Goal: Information Seeking & Learning: Find specific page/section

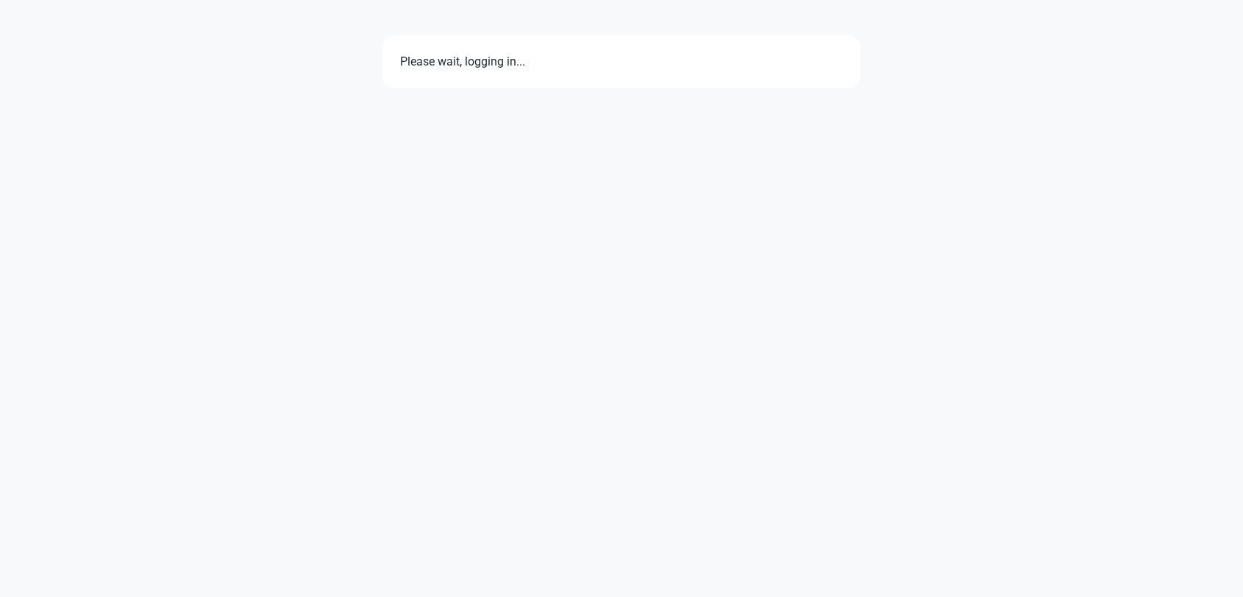
select select "7d"
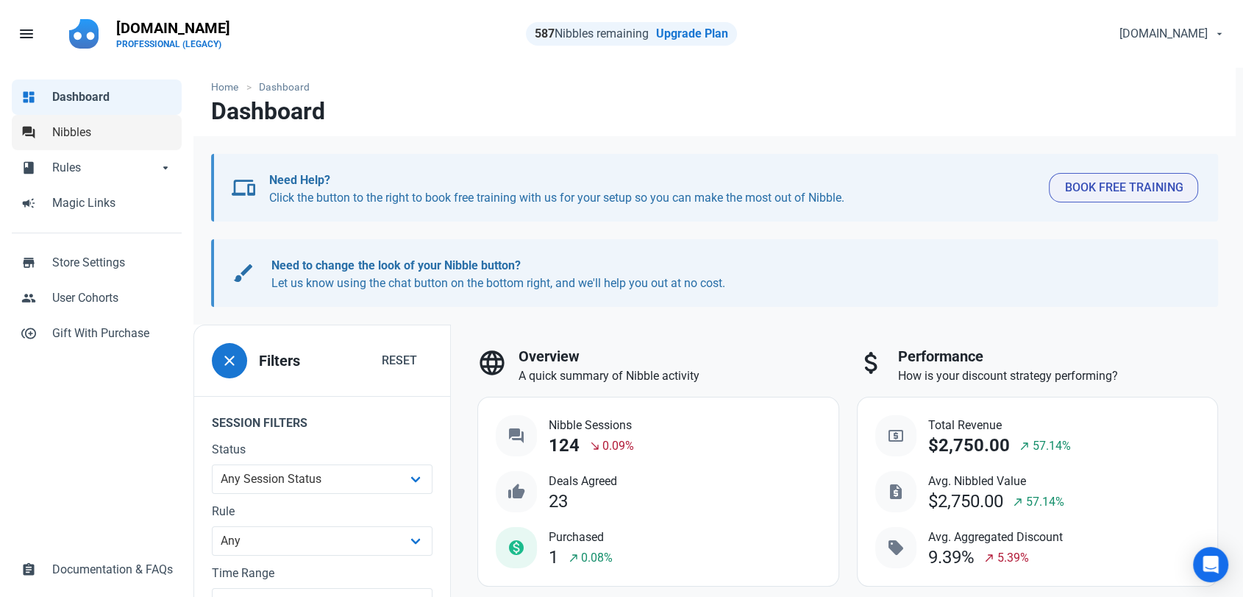
click at [66, 136] on span "Nibbles" at bounding box center [112, 133] width 121 height 18
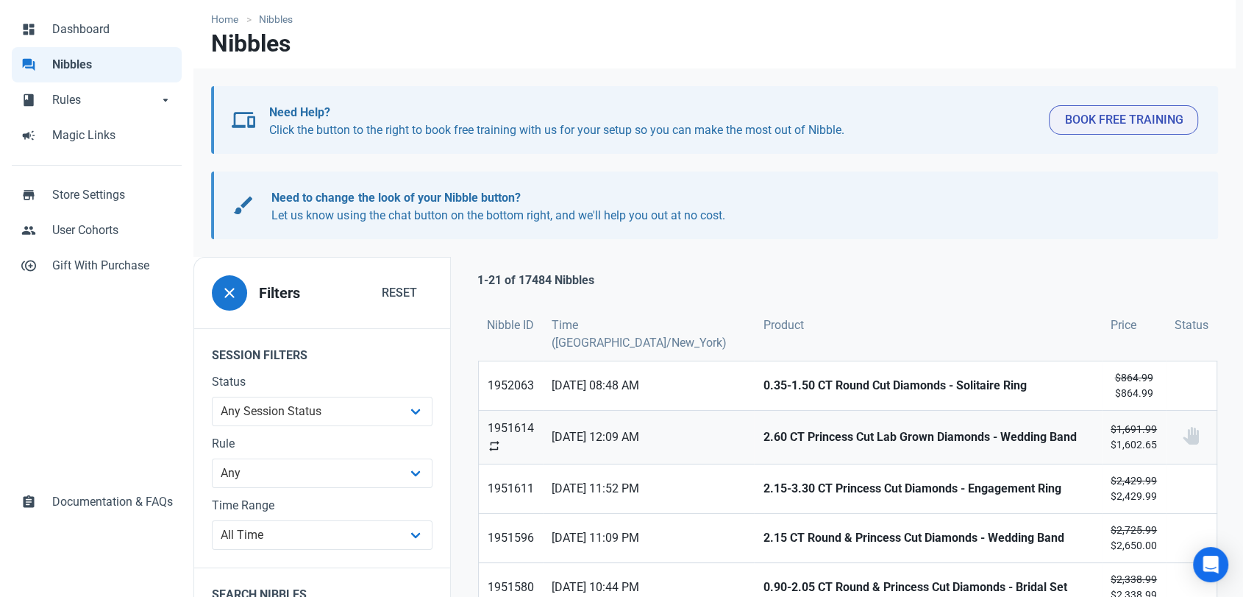
scroll to position [163, 0]
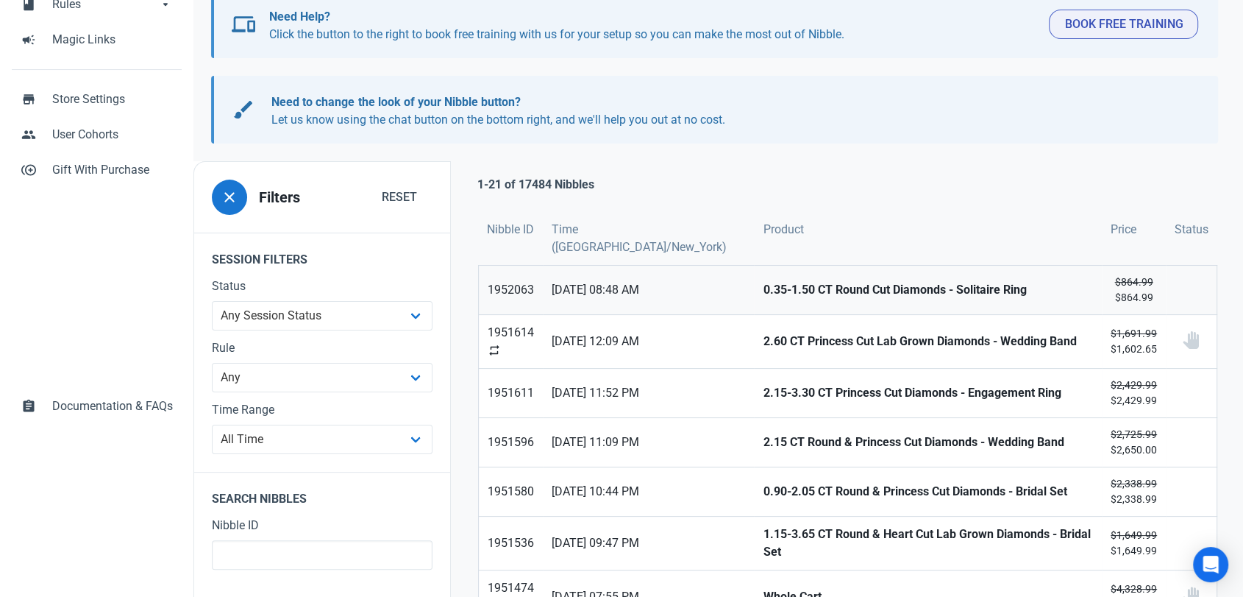
click at [763, 287] on strong "0.35-1.50 CT Round Cut Diamonds - Solitaire Ring" at bounding box center [928, 290] width 330 height 18
click at [763, 334] on strong "2.60 CT Princess Cut Lab Grown Diamonds - Wedding Band" at bounding box center [928, 342] width 330 height 18
click at [763, 384] on strong "2.15-3.30 CT Princess Cut Diamonds - Engagement Ring" at bounding box center [928, 393] width 330 height 18
click at [763, 439] on strong "2.15 CT Round & Princess Cut Diamonds - Wedding Band" at bounding box center [928, 442] width 330 height 18
click at [763, 488] on strong "0.90-2.05 CT Round & Princess Cut Diamonds - Bridal Set" at bounding box center [928, 492] width 330 height 18
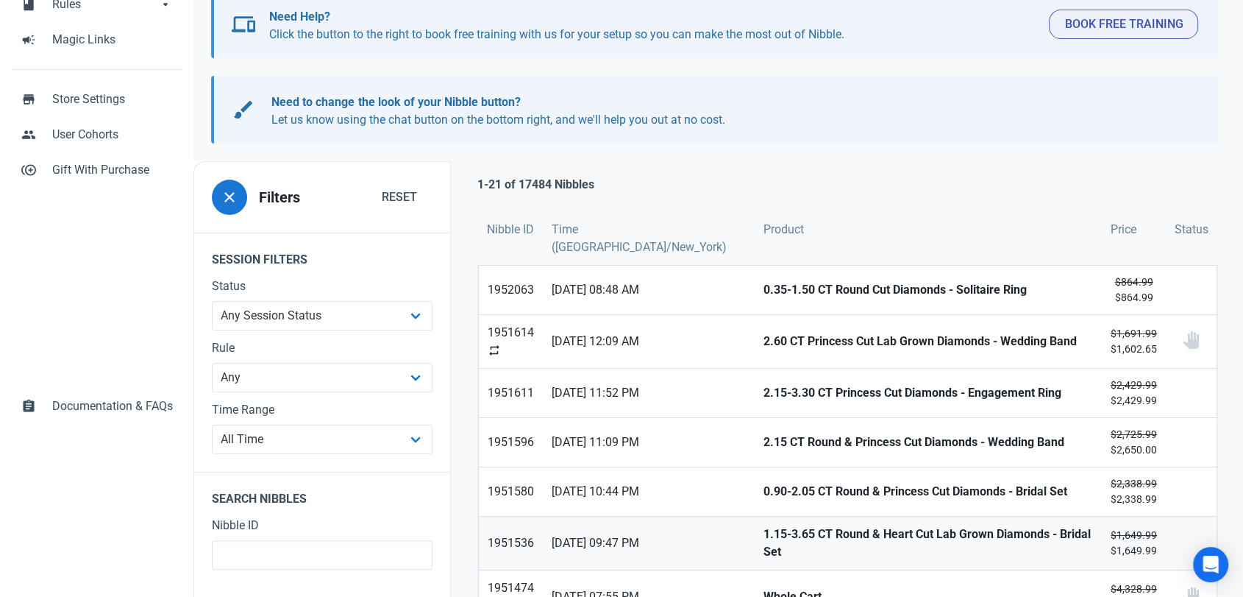
click at [763, 532] on strong "1.15-3.65 CT Round & Heart Cut Lab Grown Diamonds - Bridal Set" at bounding box center [928, 542] width 330 height 35
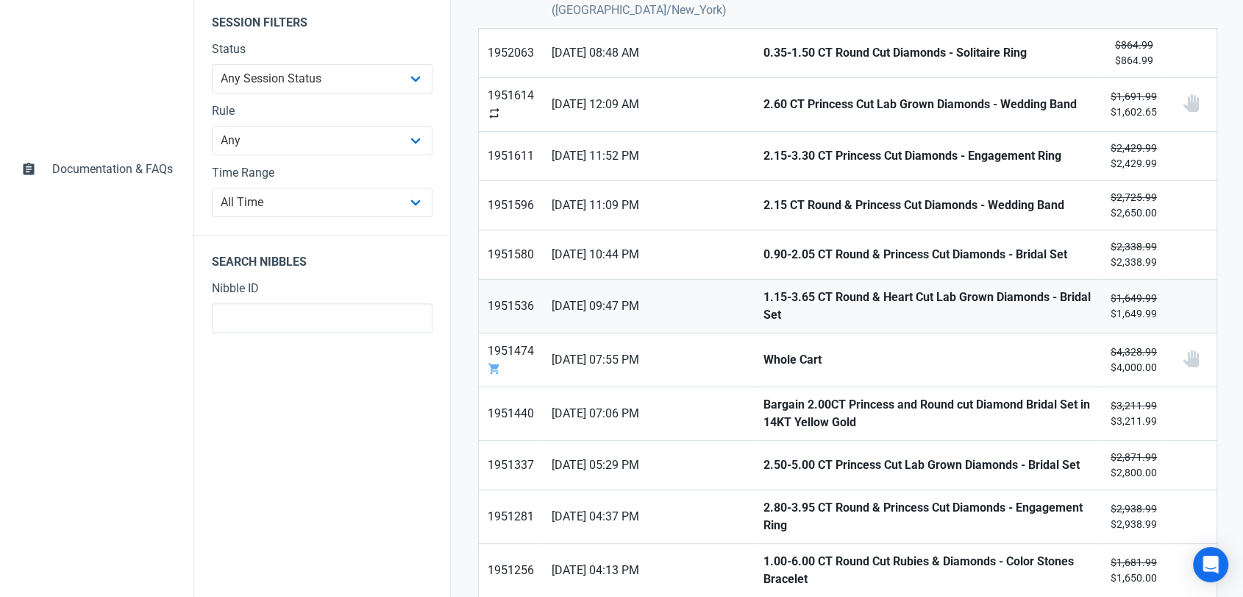
scroll to position [408, 0]
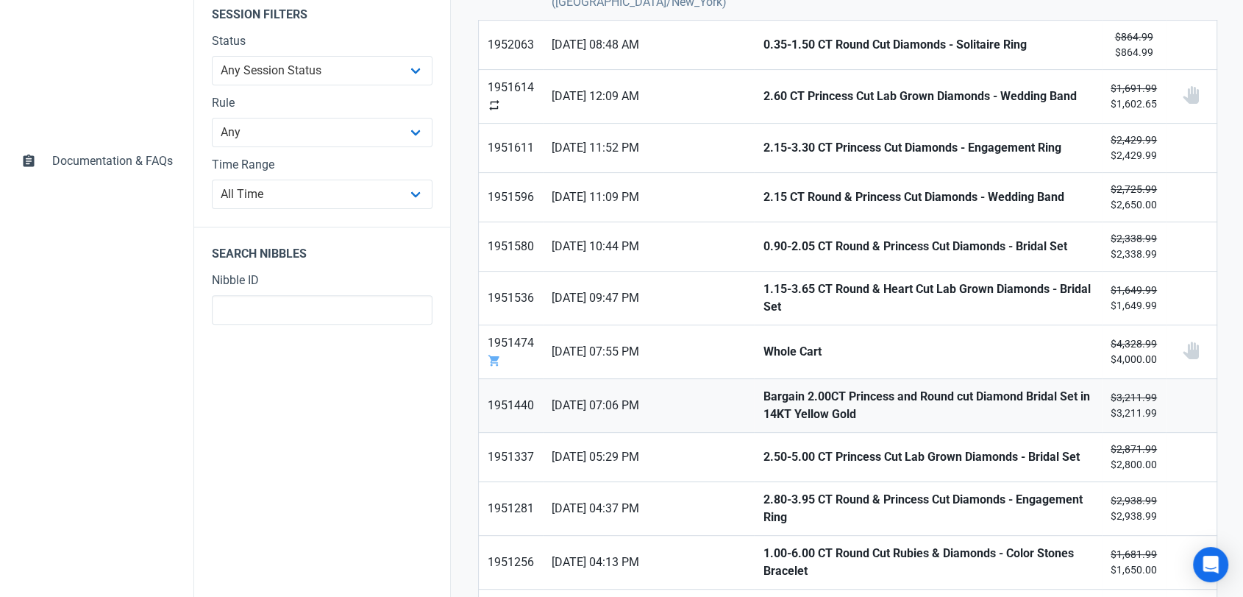
drag, startPoint x: 728, startPoint y: 338, endPoint x: 733, endPoint y: 378, distance: 40.8
click at [763, 343] on strong "Whole Cart" at bounding box center [928, 352] width 330 height 18
click at [763, 390] on strong "Bargain 2.00CT Princess and Round cut Diamond Bridal Set in 14KT Yellow Gold" at bounding box center [928, 405] width 330 height 35
drag, startPoint x: 734, startPoint y: 438, endPoint x: 734, endPoint y: 457, distance: 19.1
click at [754, 438] on link "2.50-5.00 CT Princess Cut Lab Grown Diamonds - Bridal Set" at bounding box center [928, 457] width 348 height 49
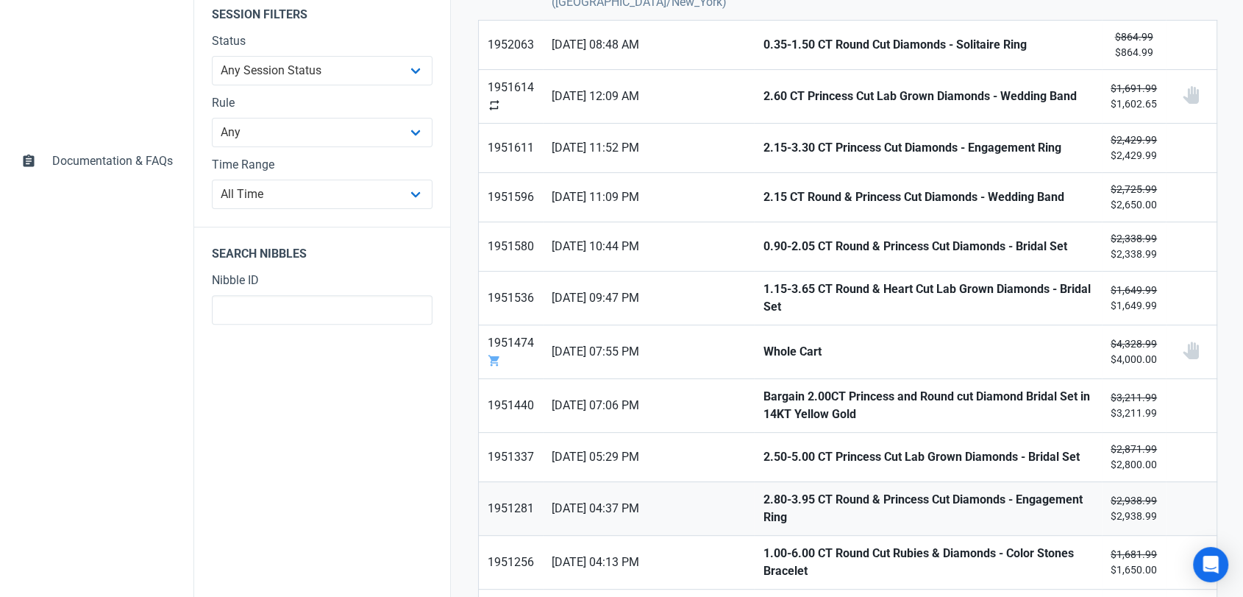
click at [754, 488] on link "2.80-3.95 CT Round & Princess Cut Diamonds - Engagement Ring" at bounding box center [928, 508] width 348 height 53
click at [754, 538] on link "1.00-6.00 CT Round Cut Rubies & Diamonds - Color Stones Bracelet" at bounding box center [928, 562] width 348 height 53
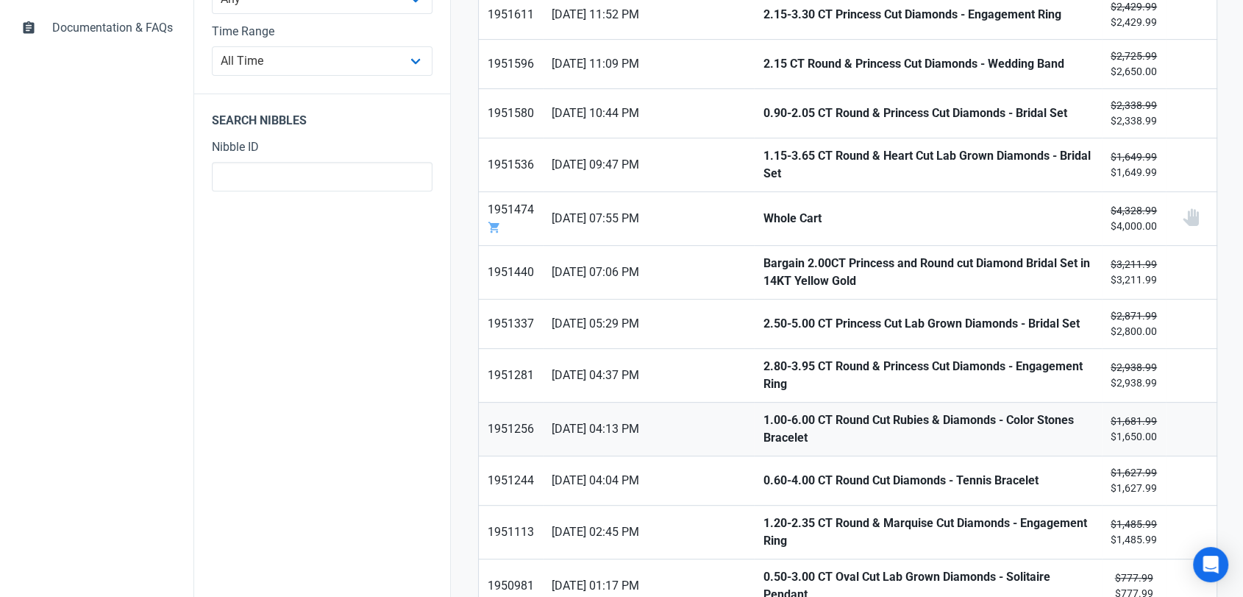
scroll to position [572, 0]
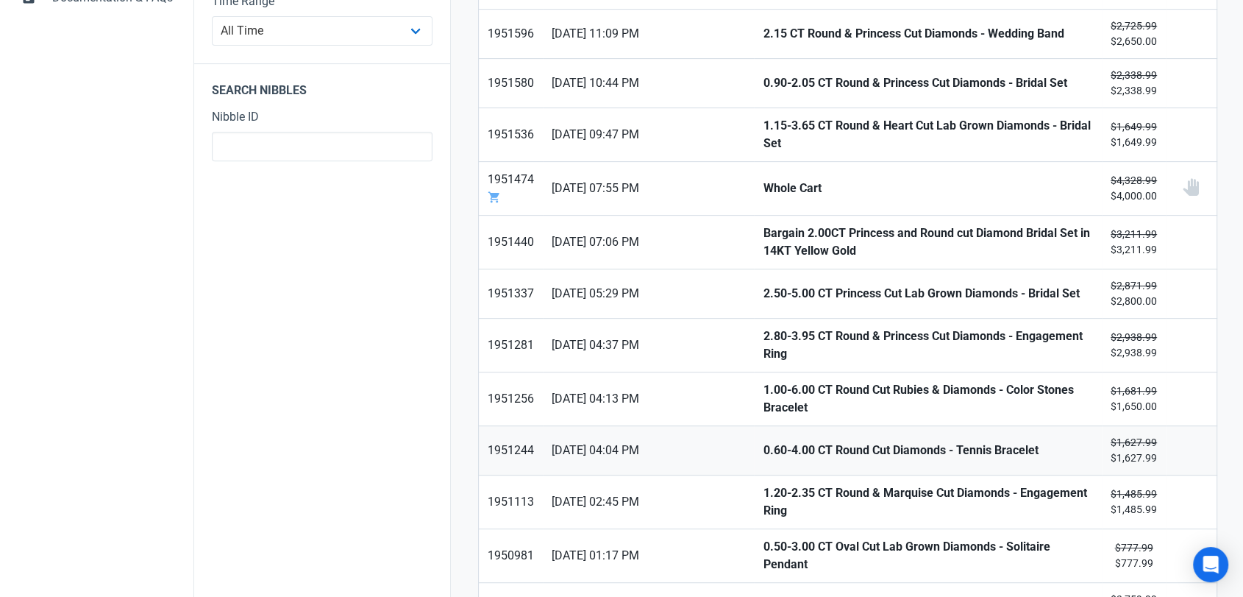
click at [763, 441] on strong "0.60-4.00 CT Round Cut Diamonds - Tennis Bracelet" at bounding box center [928, 450] width 330 height 18
click at [763, 484] on strong "1.20-2.35 CT Round & Marquise Cut Diamonds - Engagement Ring" at bounding box center [928, 501] width 330 height 35
click at [763, 538] on strong "0.50-3.00 CT Oval Cut Lab Grown Diamonds - Solitaire Pendant" at bounding box center [928, 555] width 330 height 35
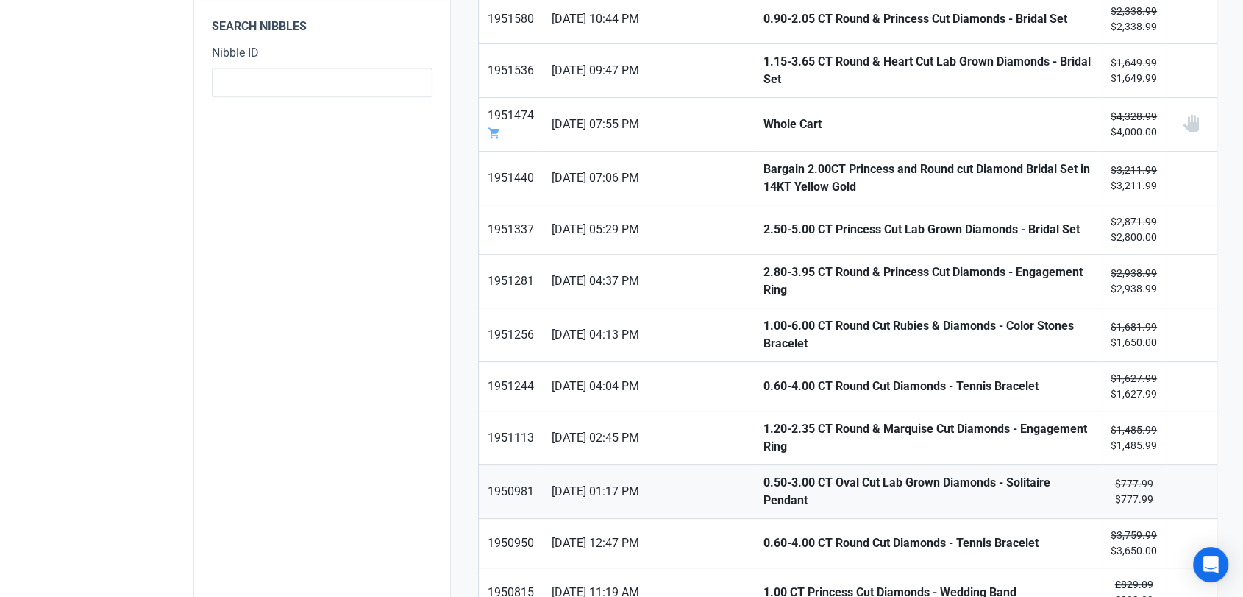
scroll to position [736, 0]
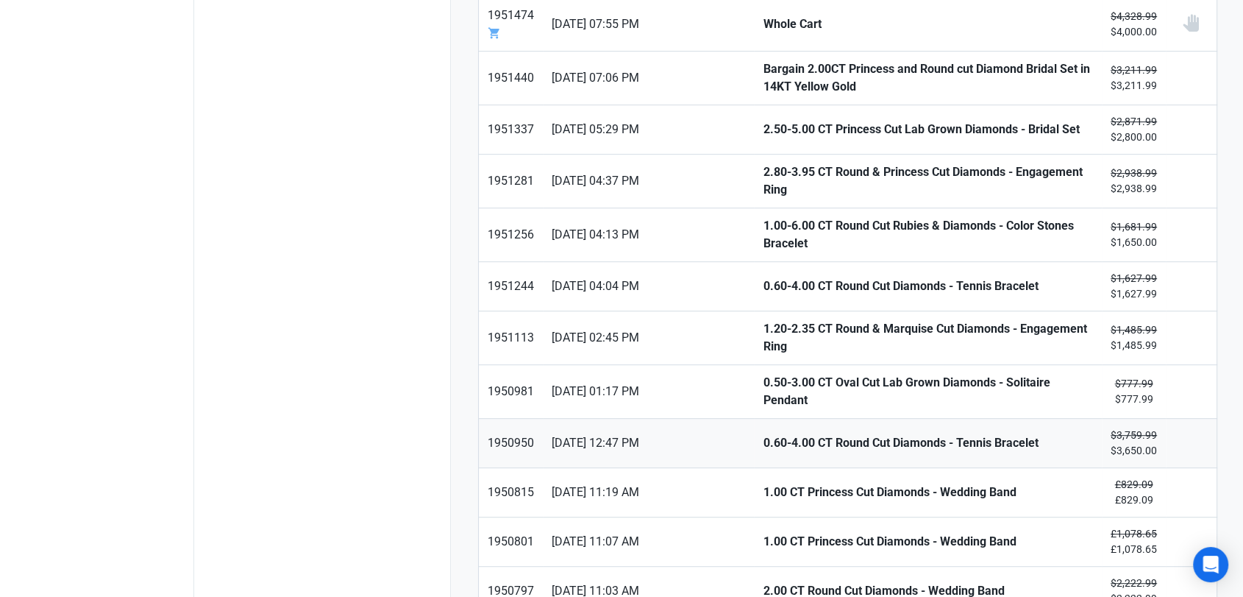
click at [754, 419] on link "0.60-4.00 CT Round Cut Diamonds - Tennis Bracelet" at bounding box center [928, 443] width 348 height 49
drag, startPoint x: 730, startPoint y: 461, endPoint x: 728, endPoint y: 477, distance: 16.3
click at [763, 483] on strong "1.00 CT Princess Cut Diamonds - Wedding Band" at bounding box center [928, 492] width 330 height 18
click at [763, 533] on strong "1.00 CT Princess Cut Diamonds - Wedding Band" at bounding box center [928, 542] width 330 height 18
click at [763, 582] on strong "2.00 CT Round Cut Diamonds - Wedding Band" at bounding box center [928, 591] width 330 height 18
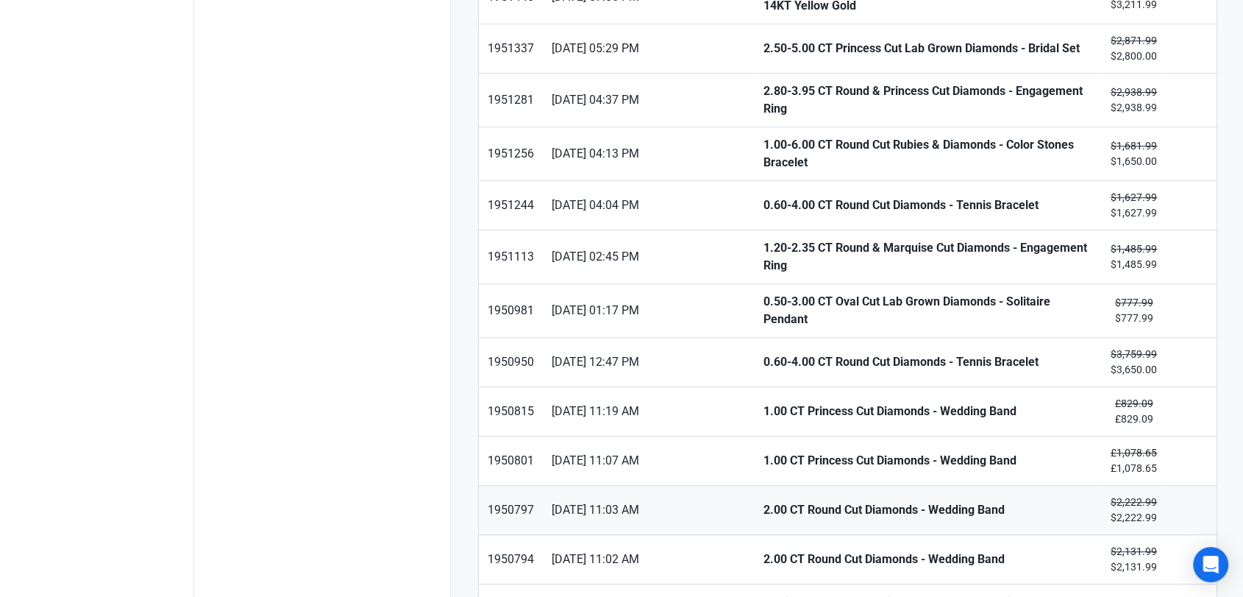
scroll to position [817, 0]
click at [754, 534] on link "2.00 CT Round Cut Diamonds - Wedding Band" at bounding box center [928, 558] width 348 height 49
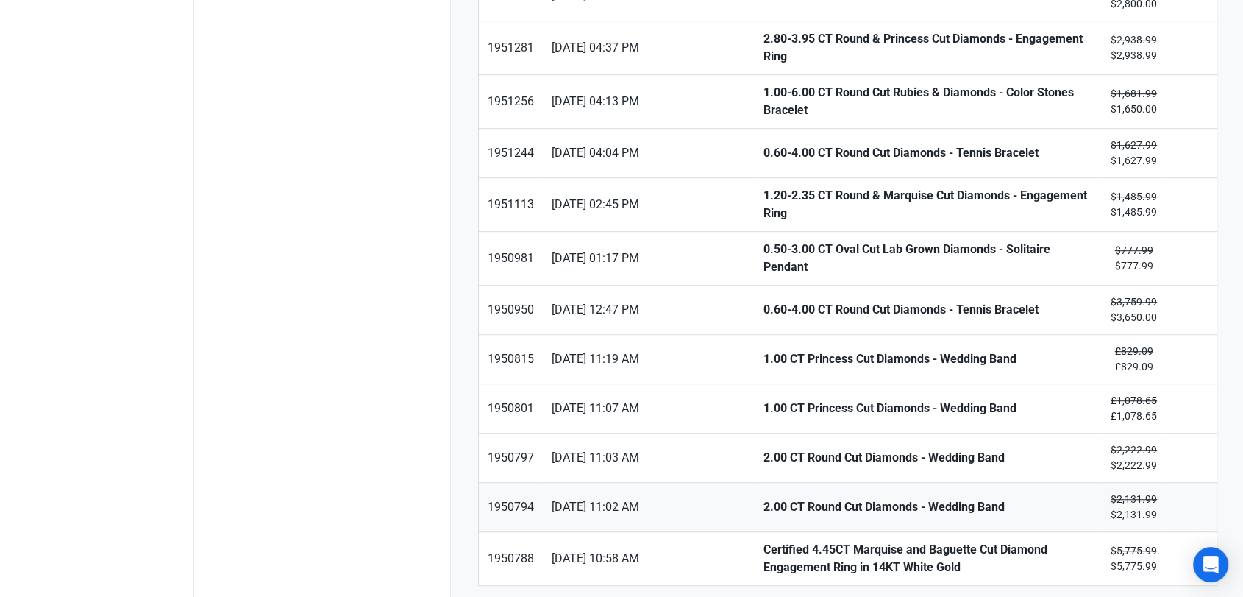
scroll to position [896, 0]
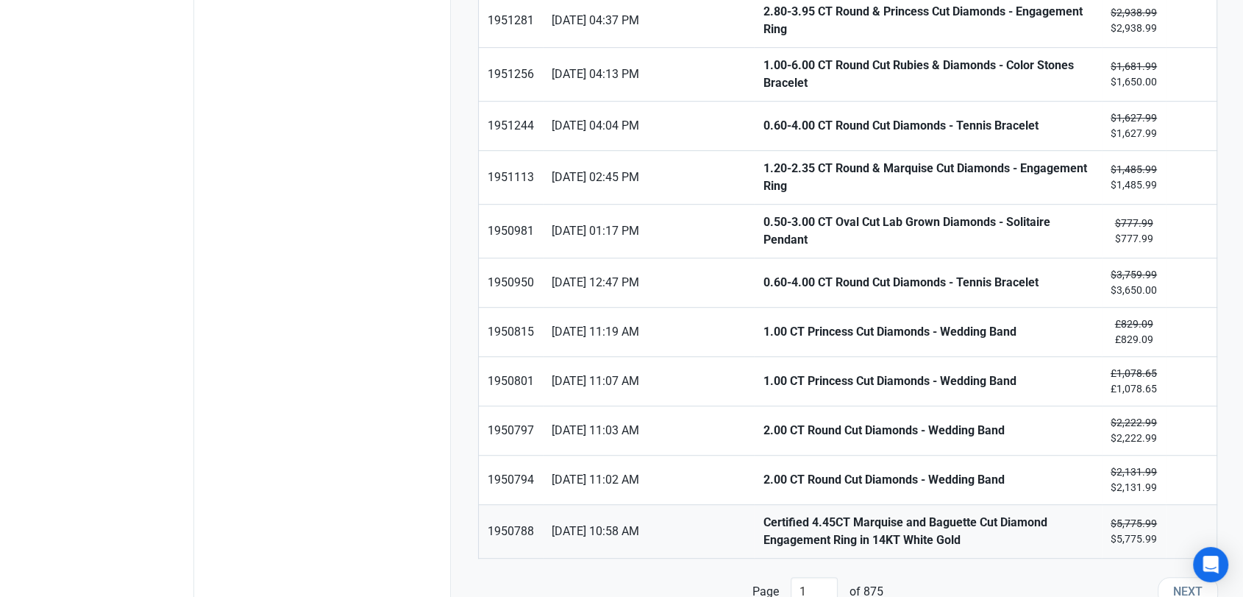
click at [763, 513] on strong "Certified 4.45CT Marquise and Baguette Cut Diamond Engagement Ring in 14KT Whit…" at bounding box center [928, 530] width 330 height 35
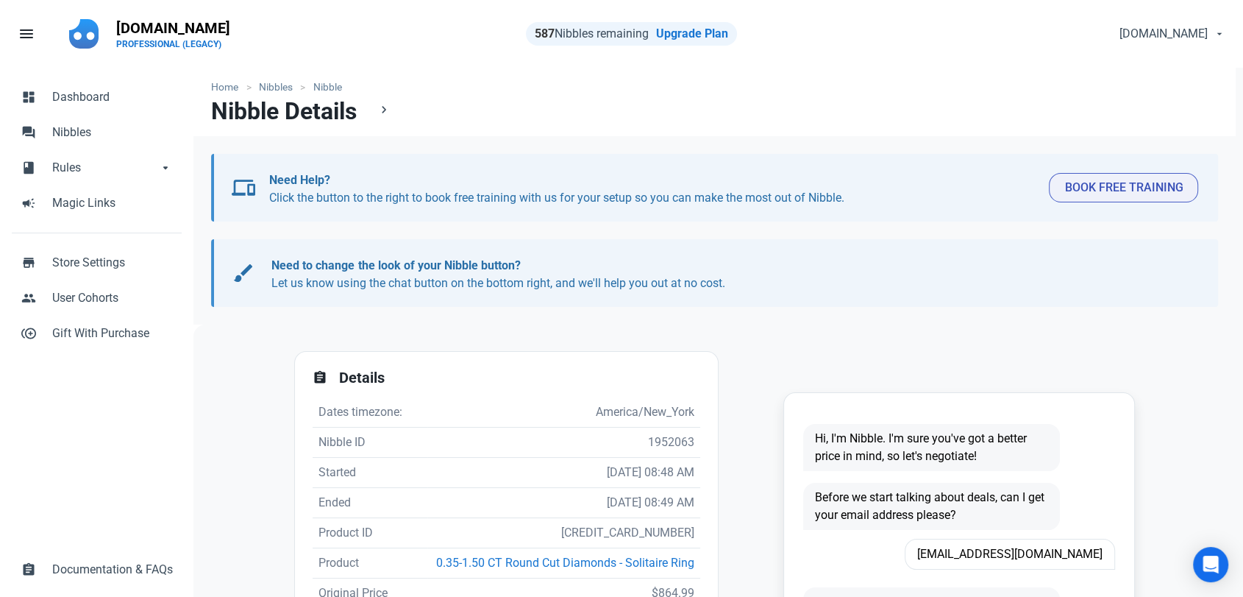
scroll to position [245, 0]
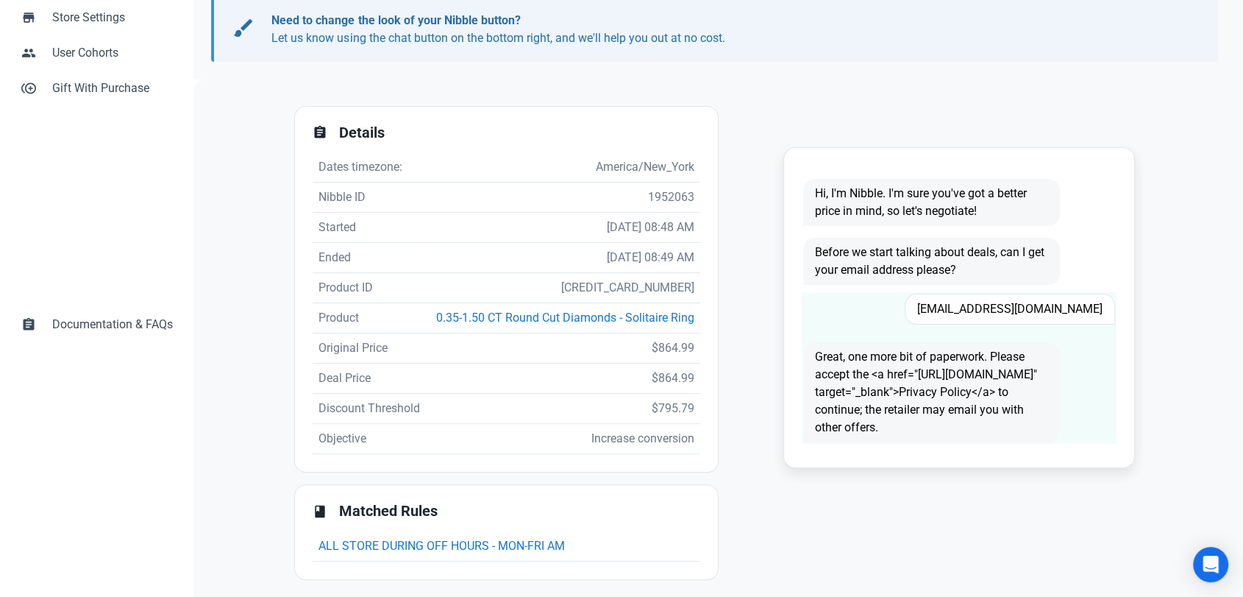
click at [1037, 313] on span "Geno96@hotmail.com" at bounding box center [1010, 309] width 210 height 31
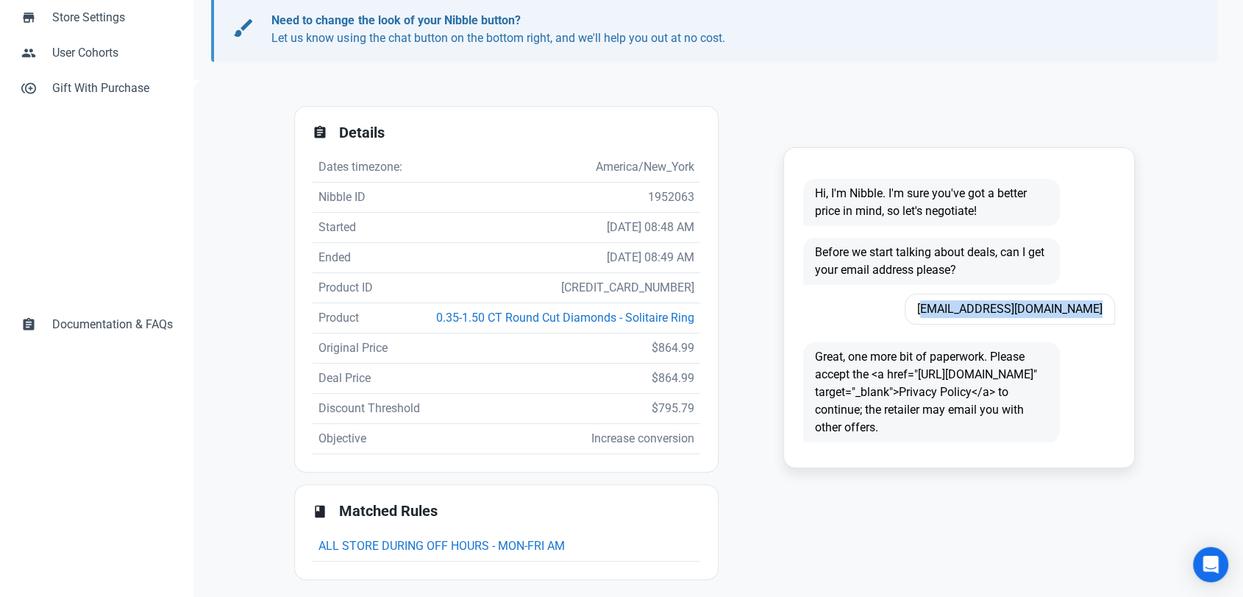
copy span "Geno96@hotmail.com"
click at [622, 269] on td "01/09/2025 08:49 AM" at bounding box center [563, 258] width 273 height 30
click at [624, 288] on td "5827670802595" at bounding box center [563, 288] width 273 height 30
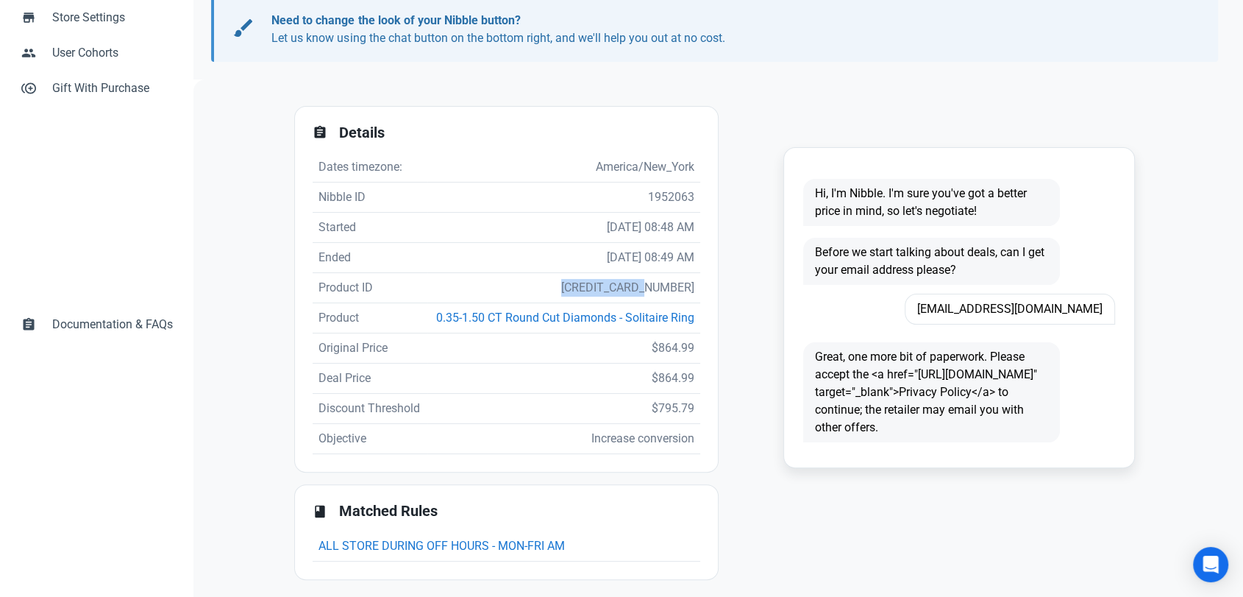
copy td "5827670802595"
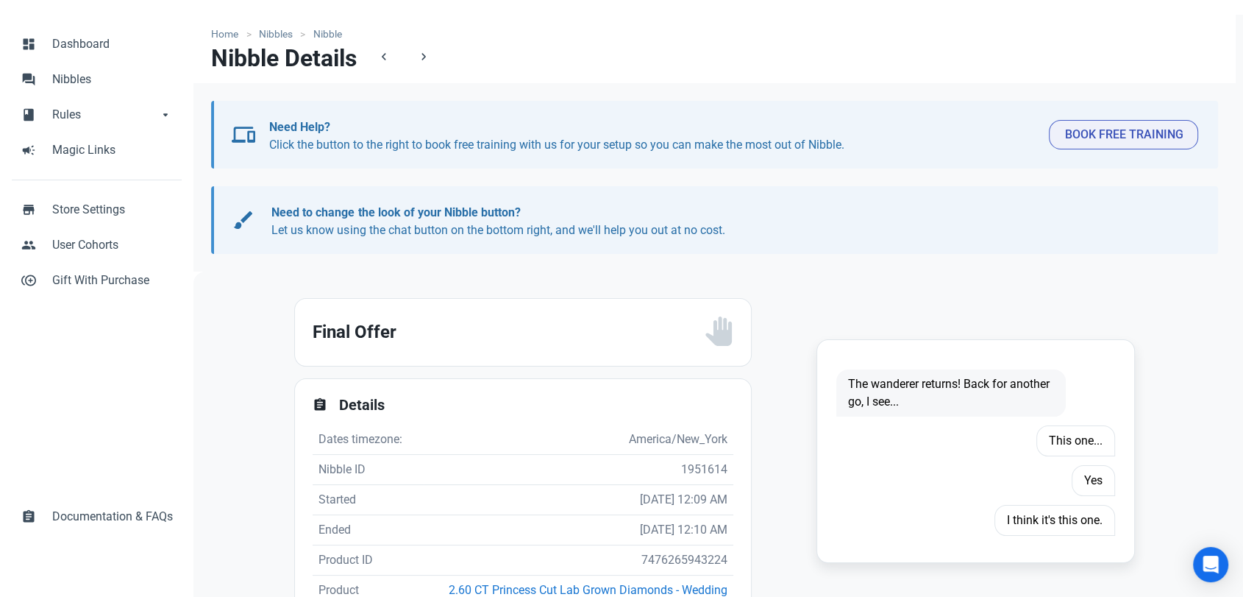
scroll to position [82, 0]
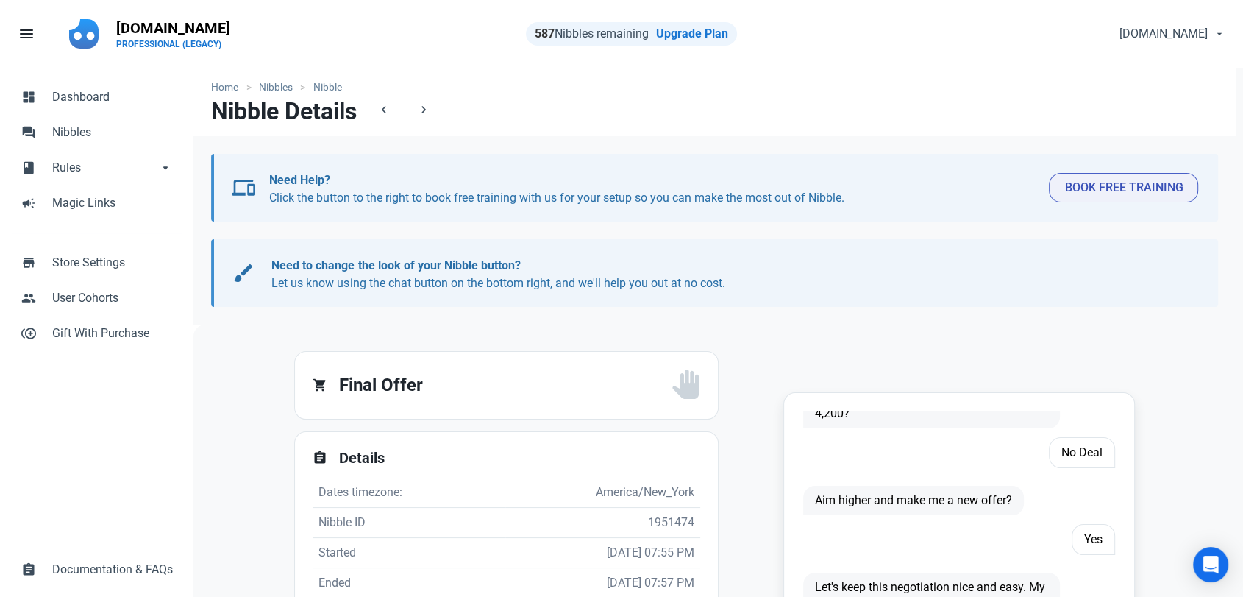
scroll to position [490, 0]
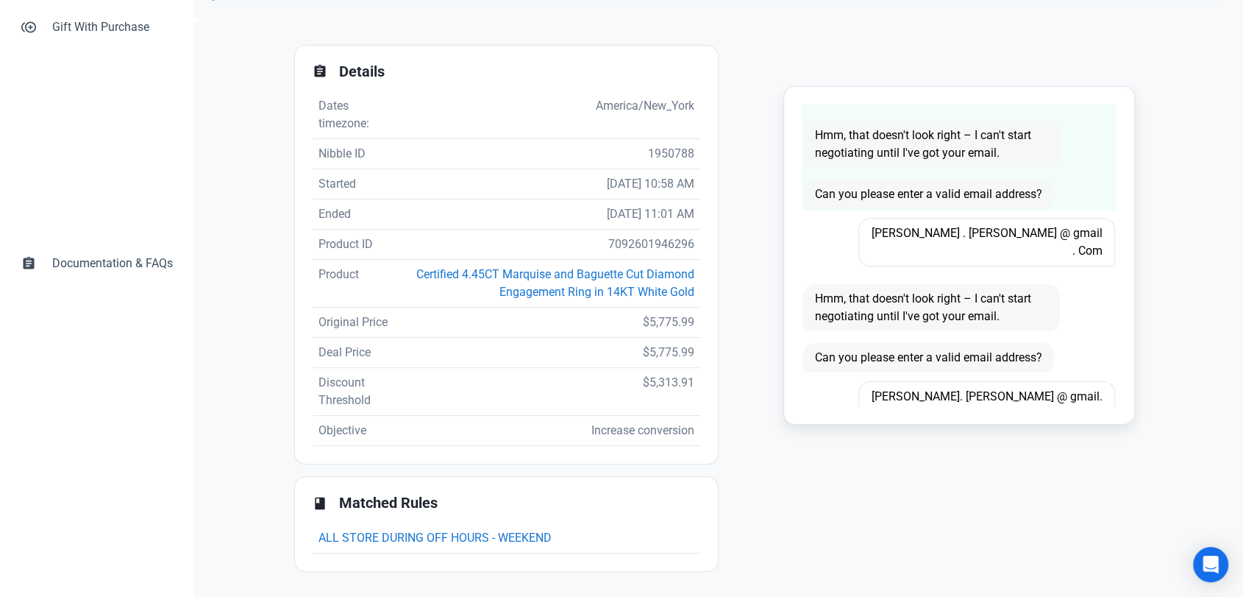
scroll to position [213, 0]
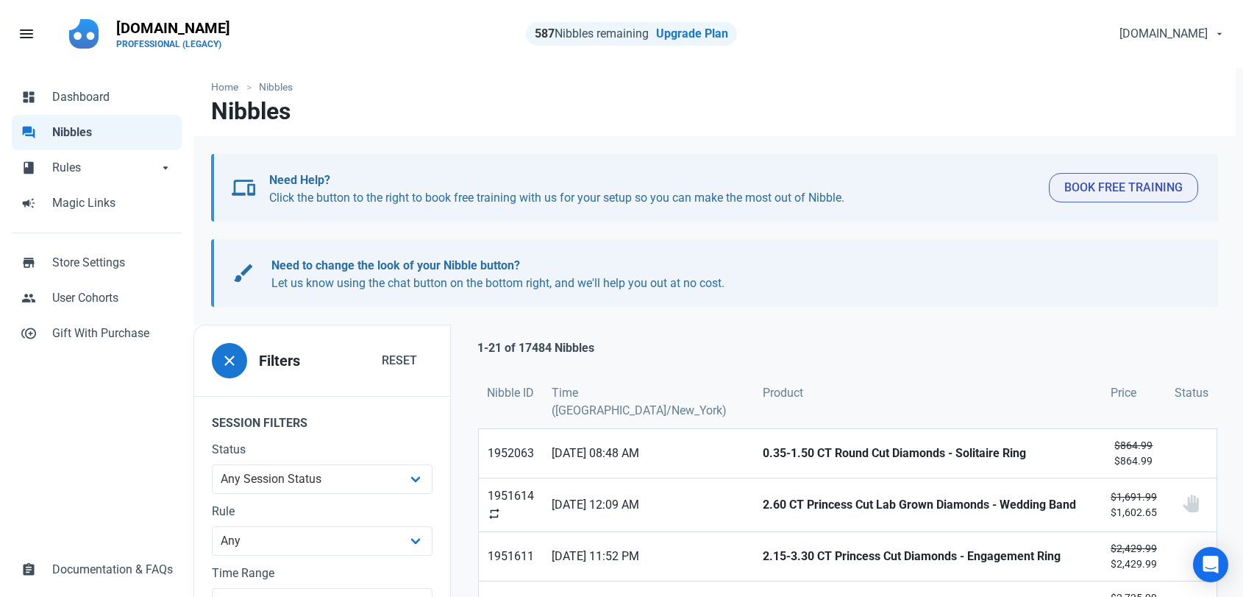
scroll to position [896, 0]
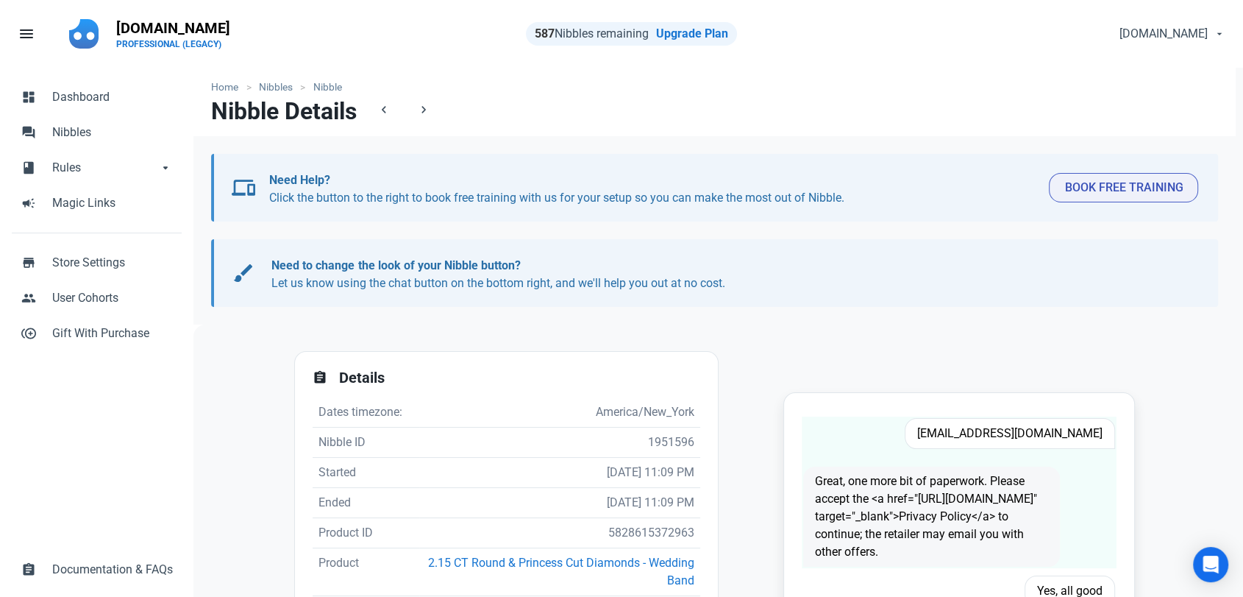
scroll to position [82, 0]
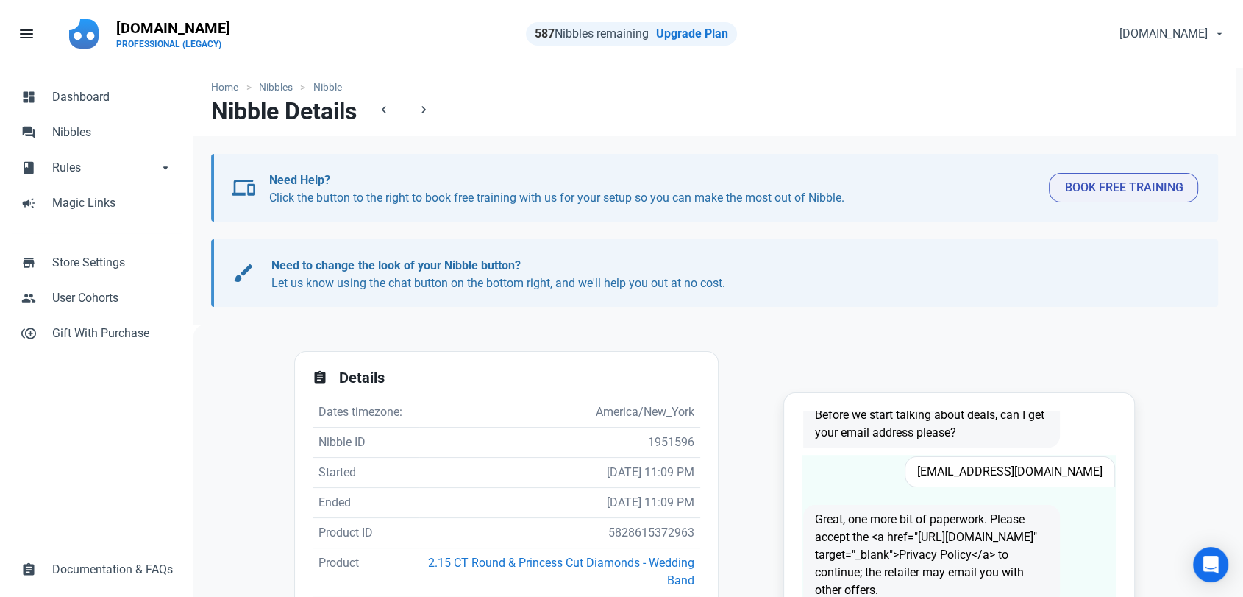
click at [1012, 469] on span "L.eckenrode01@gmail.com" at bounding box center [1010, 471] width 210 height 31
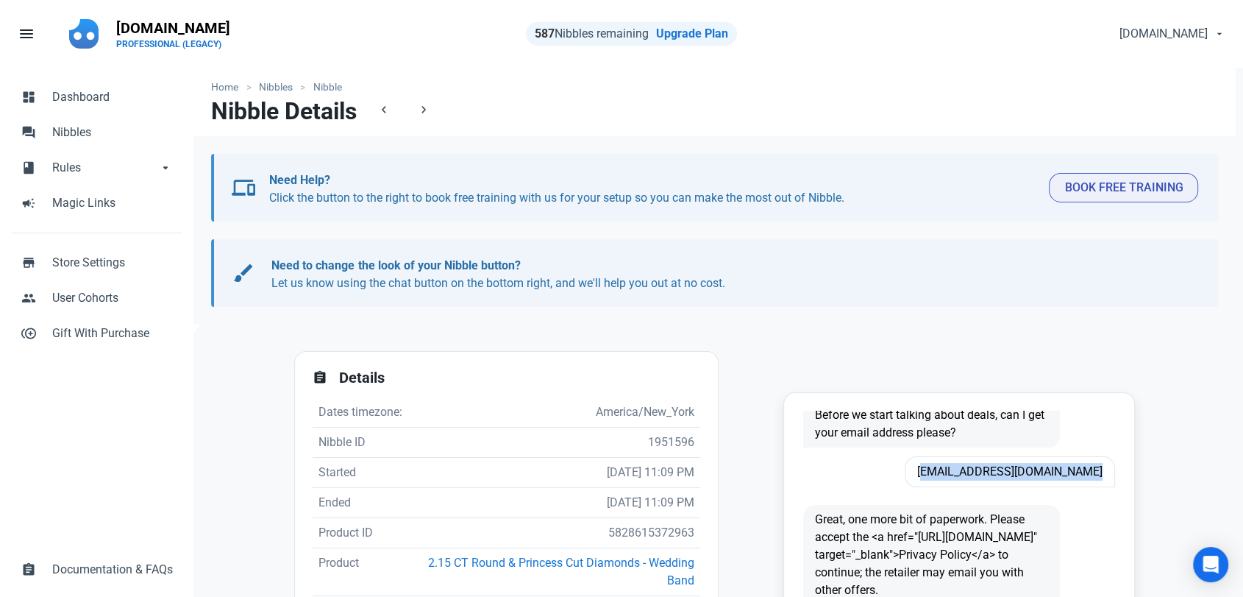
copy span "L.eckenrode01@gmail.com"
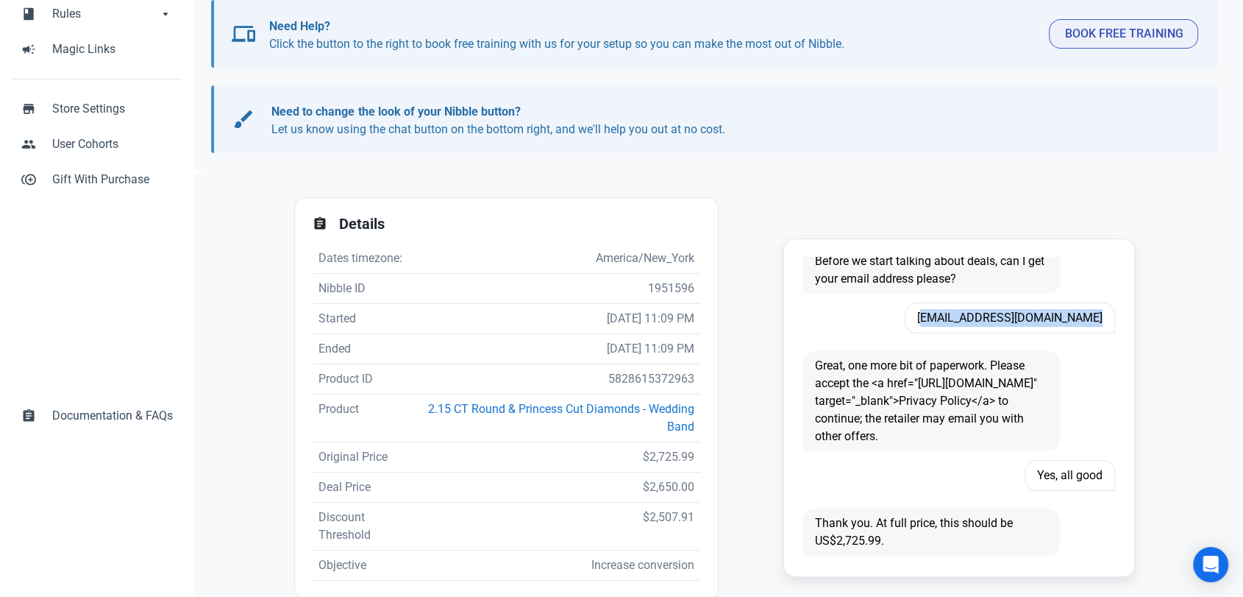
scroll to position [163, 0]
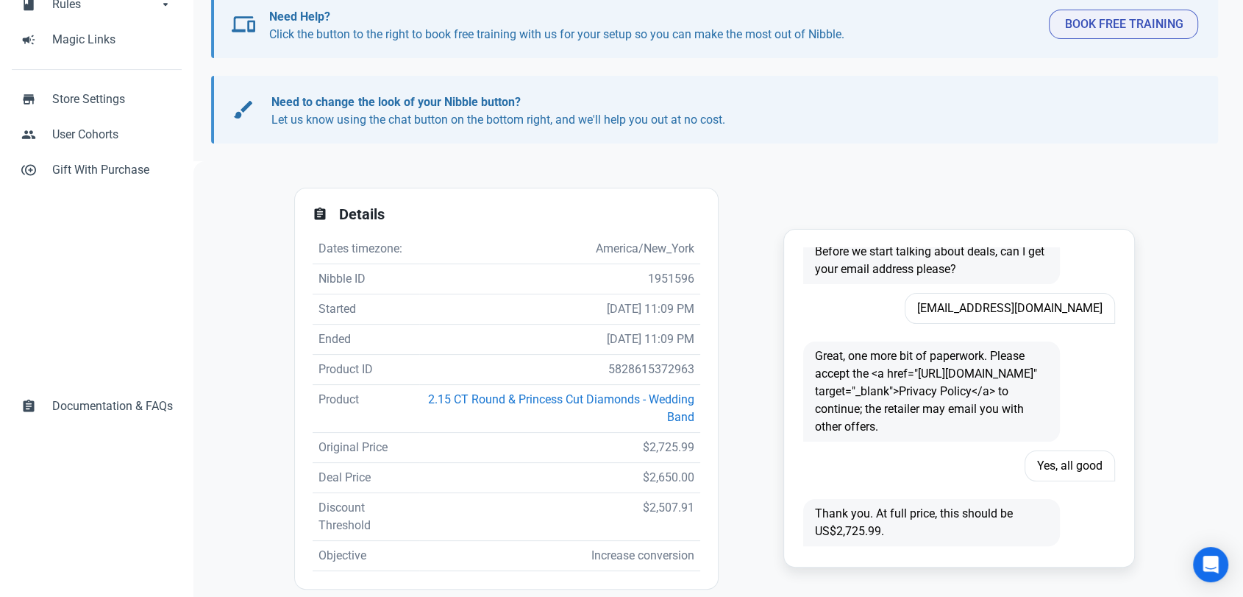
click at [645, 363] on td "5828615372963" at bounding box center [559, 370] width 281 height 30
copy td "5828615372963"
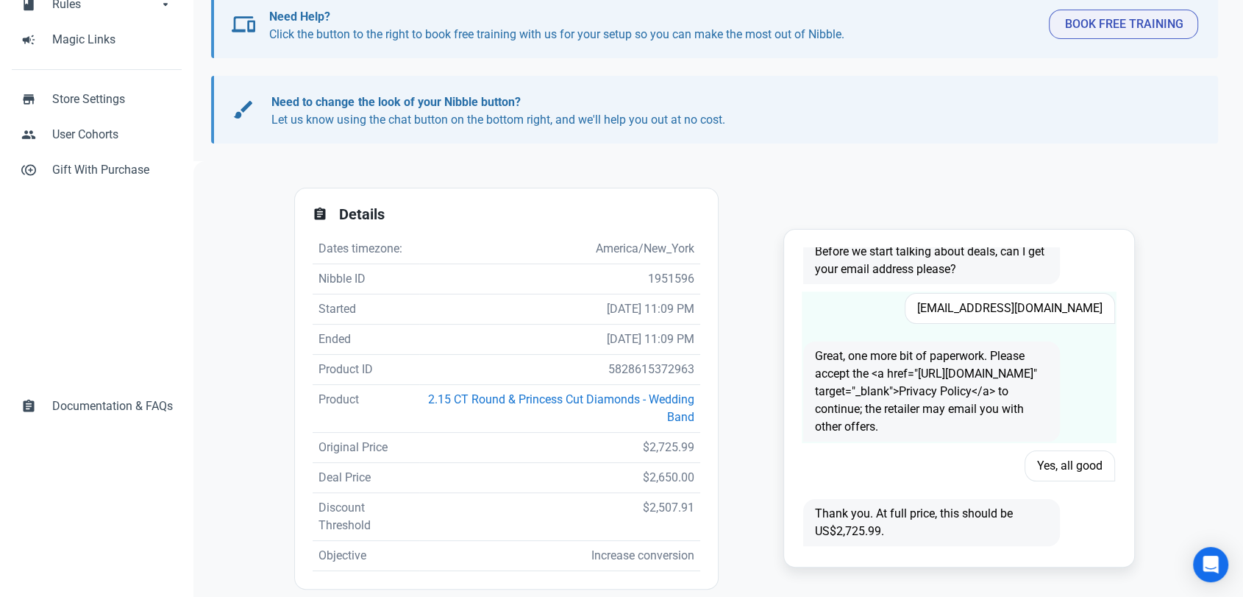
click at [1042, 308] on span "L.eckenrode01@gmail.com" at bounding box center [1010, 308] width 210 height 31
click at [1041, 307] on span "L.eckenrode01@gmail.com" at bounding box center [1010, 308] width 210 height 31
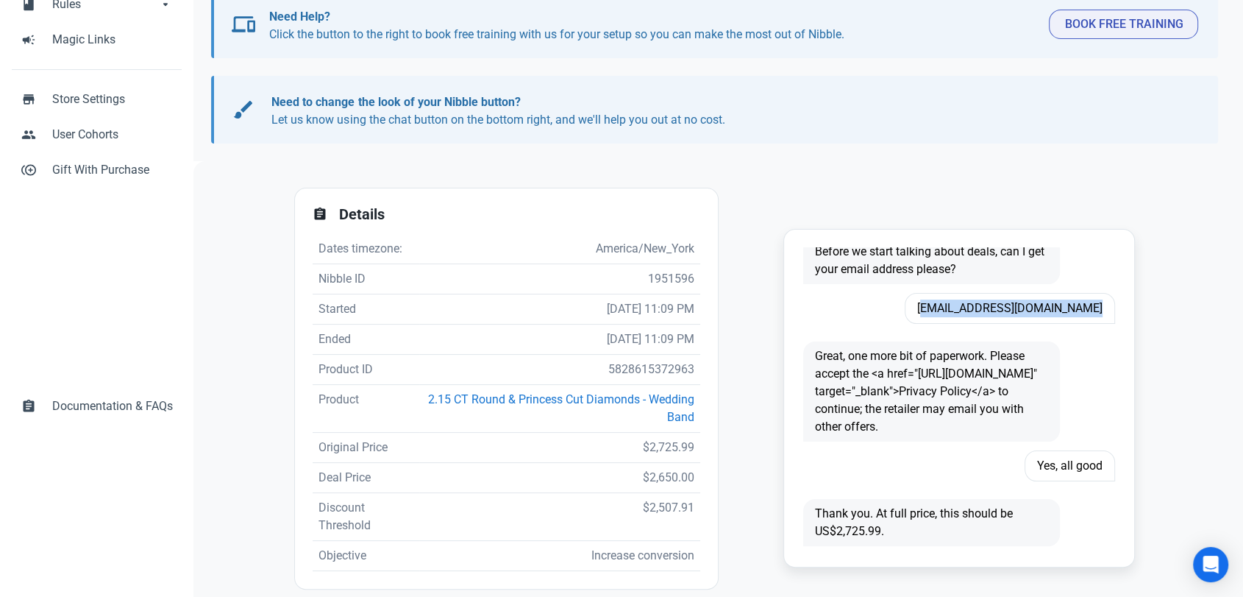
copy span "L.eckenrode01@gmail.com"
click at [667, 370] on td "5828615372963" at bounding box center [559, 370] width 281 height 30
copy td "5828615372963"
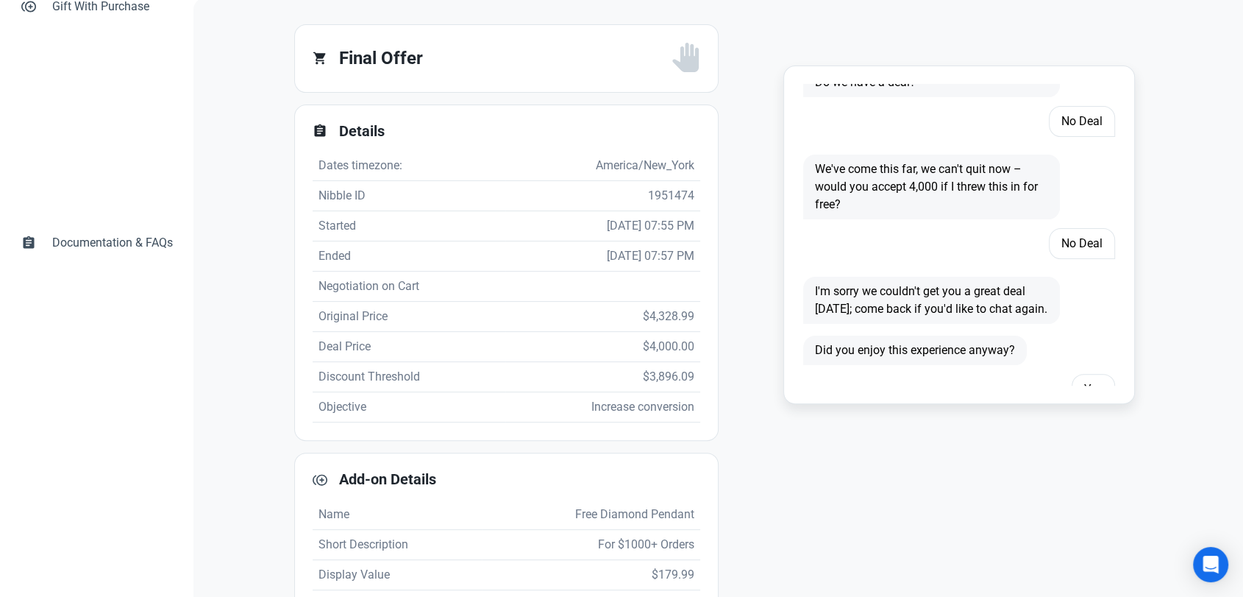
scroll to position [1086, 0]
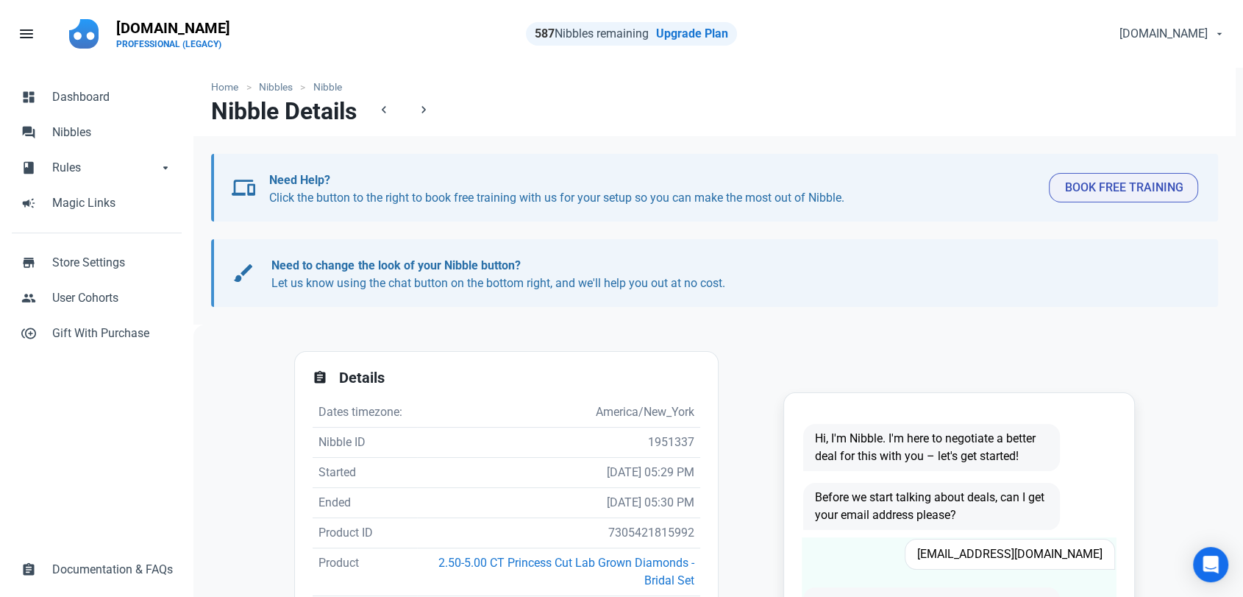
click at [999, 552] on span "Estherallen776@gmail.com" at bounding box center [1010, 553] width 210 height 31
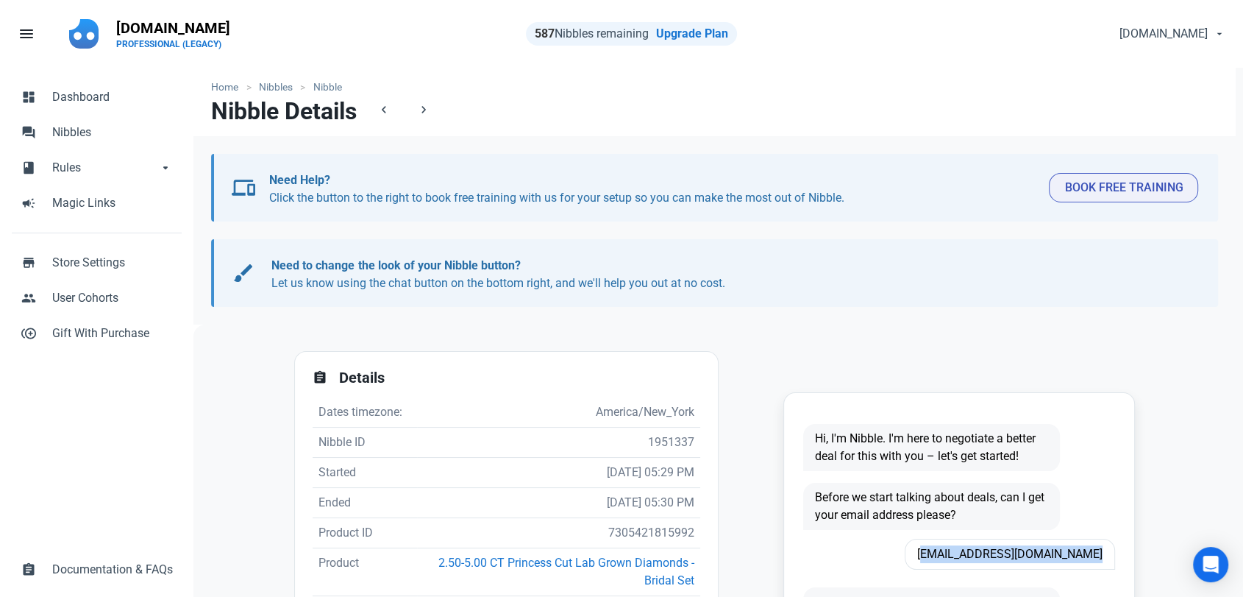
copy span "Estherallen776@gmail.com"
click at [644, 531] on td "7305421815992" at bounding box center [558, 533] width 283 height 30
click at [644, 530] on td "7305421815992" at bounding box center [558, 533] width 283 height 30
copy td "7305421815992"
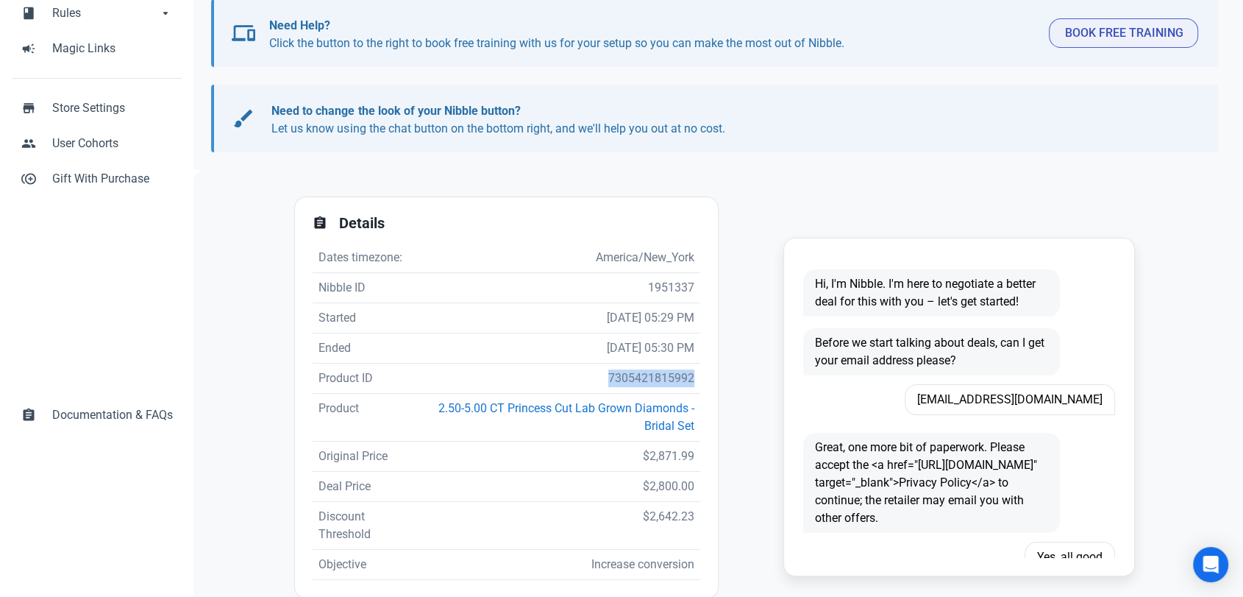
scroll to position [163, 0]
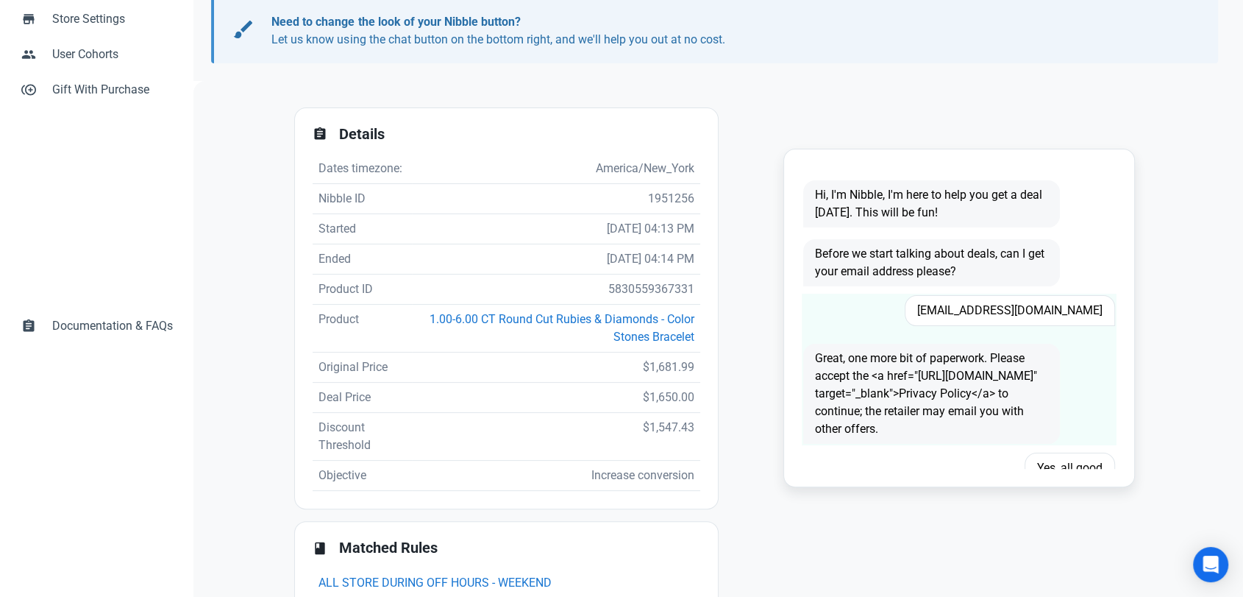
scroll to position [245, 0]
click at [1018, 310] on span "[EMAIL_ADDRESS][DOMAIN_NAME]" at bounding box center [1010, 309] width 210 height 31
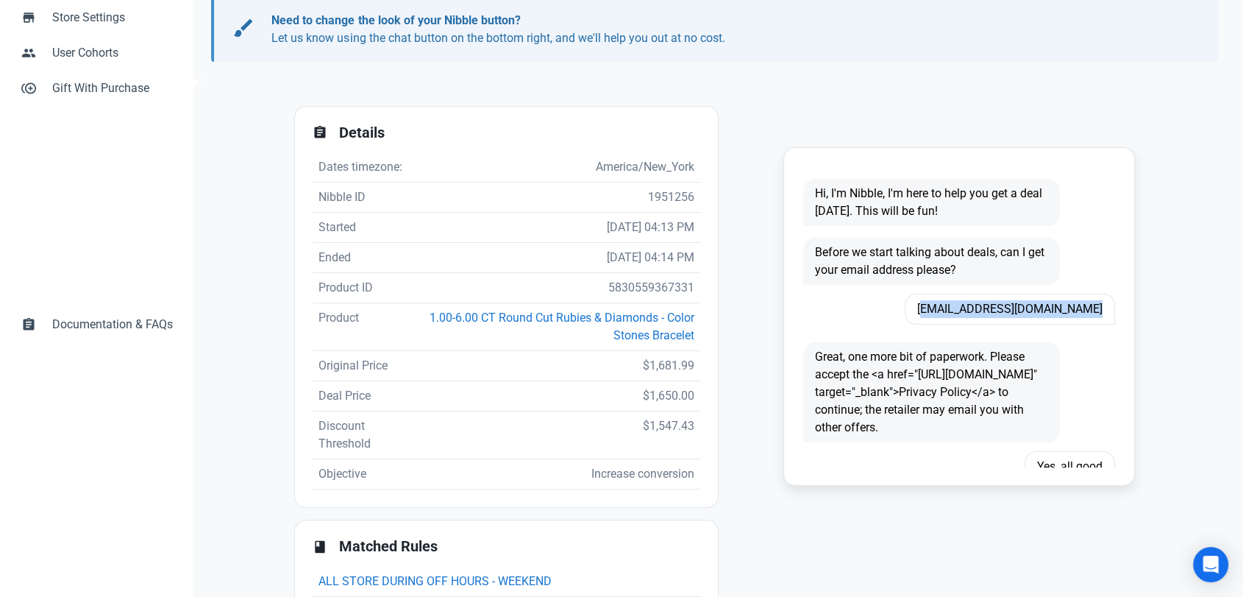
copy span "[EMAIL_ADDRESS][DOMAIN_NAME]"
click at [656, 290] on td "5830559367331" at bounding box center [556, 288] width 288 height 30
copy td "5830559367331"
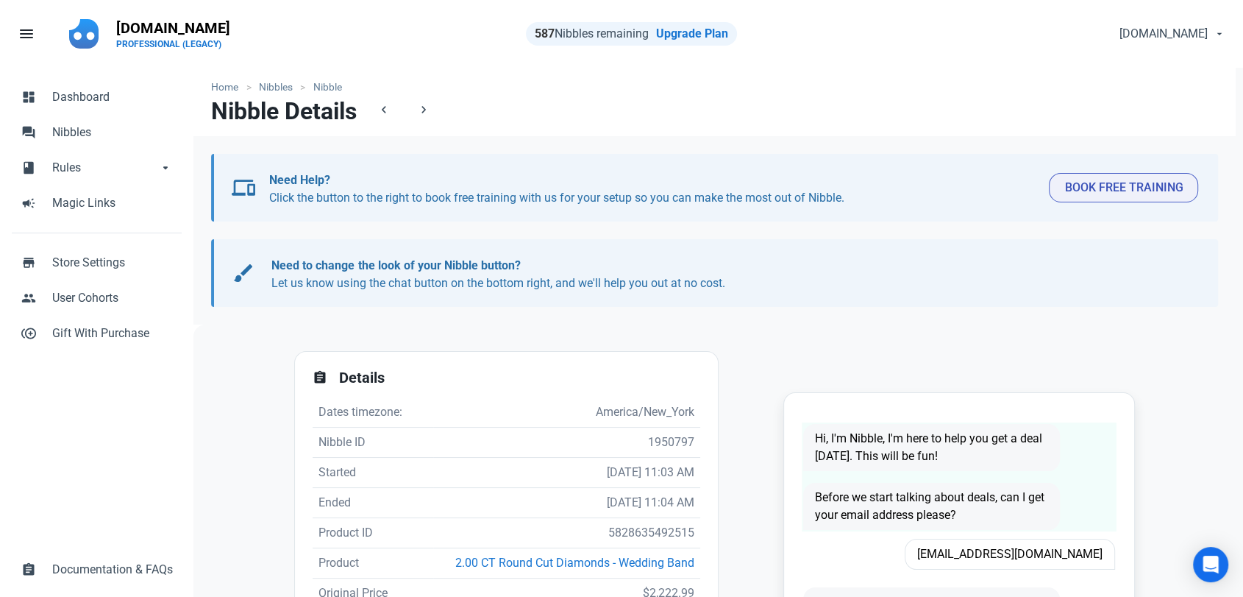
scroll to position [1, 0]
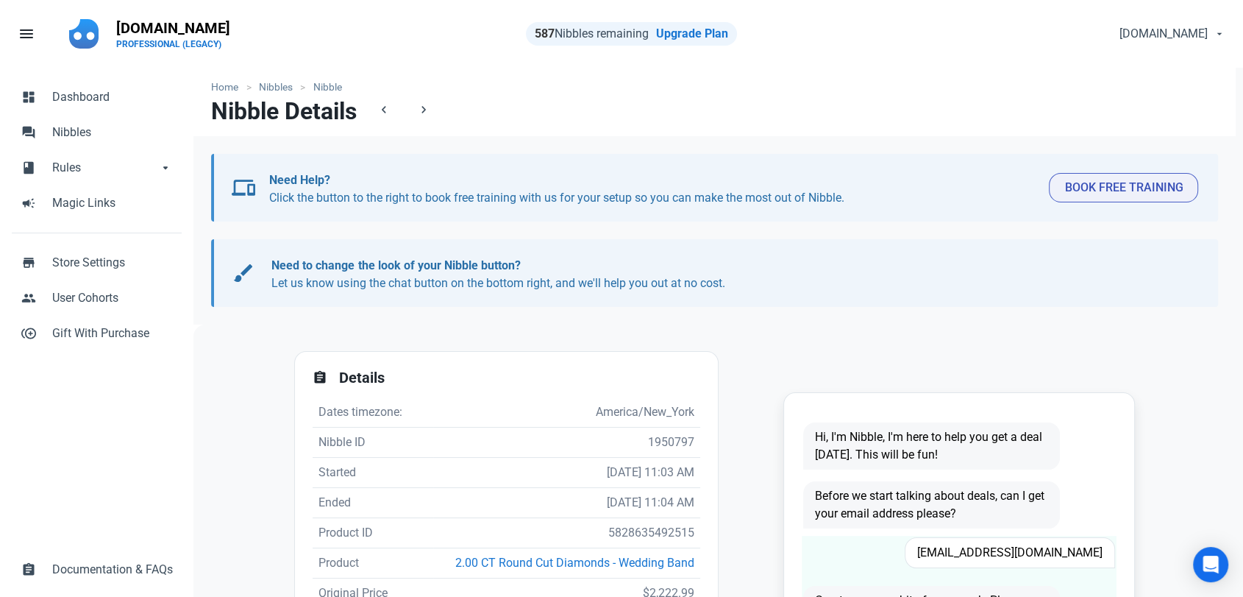
click at [996, 554] on span "[EMAIL_ADDRESS][DOMAIN_NAME]" at bounding box center [1010, 552] width 210 height 31
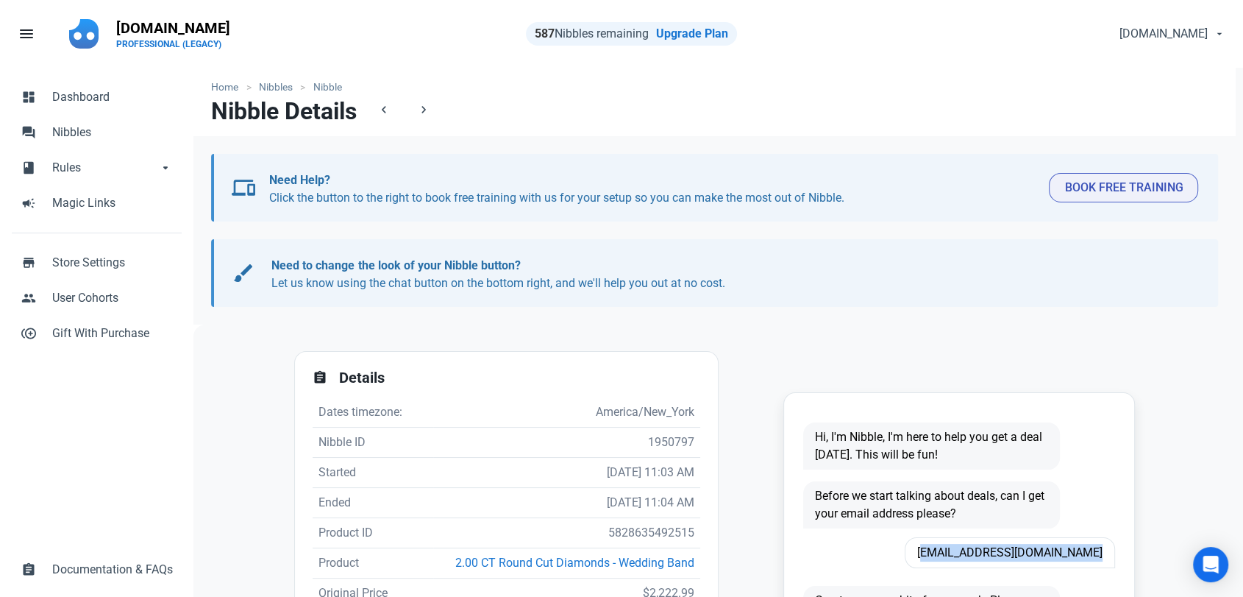
copy span "[EMAIL_ADDRESS][DOMAIN_NAME]"
click at [655, 531] on td "5828635492515" at bounding box center [566, 533] width 267 height 30
click at [653, 530] on td "5828635492515" at bounding box center [566, 533] width 267 height 30
copy td "5828635492515"
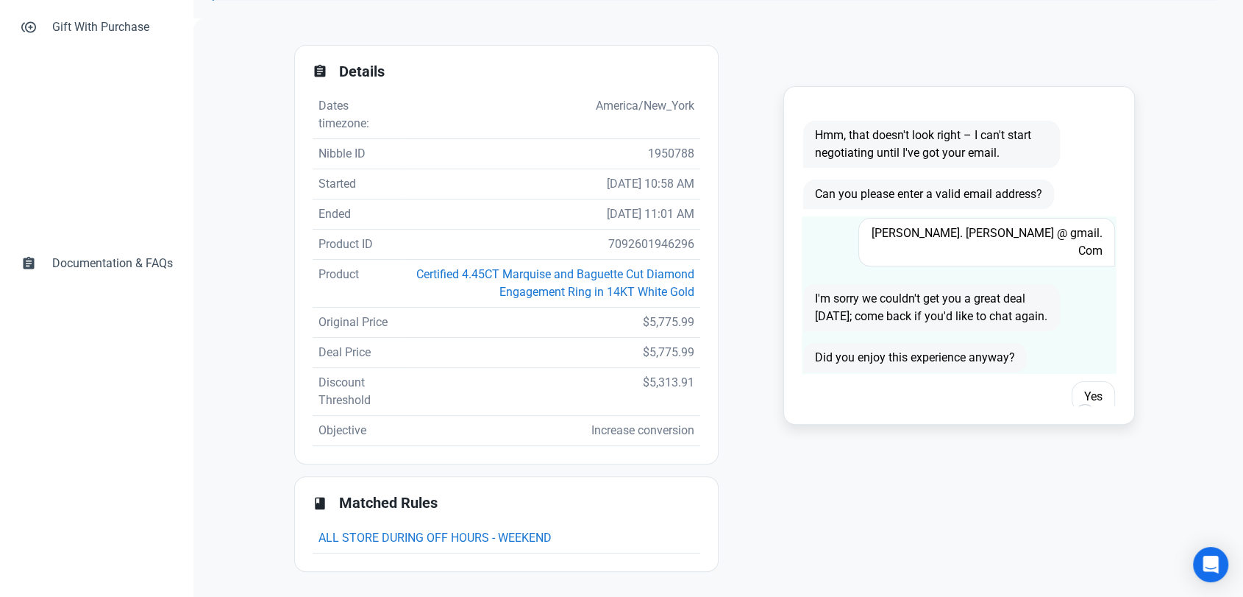
scroll to position [213, 0]
click at [1005, 238] on span "Leane . Kraus @ gmail . Com" at bounding box center [987, 242] width 257 height 49
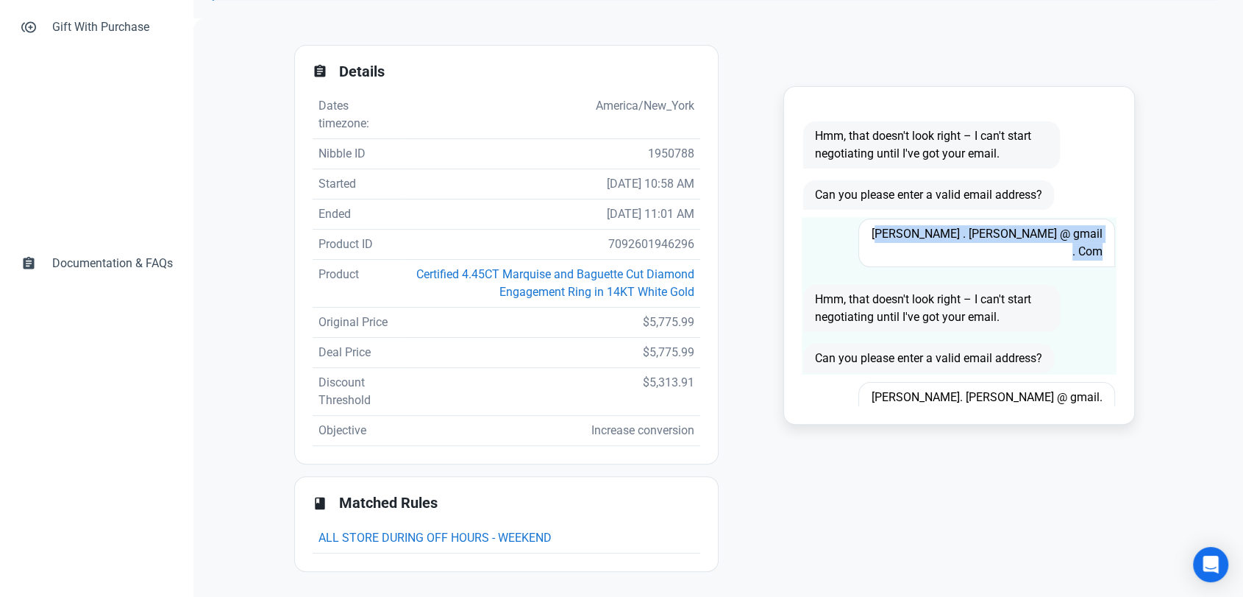
click at [1005, 238] on span "Leane . Kraus @ gmail . Com" at bounding box center [987, 242] width 257 height 49
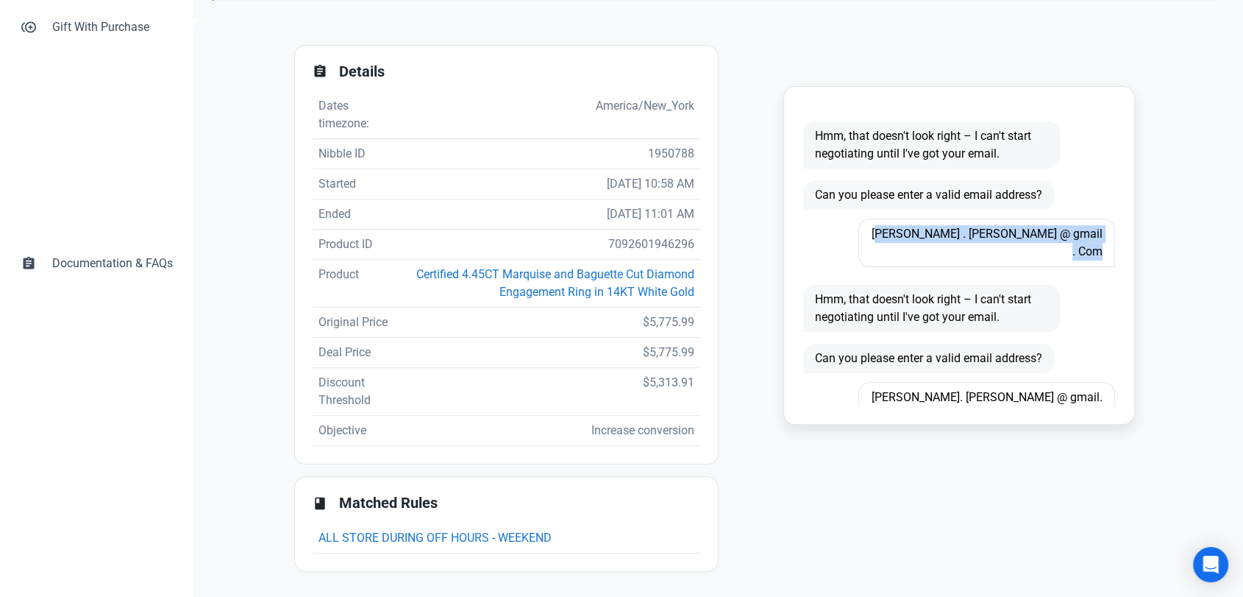
copy span "Leane . Kraus @ gmail . Com"
click at [641, 245] on td "7092601946296" at bounding box center [551, 245] width 299 height 30
copy td "7092601946296"
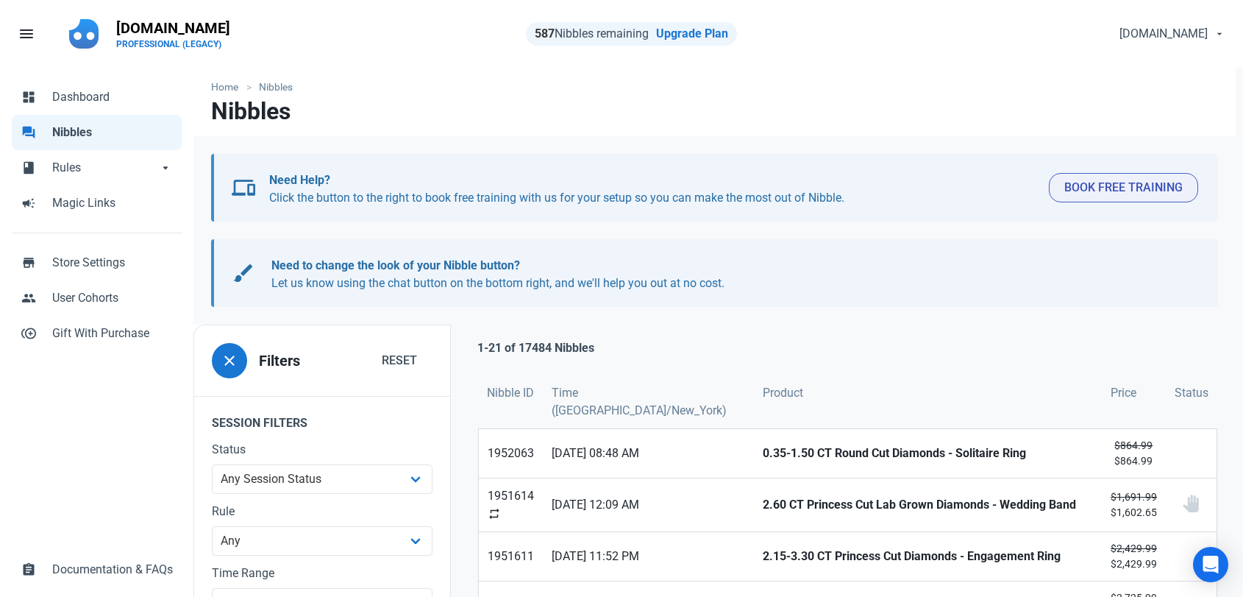
scroll to position [896, 0]
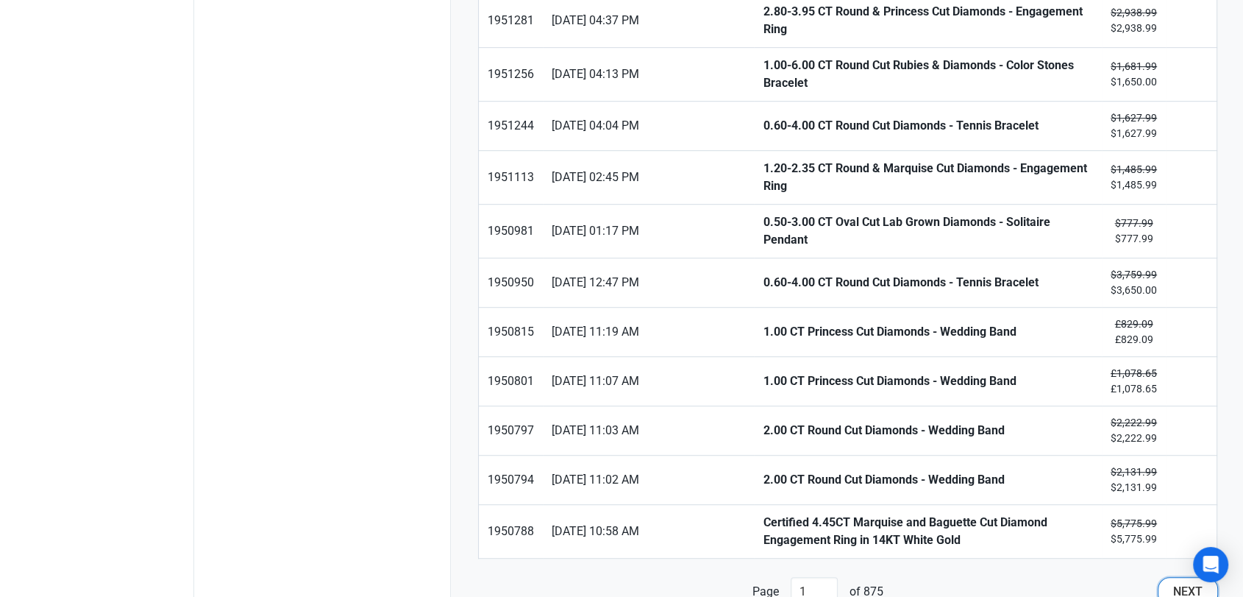
click at [1162, 577] on button "Next" at bounding box center [1188, 591] width 60 height 29
type input "2"
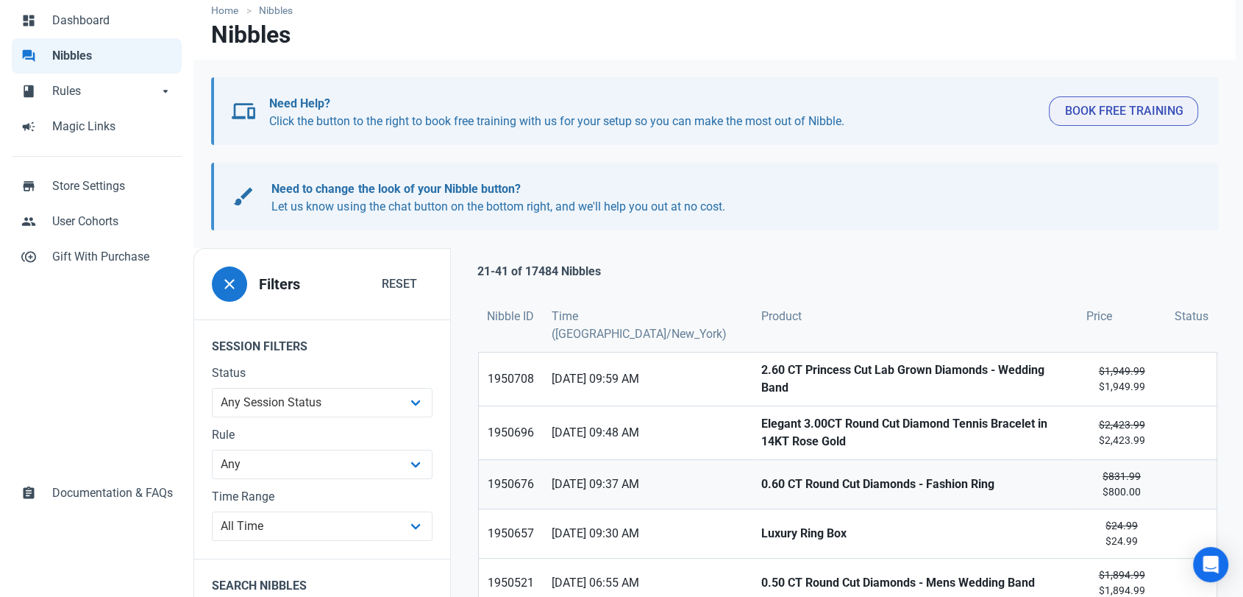
scroll to position [163, 0]
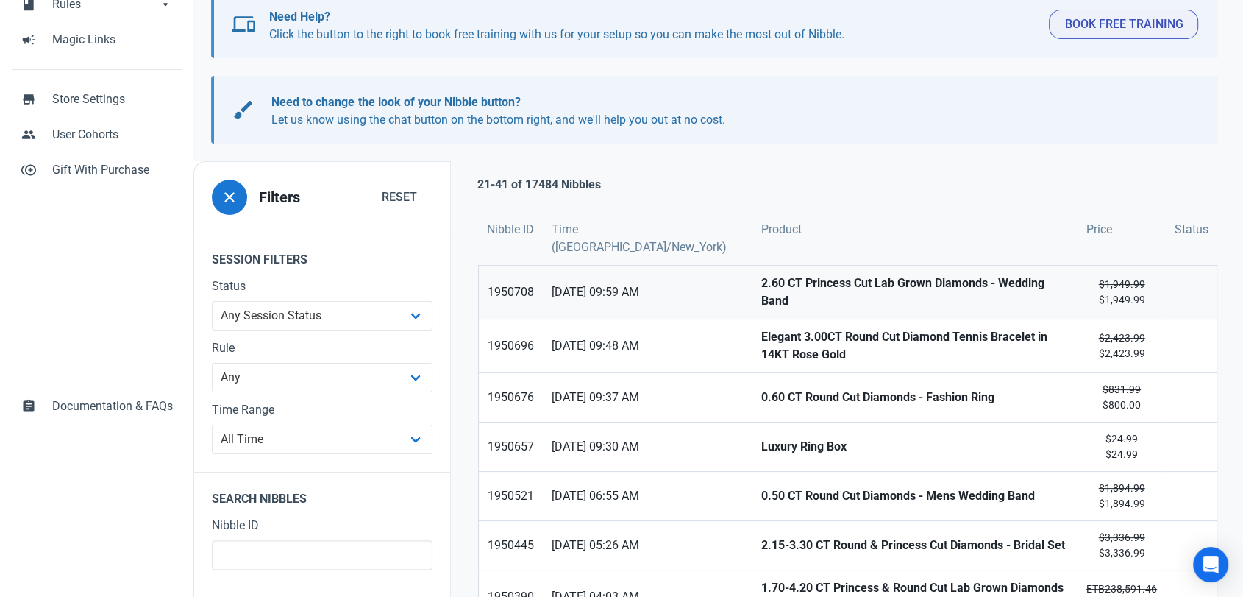
click at [761, 289] on strong "2.60 CT Princess Cut Lab Grown Diamonds - Wedding Band" at bounding box center [915, 291] width 308 height 35
click at [753, 319] on td "Elegant 3.00CT Round Cut Diamond Tennis Bracelet in 14KT Rose Gold" at bounding box center [915, 346] width 325 height 54
click at [761, 328] on strong "Elegant 3.00CT Round Cut Diamond Tennis Bracelet in 14KT Rose Gold" at bounding box center [915, 345] width 308 height 35
click at [761, 388] on strong "0.60 CT Round Cut Diamonds - Fashion Ring" at bounding box center [915, 397] width 308 height 18
click at [761, 438] on strong "Luxury Ring Box" at bounding box center [915, 447] width 308 height 18
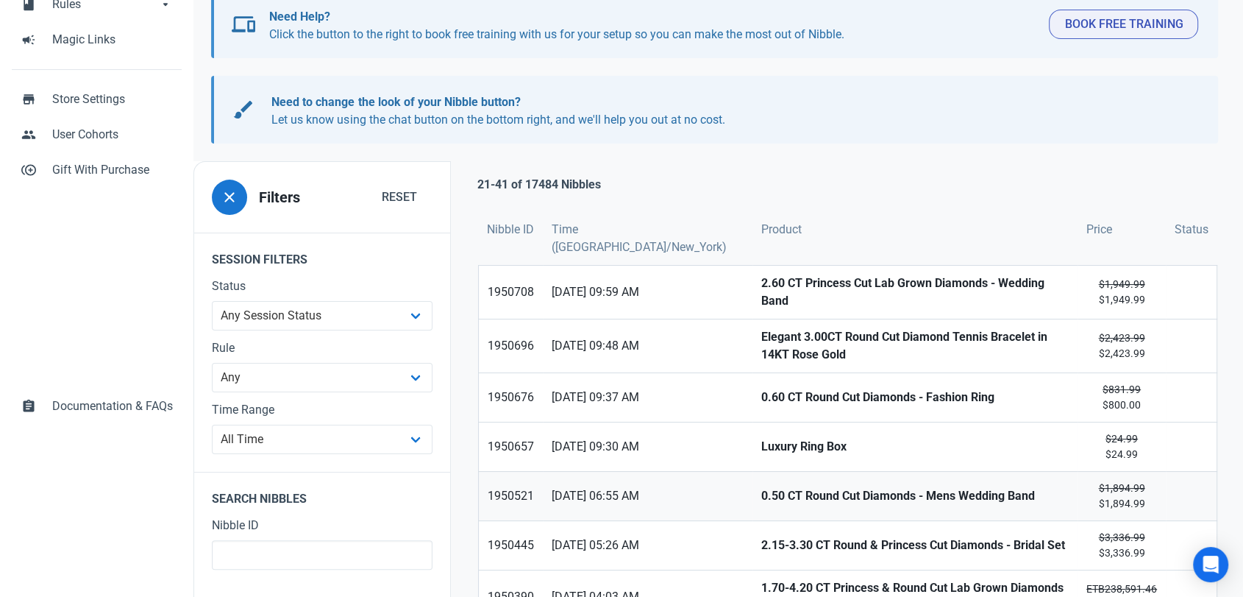
click at [761, 487] on strong "0.50 CT Round Cut Diamonds - Mens Wedding Band" at bounding box center [915, 496] width 308 height 18
click at [761, 542] on strong "2.15-3.30 CT Round & Princess Cut Diamonds - Bridal Set" at bounding box center [915, 545] width 308 height 18
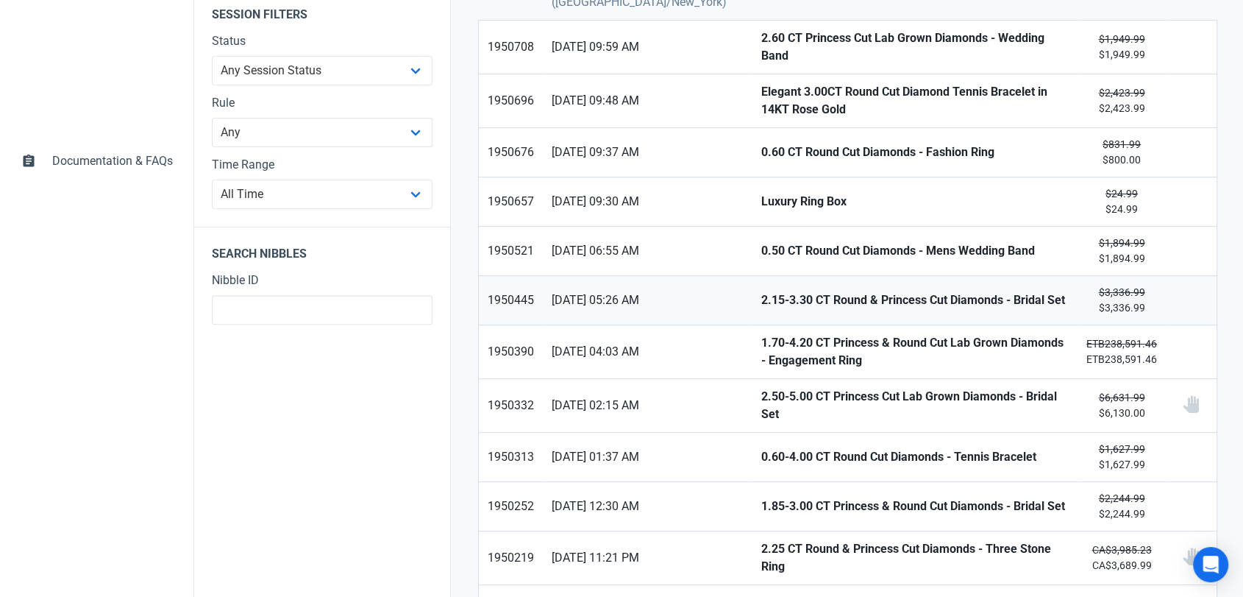
scroll to position [490, 0]
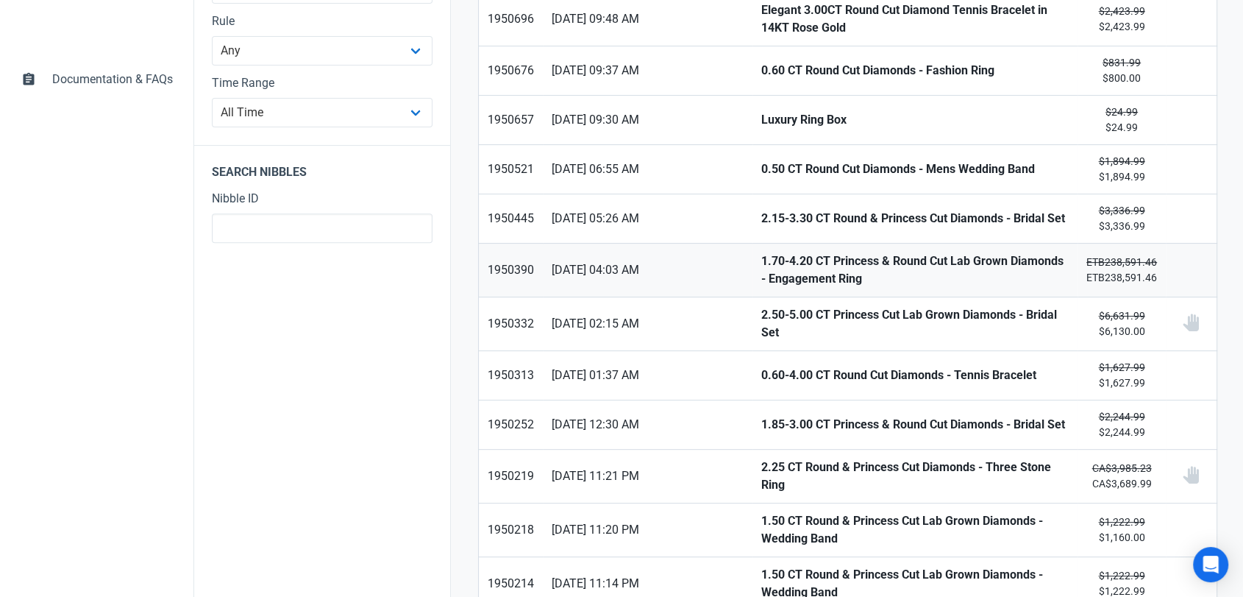
click at [761, 269] on strong "1.70-4.20 CT Princess & Round Cut Lab Grown Diamonds - Engagement Ring" at bounding box center [915, 269] width 308 height 35
drag, startPoint x: 720, startPoint y: 311, endPoint x: 724, endPoint y: 347, distance: 36.2
click at [761, 313] on strong "2.50-5.00 CT Princess Cut Lab Grown Diamonds - Bridal Set" at bounding box center [915, 323] width 308 height 35
drag, startPoint x: 725, startPoint y: 360, endPoint x: 725, endPoint y: 397, distance: 36.8
click at [761, 366] on strong "0.60-4.00 CT Round Cut Diamonds - Tennis Bracelet" at bounding box center [915, 375] width 308 height 18
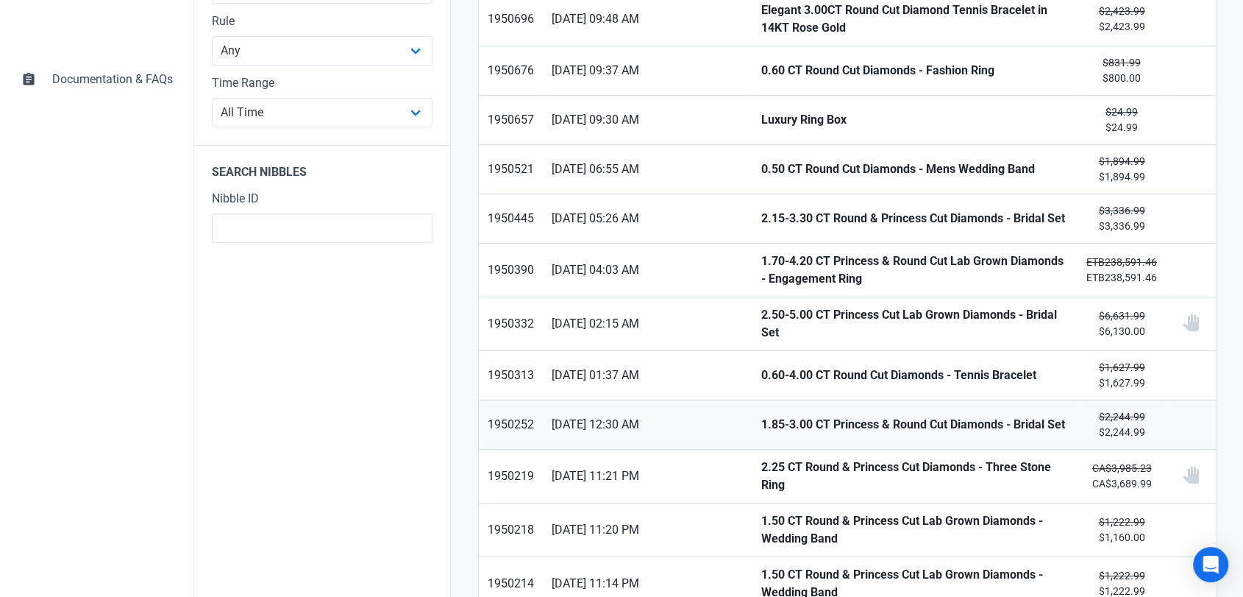
drag, startPoint x: 725, startPoint y: 408, endPoint x: 726, endPoint y: 419, distance: 11.8
click at [761, 416] on strong "1.85-3.00 CT Princess & Round Cut Diamonds - Bridal Set" at bounding box center [915, 425] width 308 height 18
click at [761, 468] on strong "2.25 CT Round & Princess Cut Diamonds - Three Stone Ring" at bounding box center [915, 475] width 308 height 35
drag, startPoint x: 741, startPoint y: 506, endPoint x: 743, endPoint y: 531, distance: 25.1
click at [761, 512] on strong "1.50 CT Round & Princess Cut Lab Grown Diamonds - Wedding Band" at bounding box center [915, 529] width 308 height 35
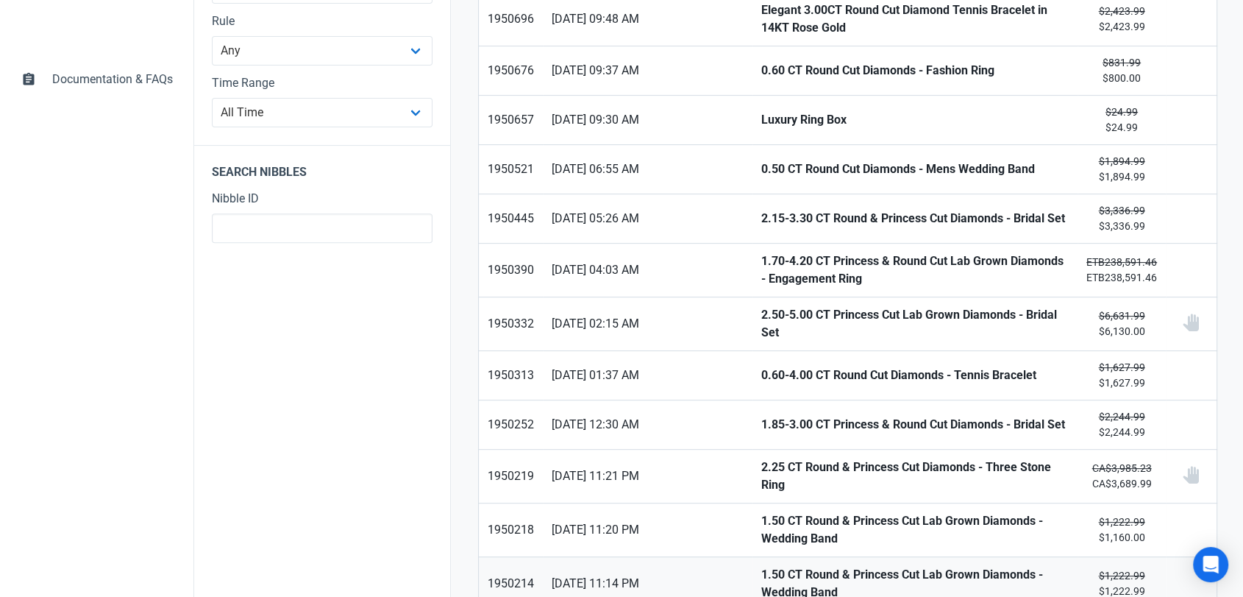
click at [761, 566] on strong "1.50 CT Round & Princess Cut Lab Grown Diamonds - Wedding Band" at bounding box center [915, 583] width 308 height 35
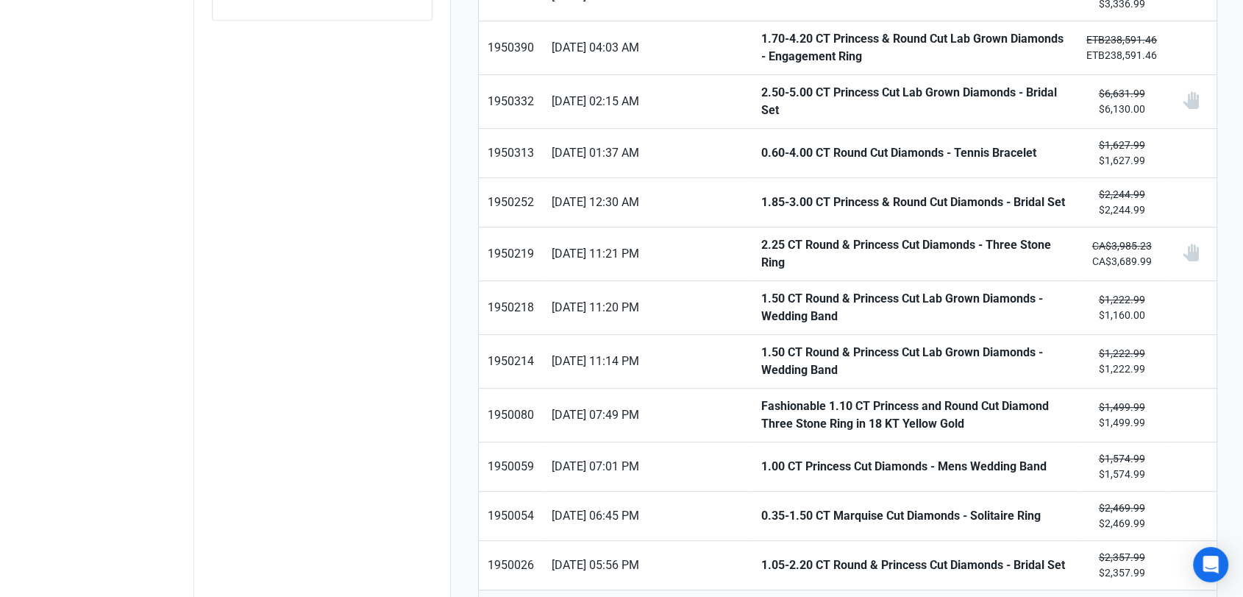
scroll to position [736, 0]
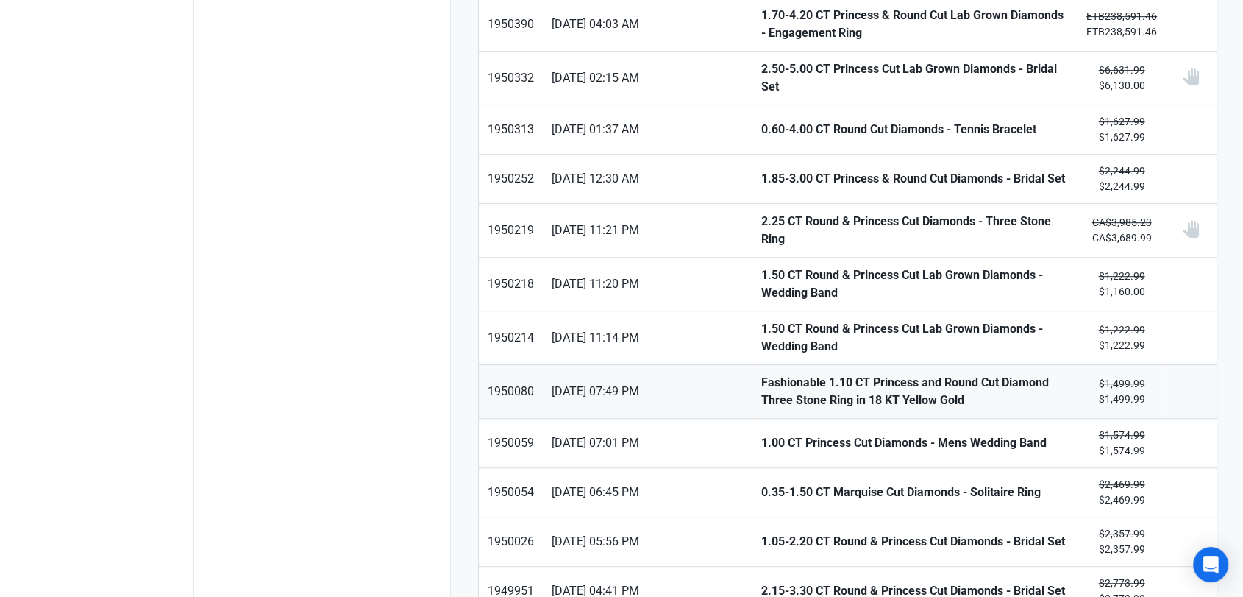
click at [761, 377] on strong "Fashionable 1.10 CT Princess and Round Cut Diamond Three Stone Ring in 18 KT Ye…" at bounding box center [915, 391] width 308 height 35
drag, startPoint x: 736, startPoint y: 421, endPoint x: 739, endPoint y: 438, distance: 17.8
click at [761, 434] on strong "1.00 CT Princess Cut Diamonds - Mens Wedding Band" at bounding box center [915, 443] width 308 height 18
click at [761, 483] on strong "0.35-1.50 CT Marquise Cut Diamonds - Solitaire Ring" at bounding box center [915, 492] width 308 height 18
click at [761, 533] on strong "1.05-2.20 CT Round & Princess Cut Diamonds - Bridal Set" at bounding box center [915, 542] width 308 height 18
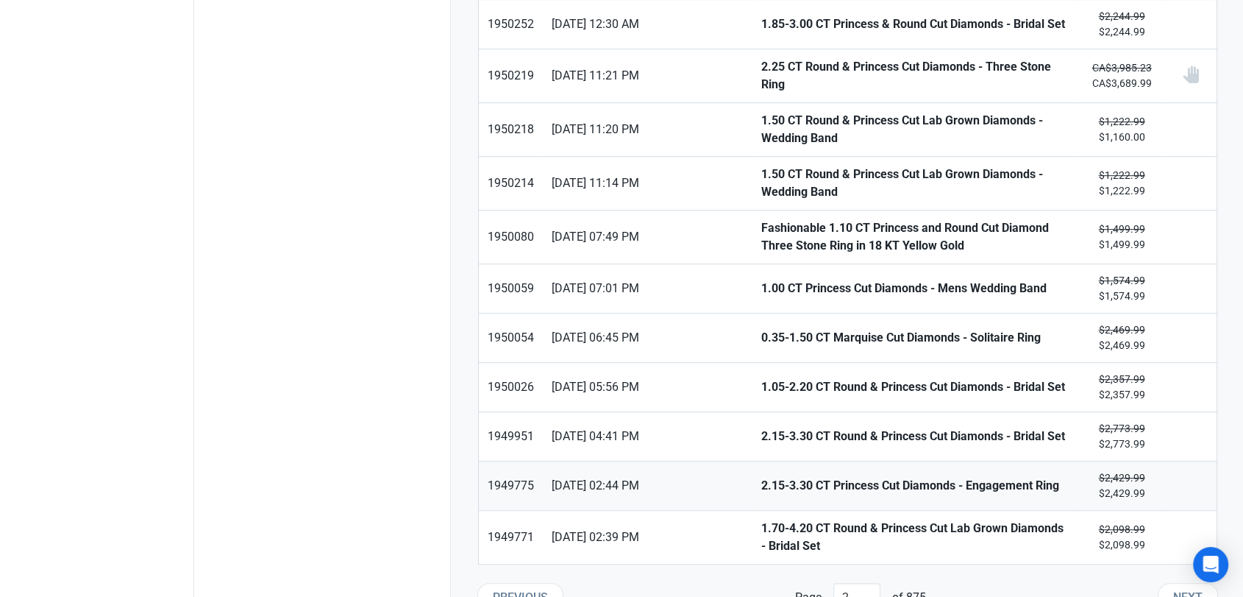
scroll to position [892, 0]
click at [761, 426] on strong "2.15-3.30 CT Round & Princess Cut Diamonds - Bridal Set" at bounding box center [915, 435] width 308 height 18
click at [761, 475] on strong "2.15-3.30 CT Princess Cut Diamonds - Engagement Ring" at bounding box center [915, 484] width 308 height 18
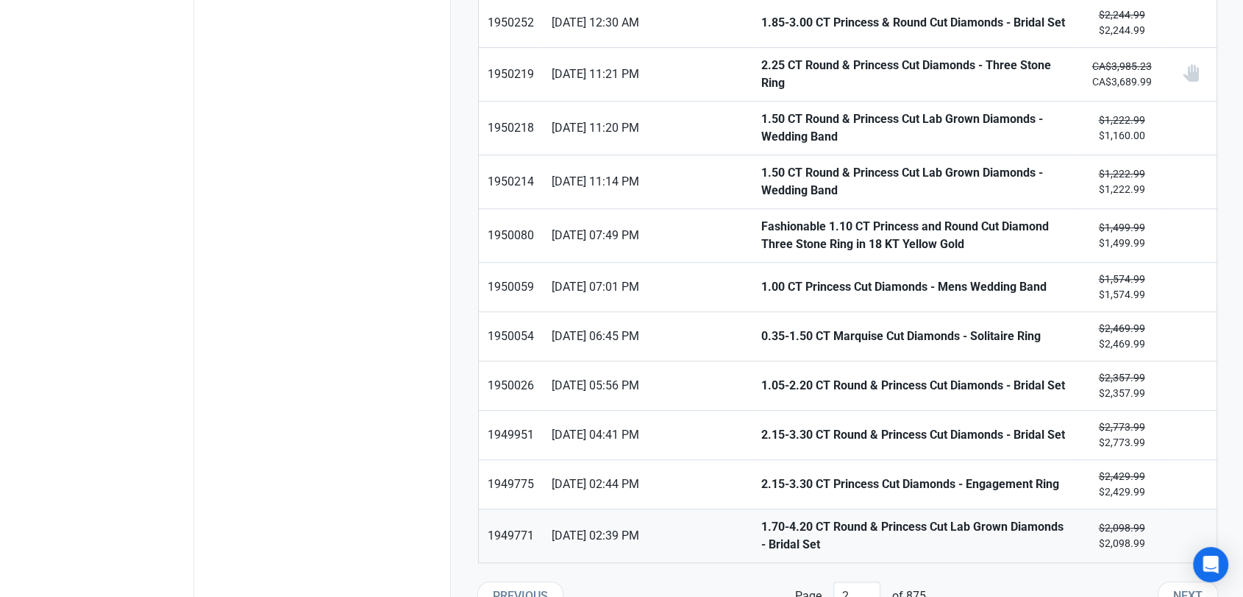
click at [753, 509] on link "1.70-4.20 CT Round & Princess Cut Lab Grown Diamonds - Bridal Set" at bounding box center [915, 535] width 325 height 53
click at [1163, 581] on button "Next" at bounding box center [1188, 595] width 60 height 29
type input "3"
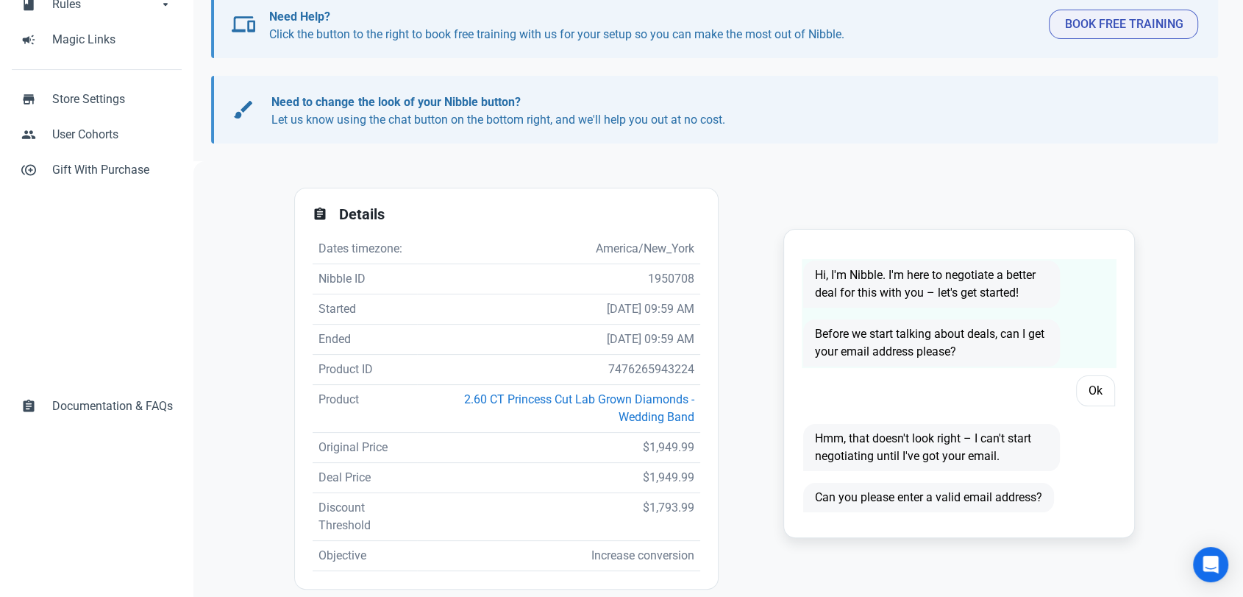
scroll to position [1, 0]
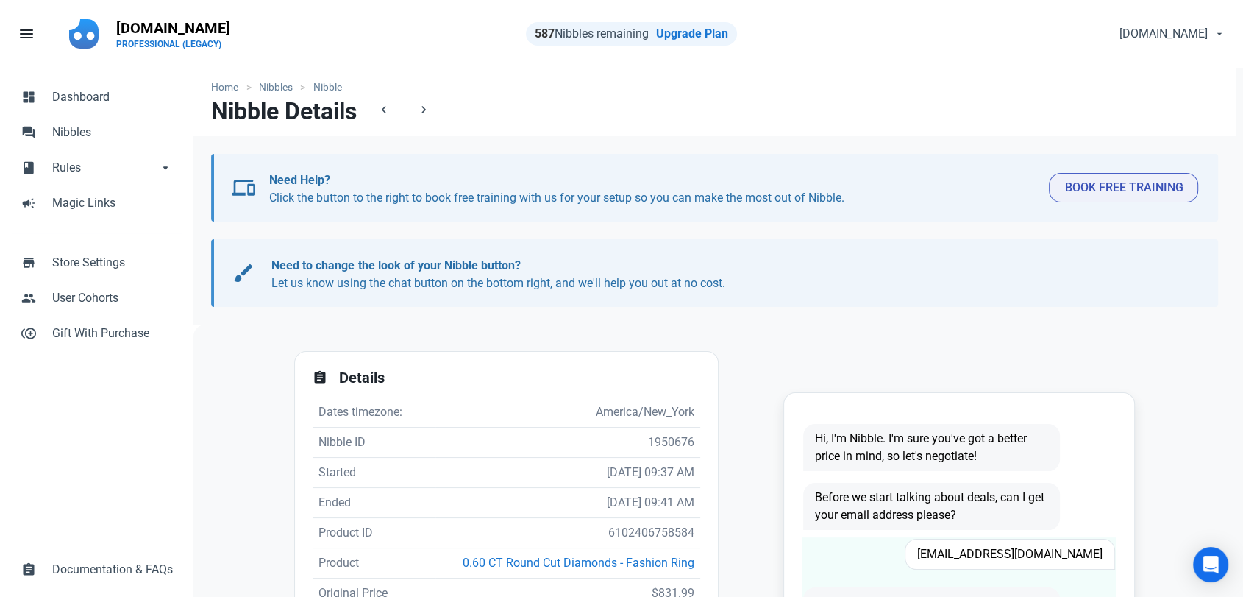
click at [1009, 543] on span "Forestranchsales@aol.com" at bounding box center [1010, 553] width 210 height 31
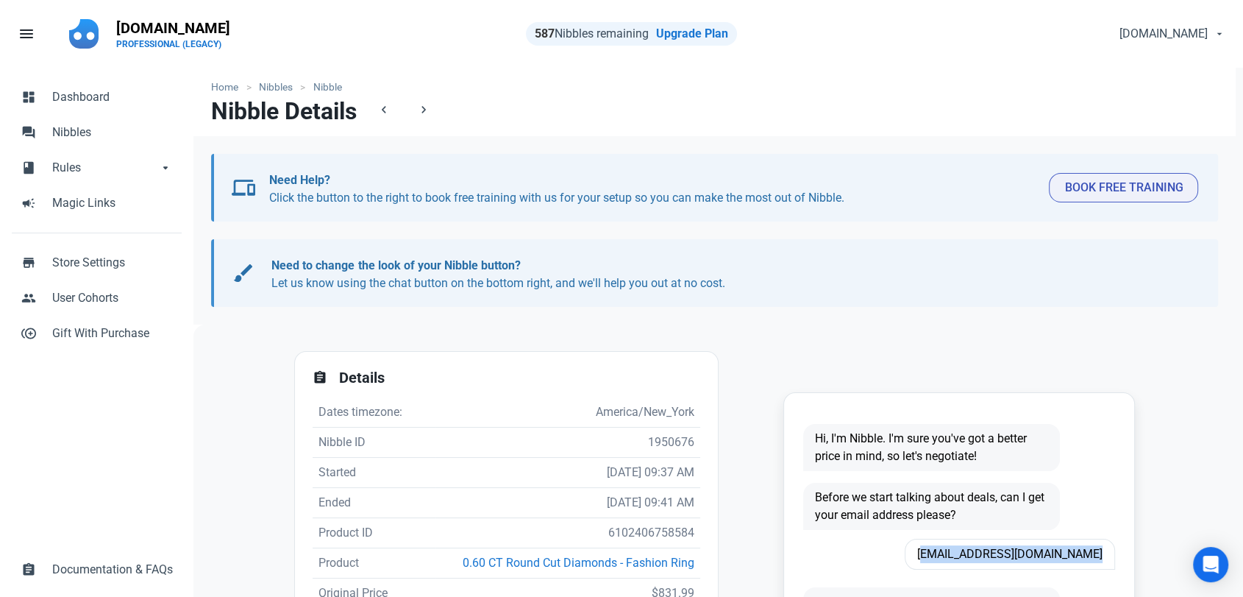
copy span "Forestranchsales@aol.com"
click at [644, 536] on td "6102406758584" at bounding box center [568, 533] width 265 height 30
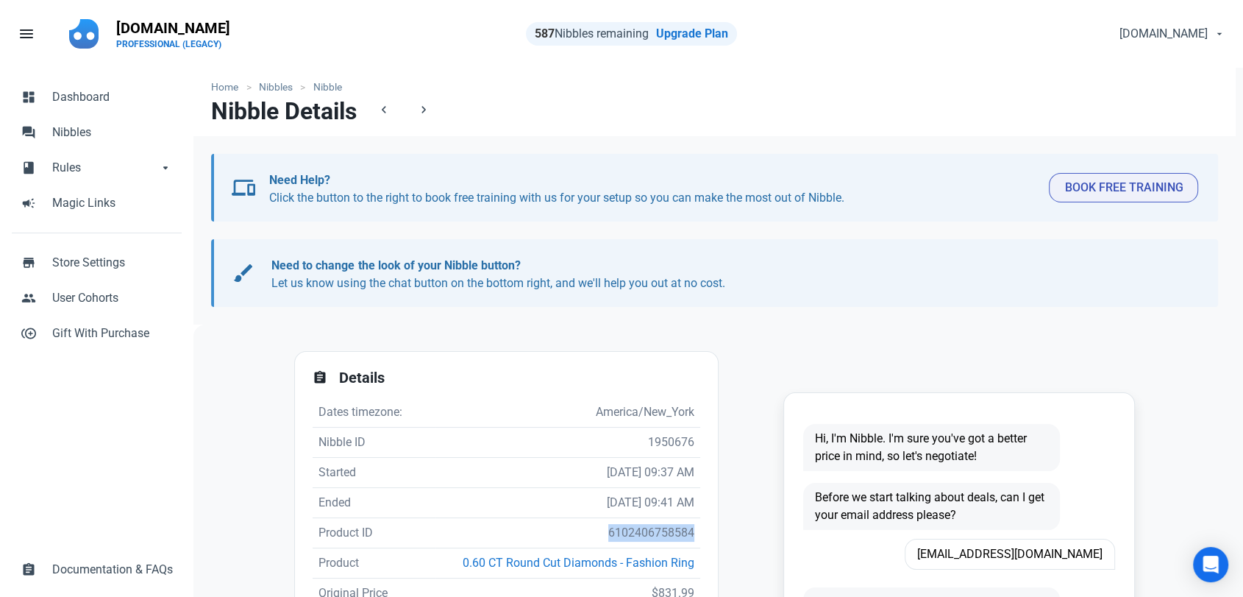
copy td "6102406758584"
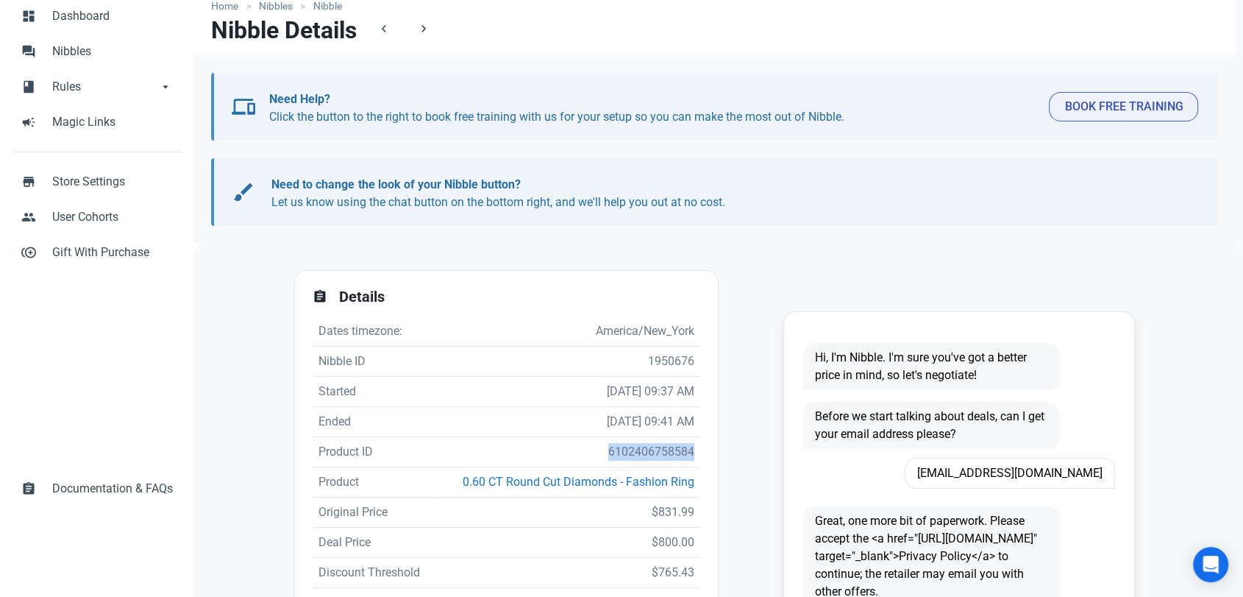
scroll to position [82, 0]
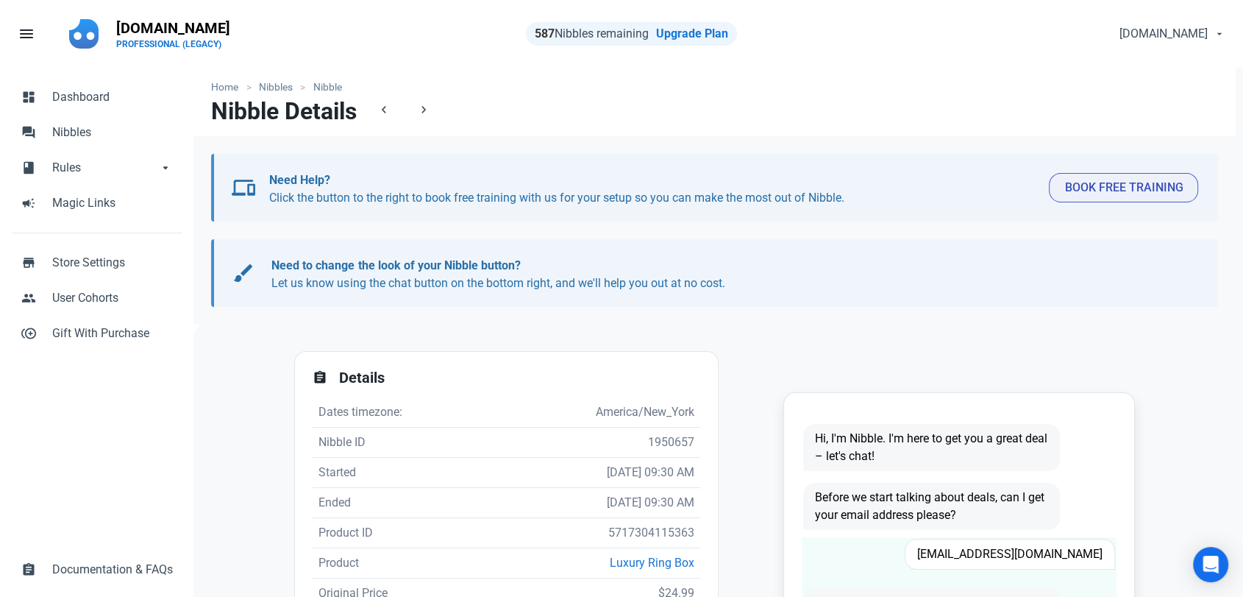
scroll to position [1, 0]
click at [988, 550] on span "[EMAIL_ADDRESS][DOMAIN_NAME]" at bounding box center [1010, 552] width 210 height 31
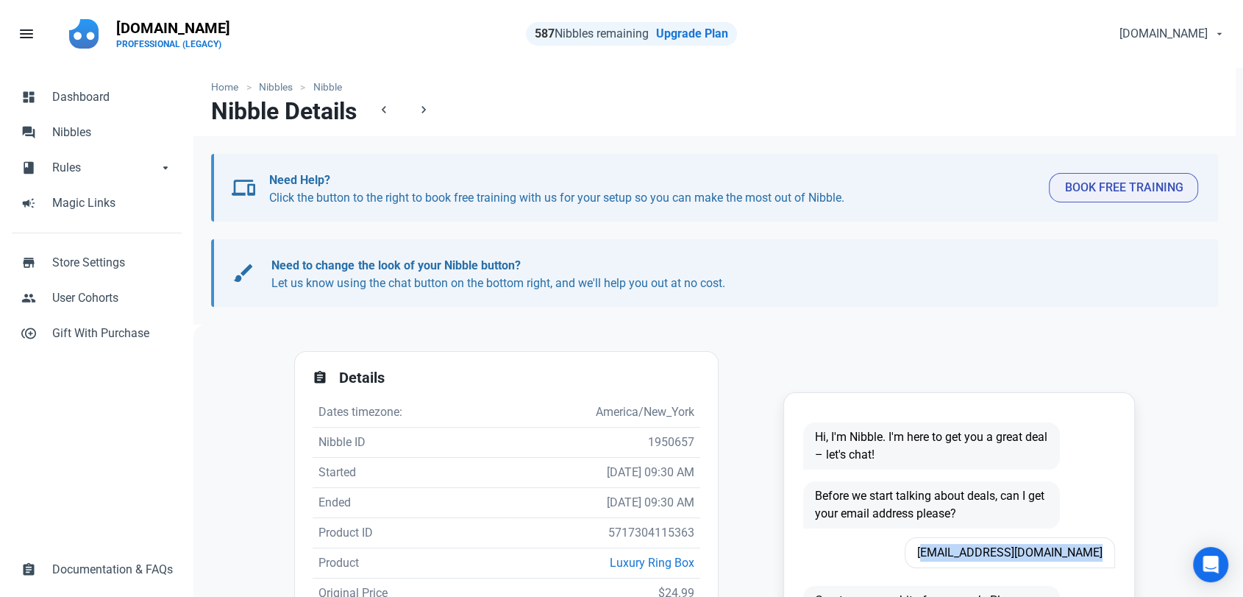
copy span "[EMAIL_ADDRESS][DOMAIN_NAME]"
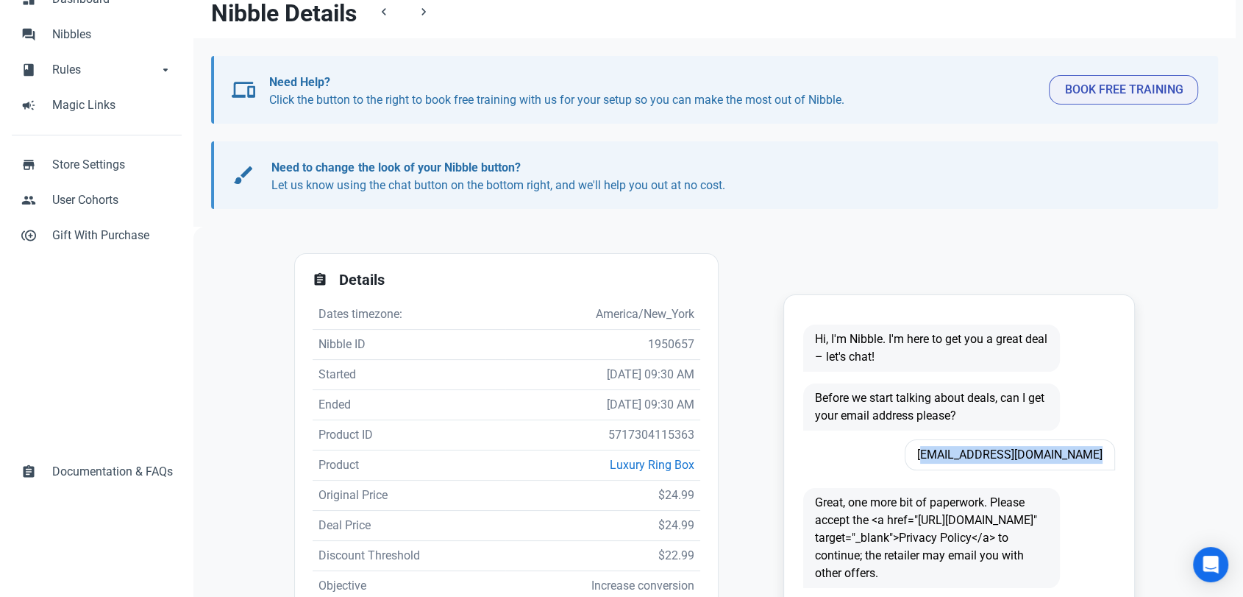
scroll to position [163, 0]
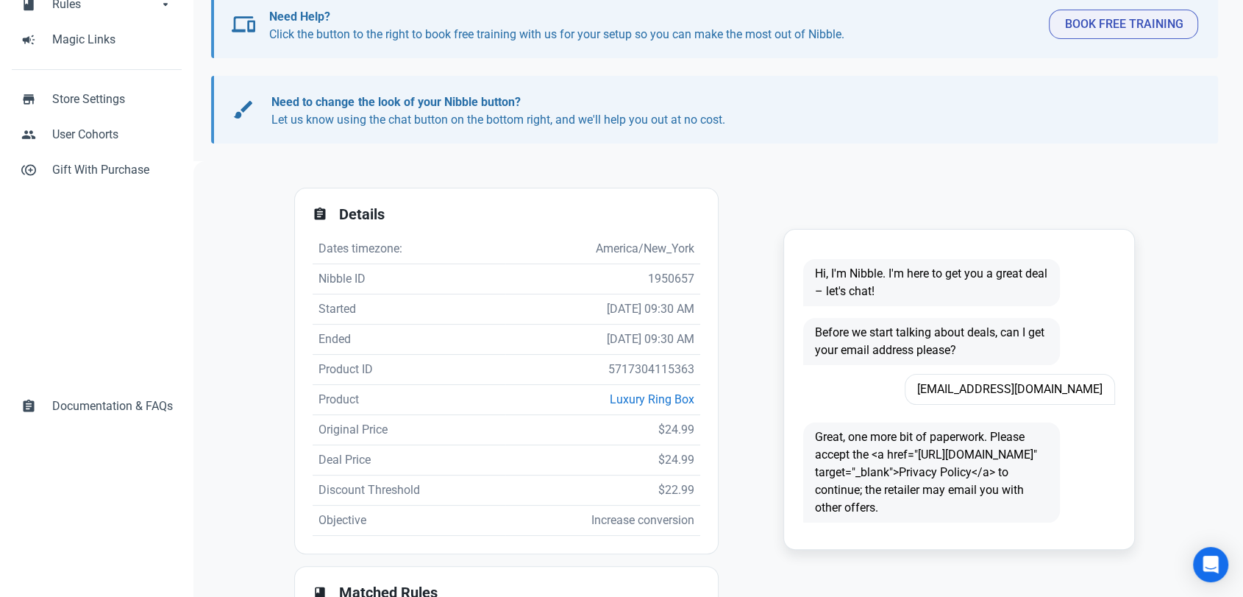
click at [638, 369] on td "5717304115363" at bounding box center [602, 370] width 195 height 30
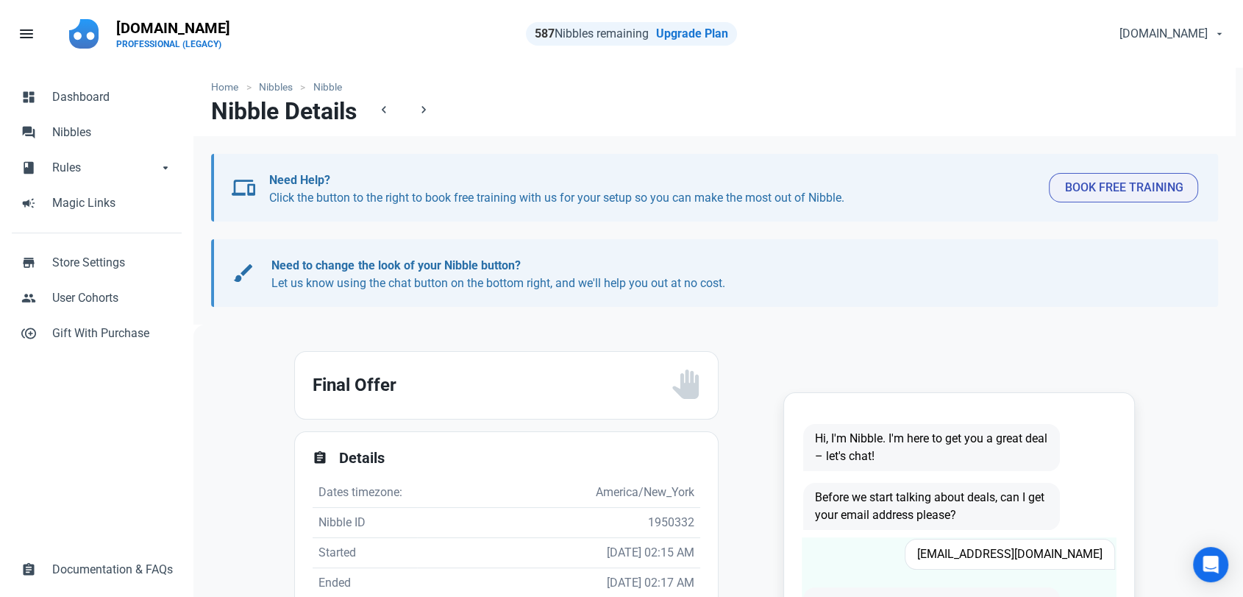
click at [1034, 555] on span "[EMAIL_ADDRESS][DOMAIN_NAME]" at bounding box center [1010, 553] width 210 height 31
click at [1034, 555] on span "Andrewsachs88@gmail.com" at bounding box center [1010, 553] width 210 height 31
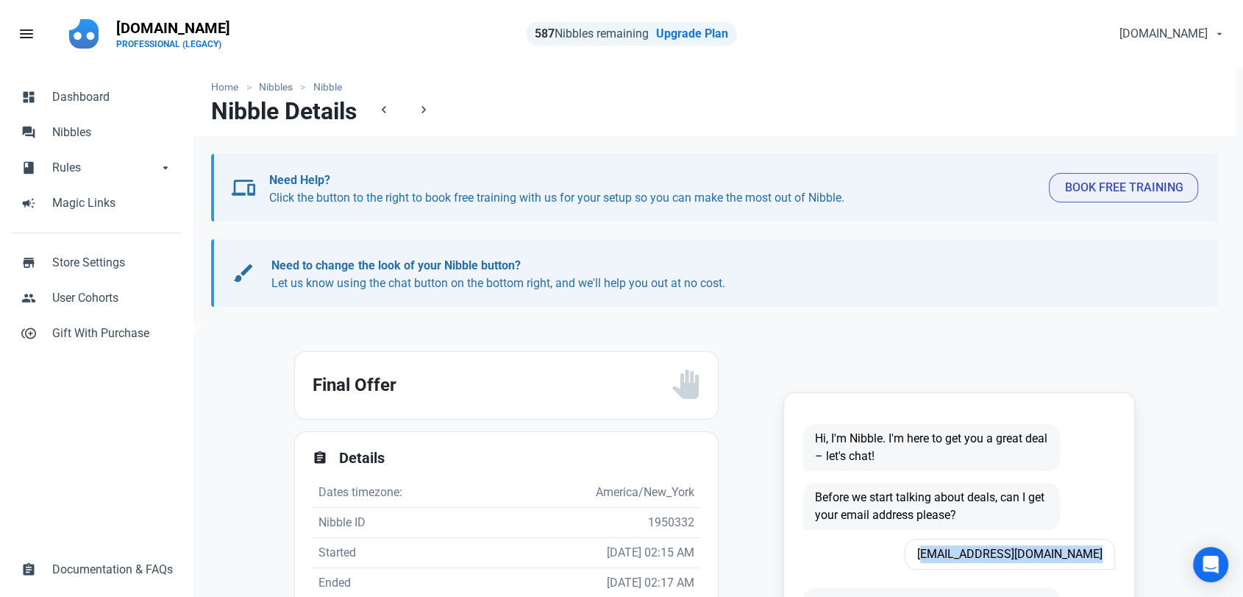
copy span "Andrewsachs88@gmail.com"
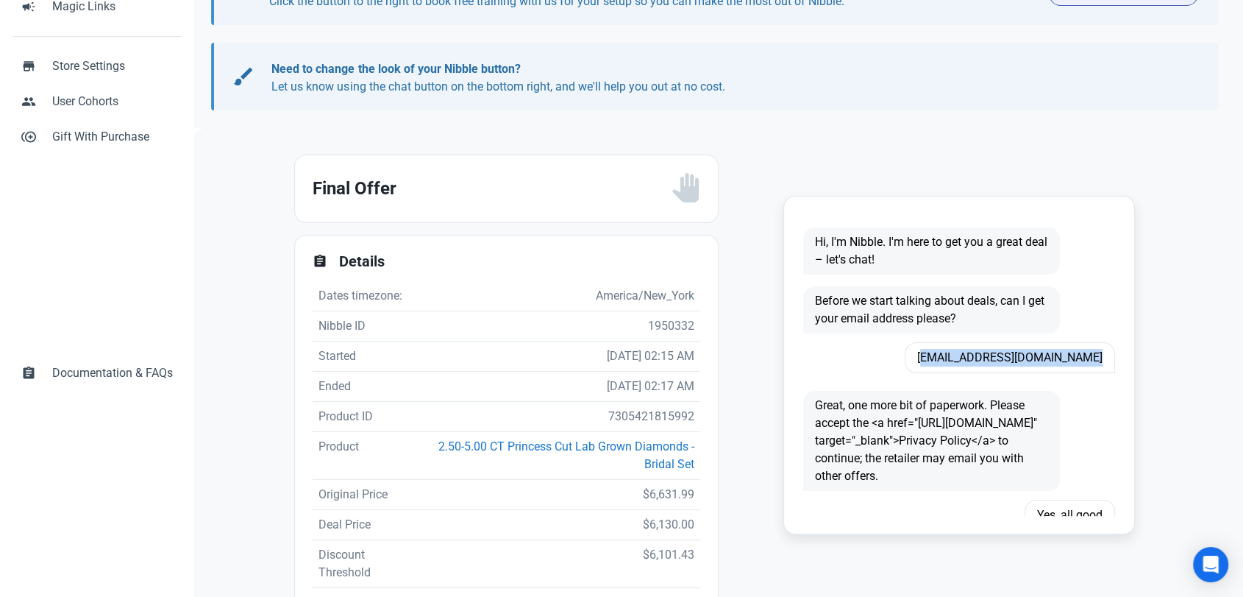
scroll to position [245, 0]
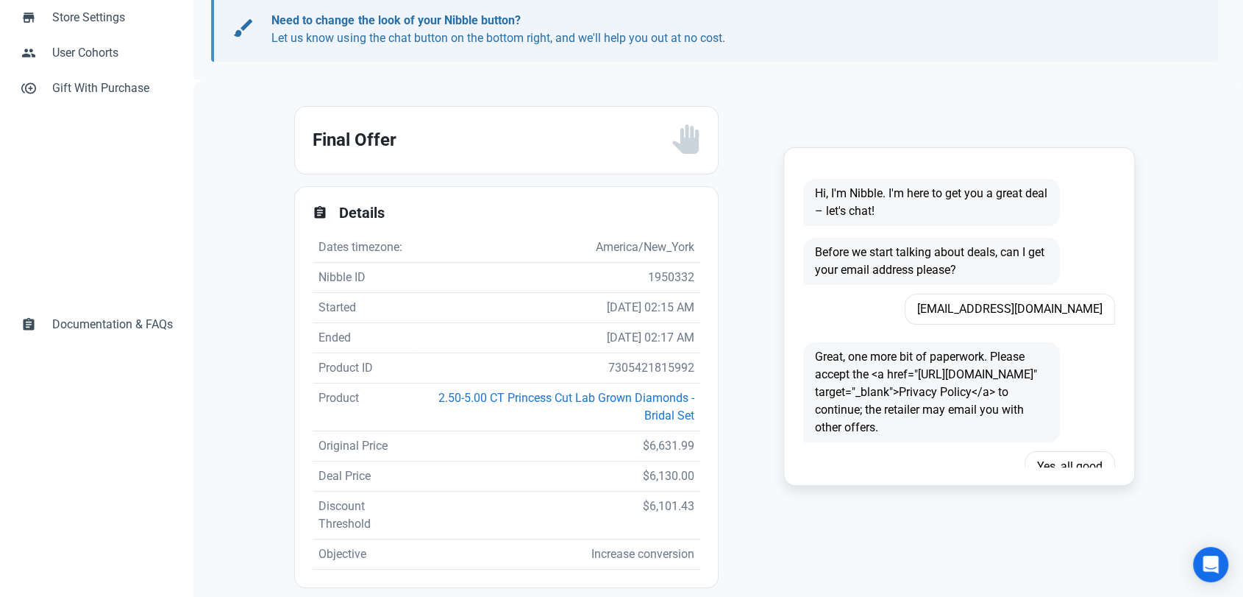
click at [619, 363] on td "7305421815992" at bounding box center [558, 368] width 283 height 30
copy td "7305421815992"
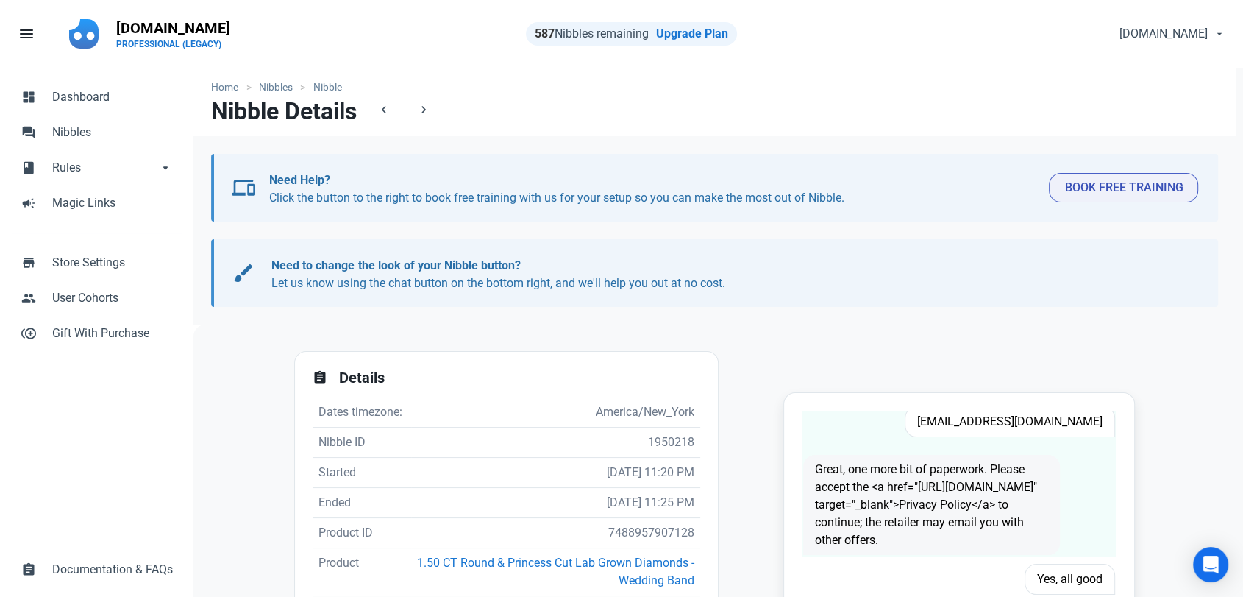
scroll to position [82, 0]
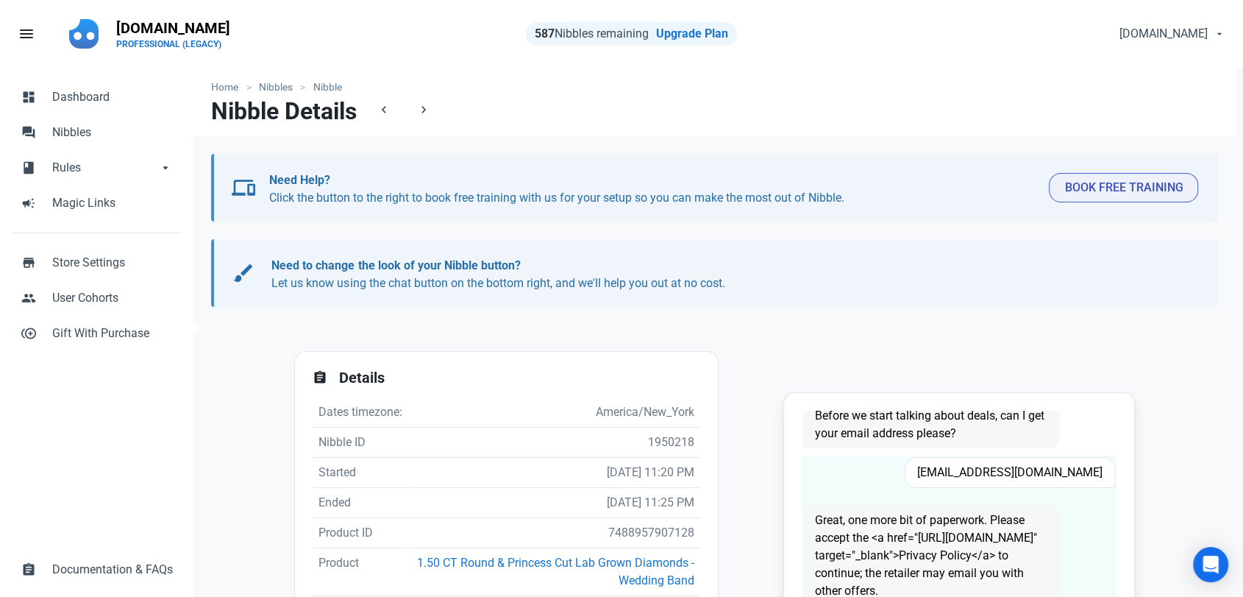
click at [993, 475] on span "Vickigarrison09@gmail.com" at bounding box center [1010, 472] width 210 height 31
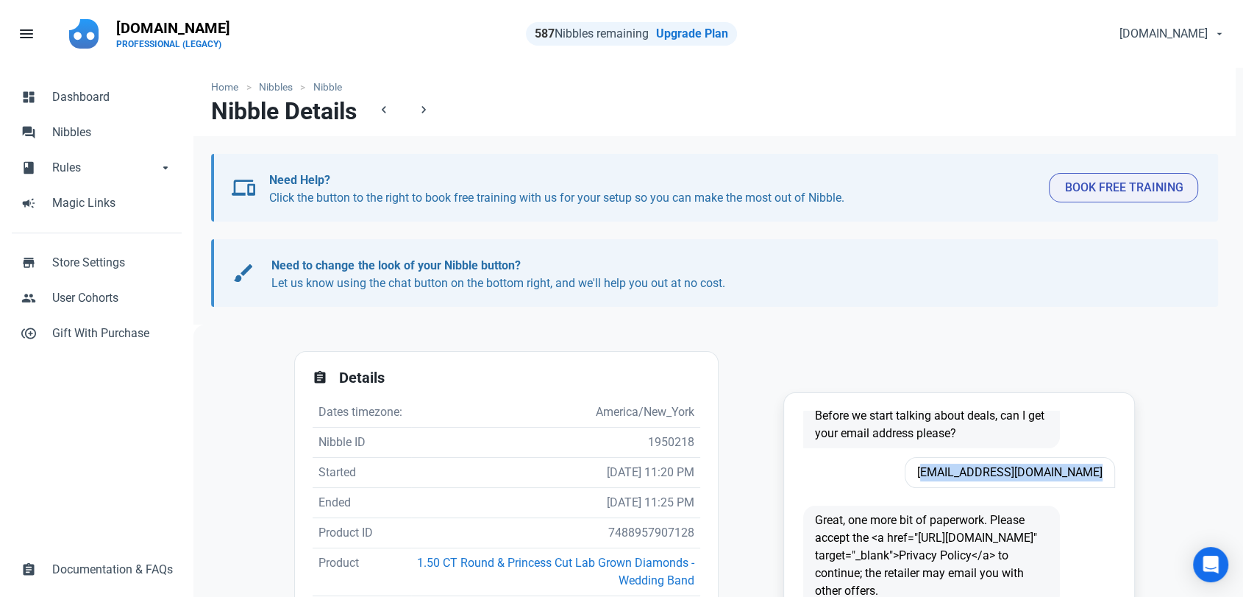
copy span "Vickigarrison09@gmail.com"
click at [645, 544] on td "7488957907128" at bounding box center [555, 533] width 289 height 30
copy td "7488957907128"
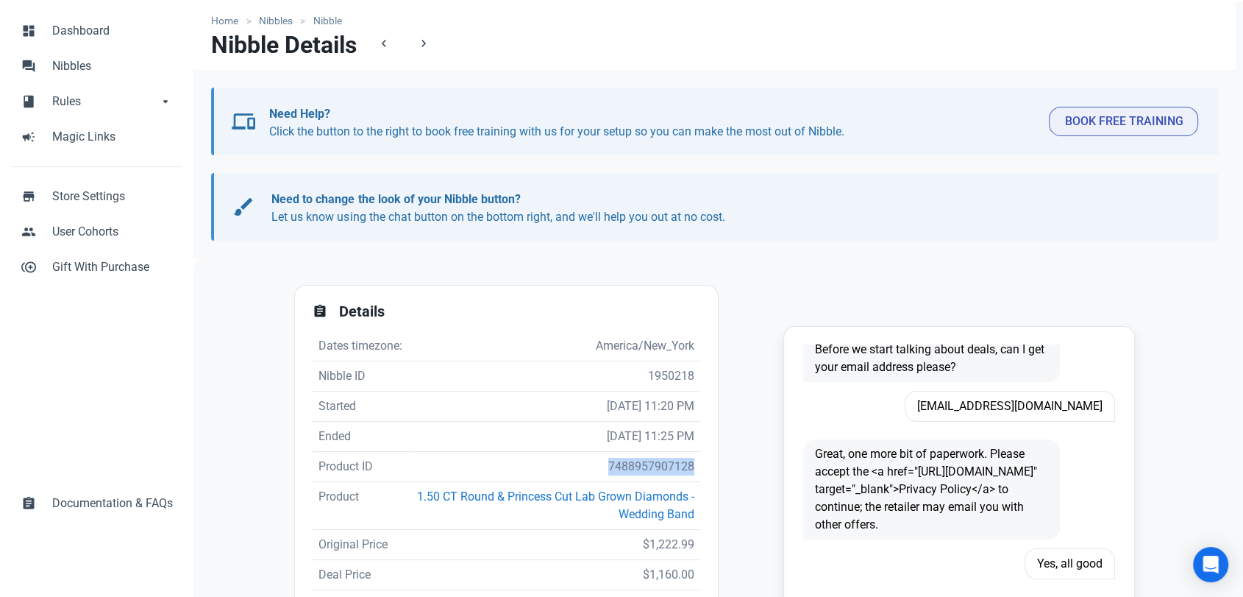
scroll to position [163, 0]
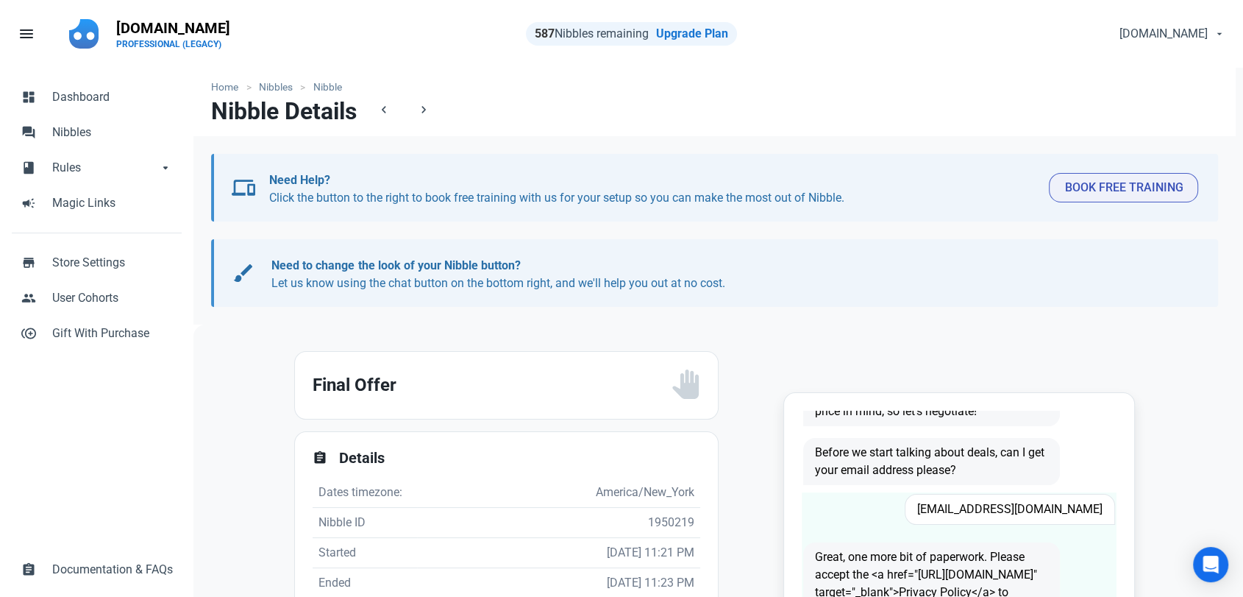
scroll to position [82, 0]
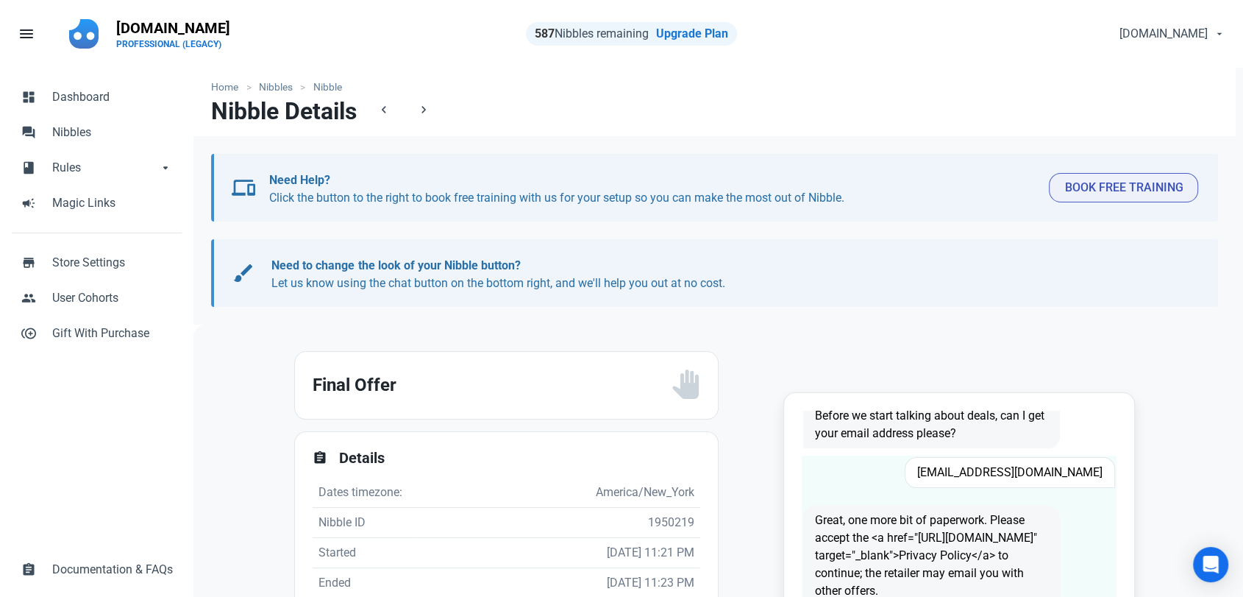
click at [1025, 477] on span "[EMAIL_ADDRESS][DOMAIN_NAME]" at bounding box center [1010, 472] width 210 height 31
click at [1025, 477] on span "Minecraftgamer87@hotmail.com" at bounding box center [1010, 472] width 210 height 31
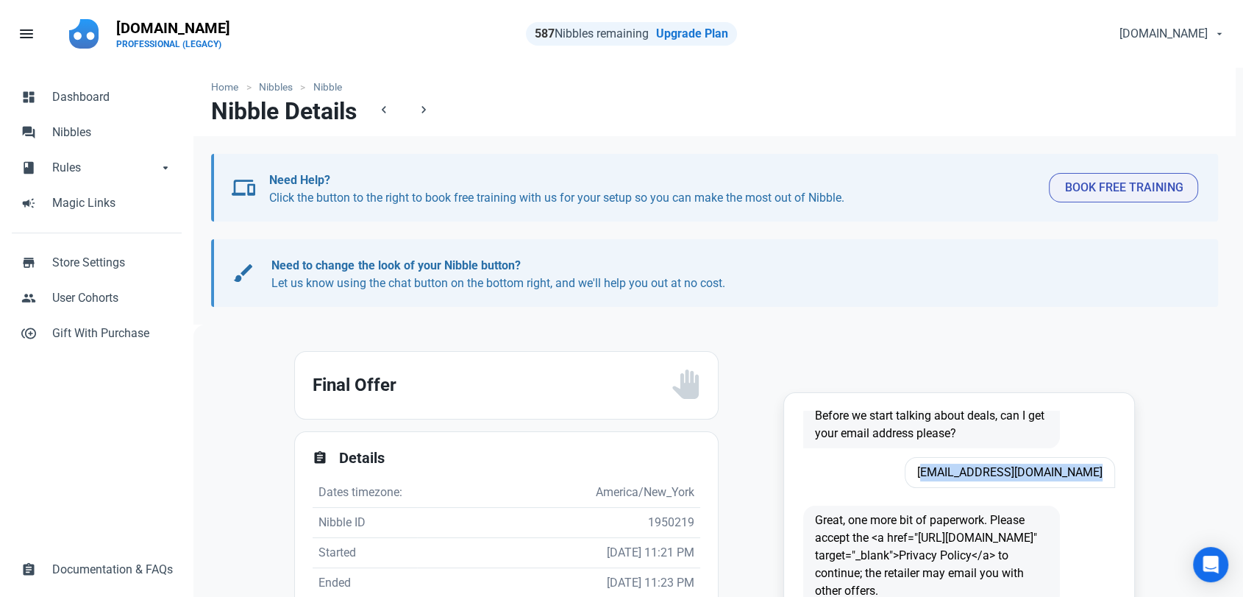
copy span "Minecraftgamer87@hotmail.com"
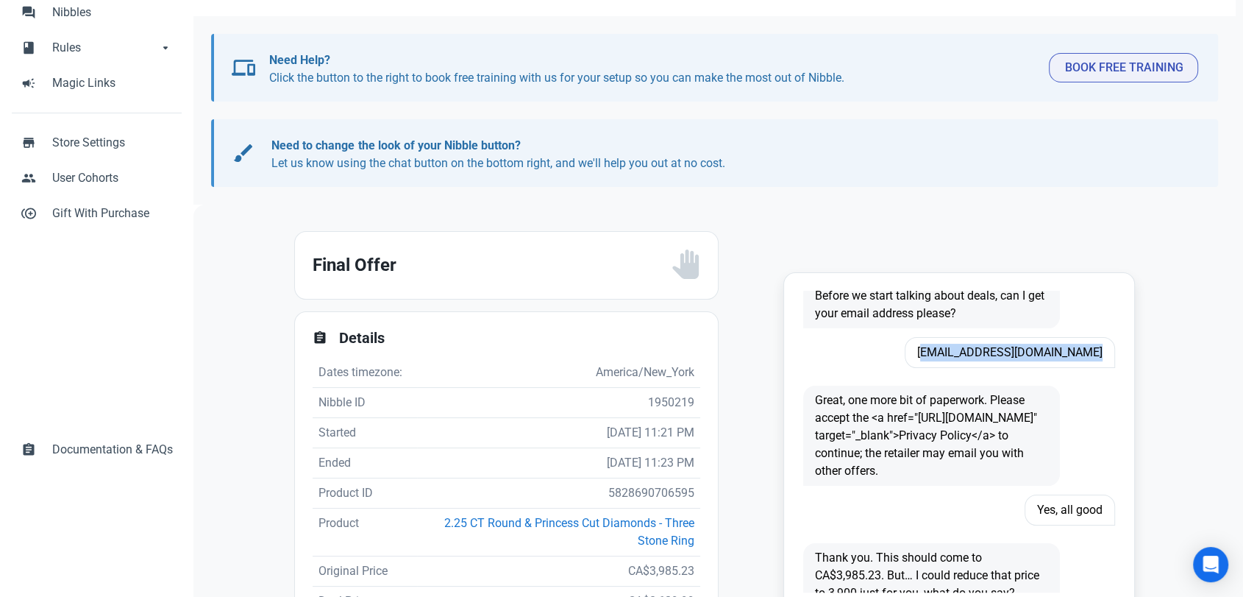
scroll to position [245, 0]
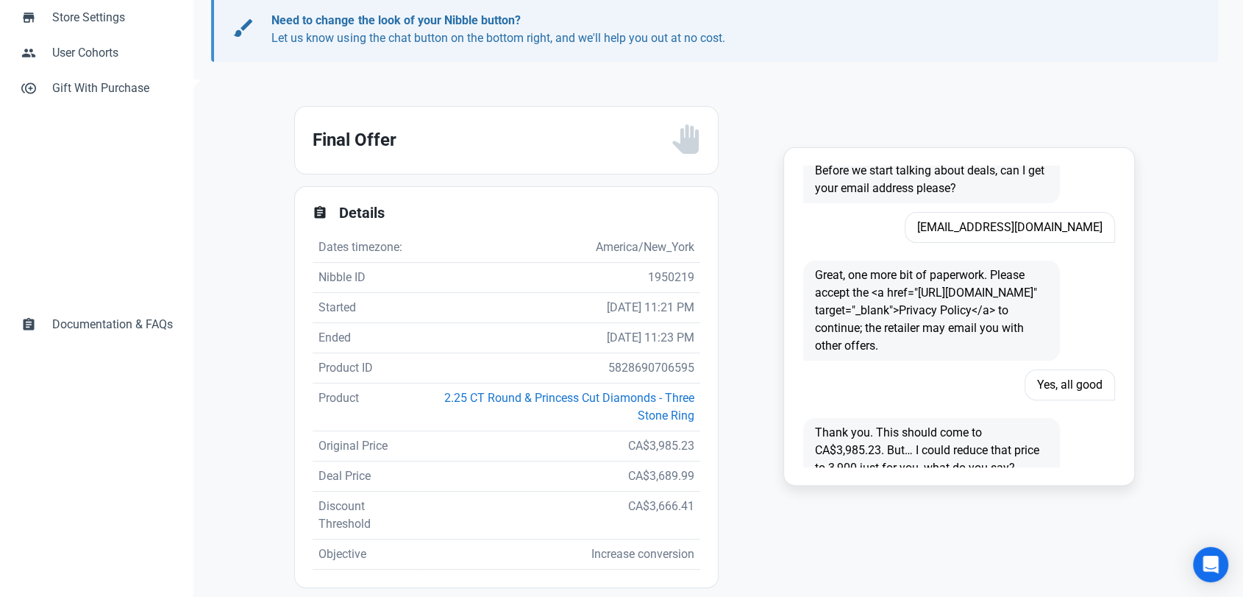
click at [622, 374] on td "5828690706595" at bounding box center [558, 368] width 283 height 30
click at [628, 364] on td "5828690706595" at bounding box center [558, 368] width 283 height 30
copy td "5828690706595"
click at [664, 438] on td "CA$3,985.23" at bounding box center [558, 446] width 283 height 30
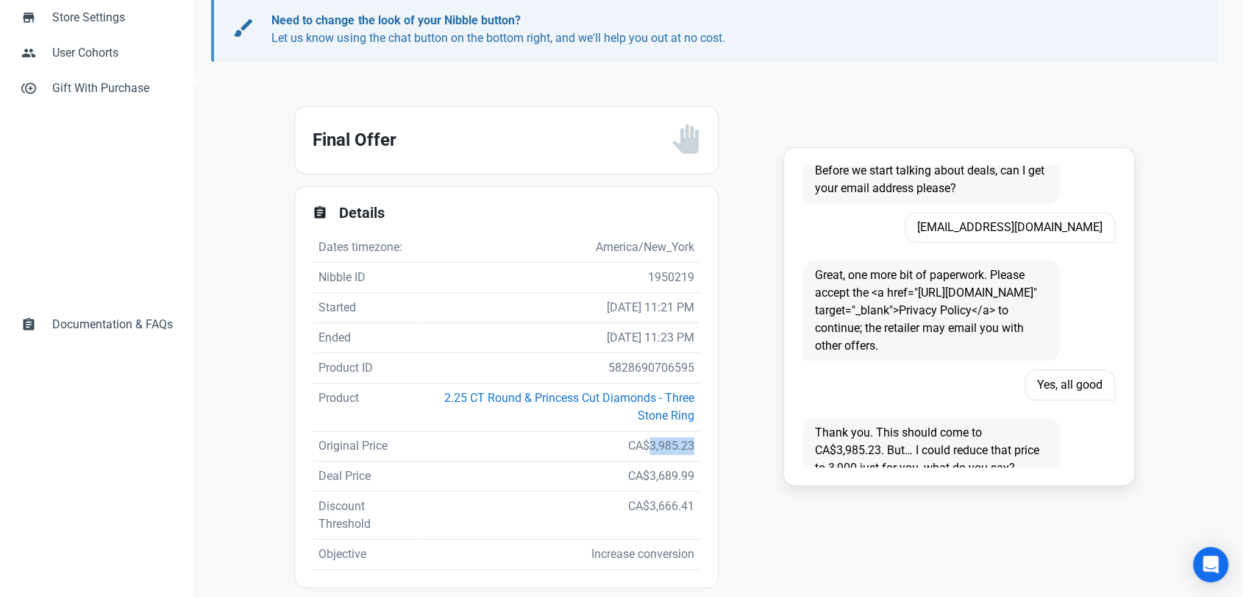
click at [664, 438] on td "CA$3,985.23" at bounding box center [558, 446] width 283 height 30
copy td "CA$3,985.23"
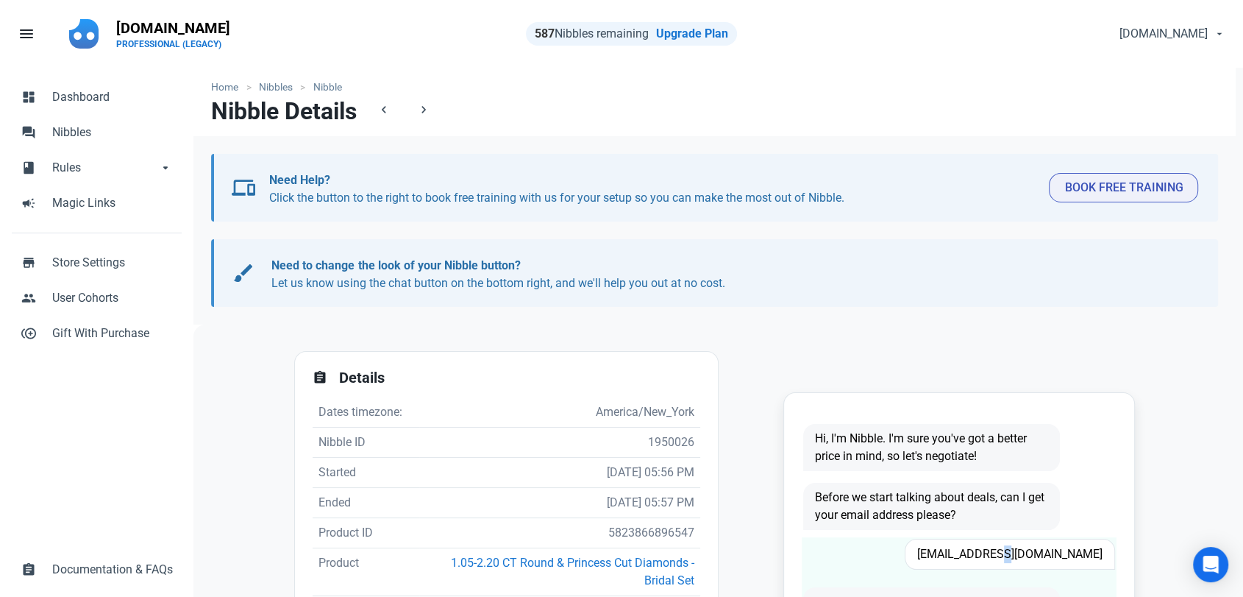
click at [1022, 545] on span "[EMAIL_ADDRESS][DOMAIN_NAME]" at bounding box center [1010, 553] width 210 height 31
click at [1022, 545] on span "Nsjones091886@gmail.com" at bounding box center [1010, 553] width 210 height 31
click at [649, 530] on td "5823866896547" at bounding box center [559, 533] width 281 height 30
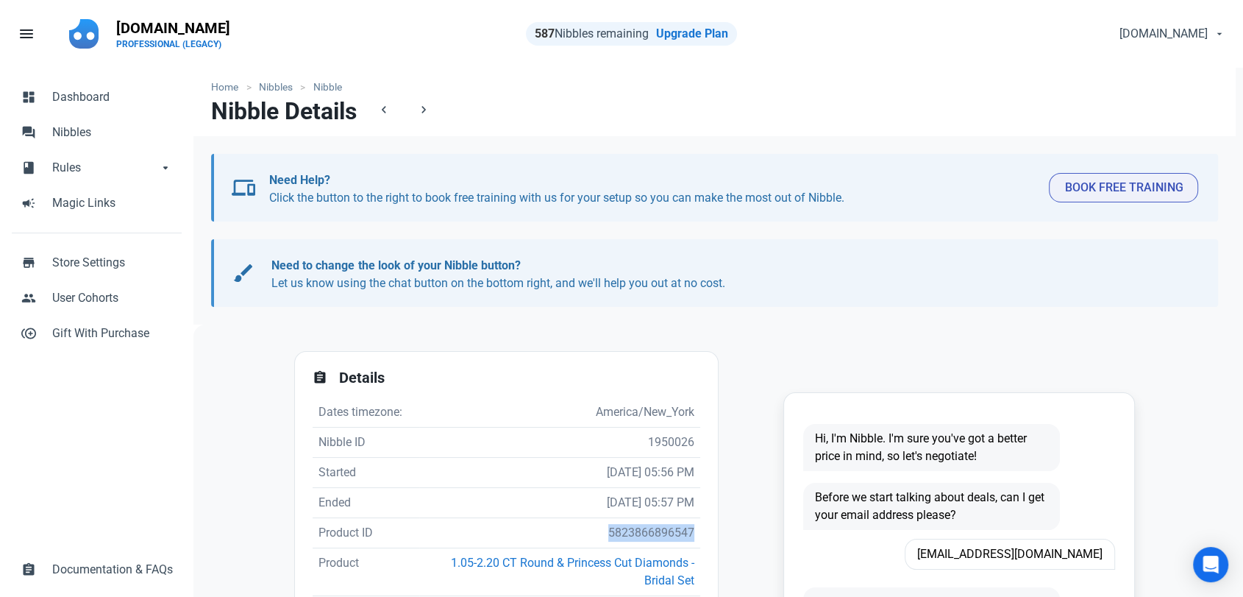
copy td "5823866896547"
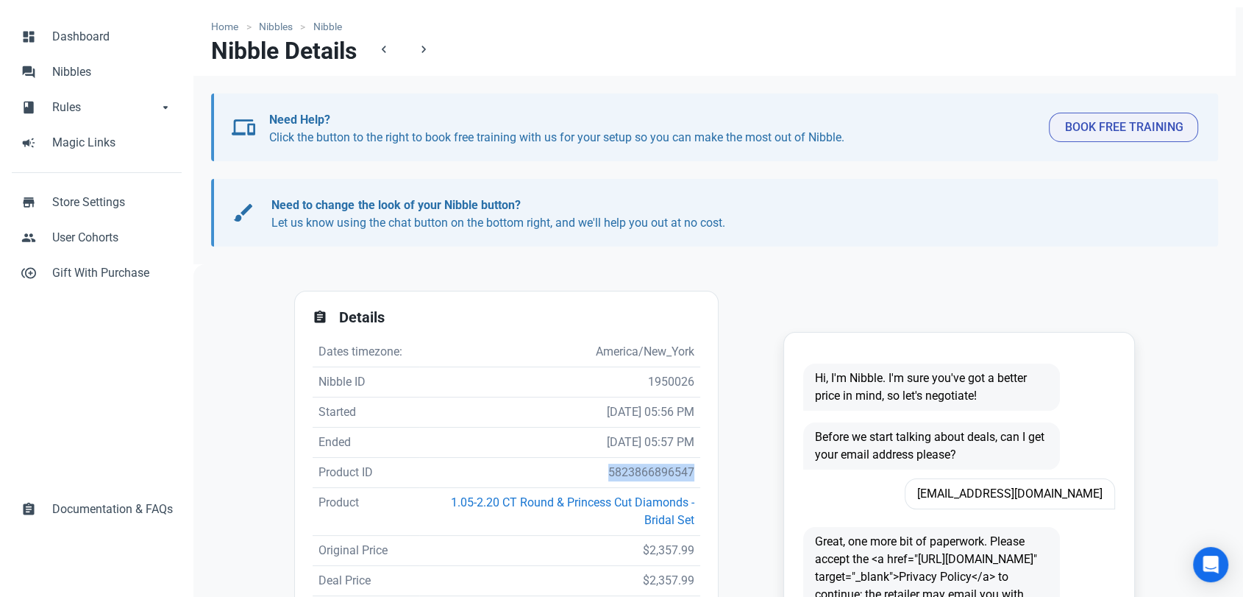
scroll to position [163, 0]
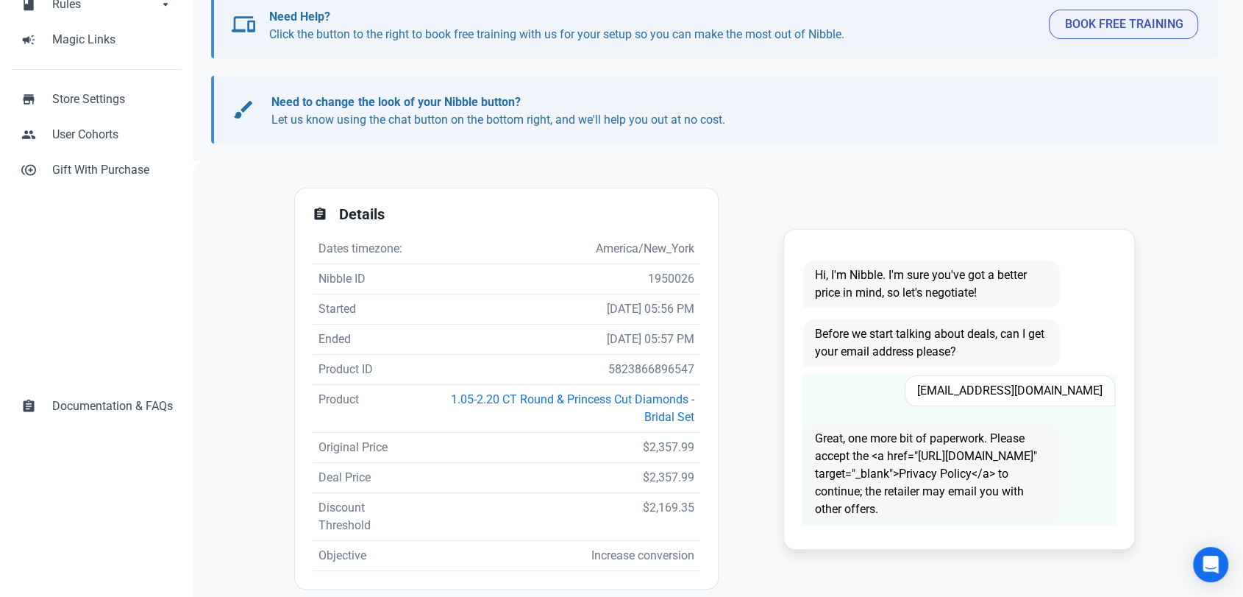
click at [983, 391] on span "Nsjones091886@gmail.com" at bounding box center [1010, 390] width 210 height 31
click at [984, 391] on span "Nsjones091886@gmail.com" at bounding box center [1010, 390] width 210 height 31
copy span "Nsjones091886@gmail.com"
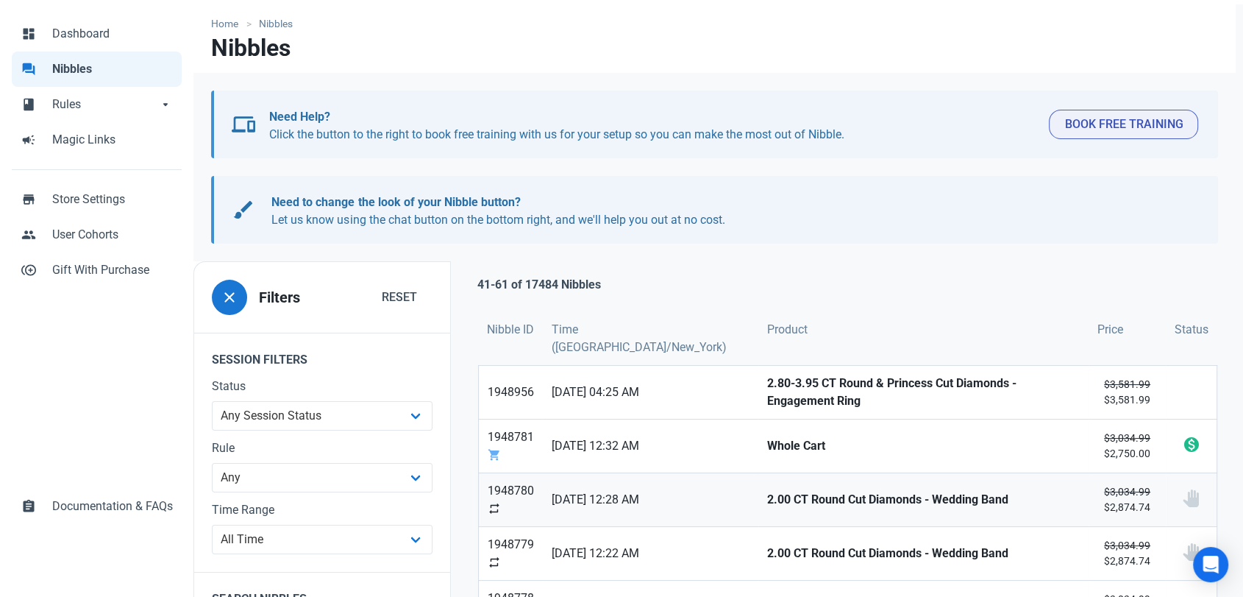
scroll to position [163, 0]
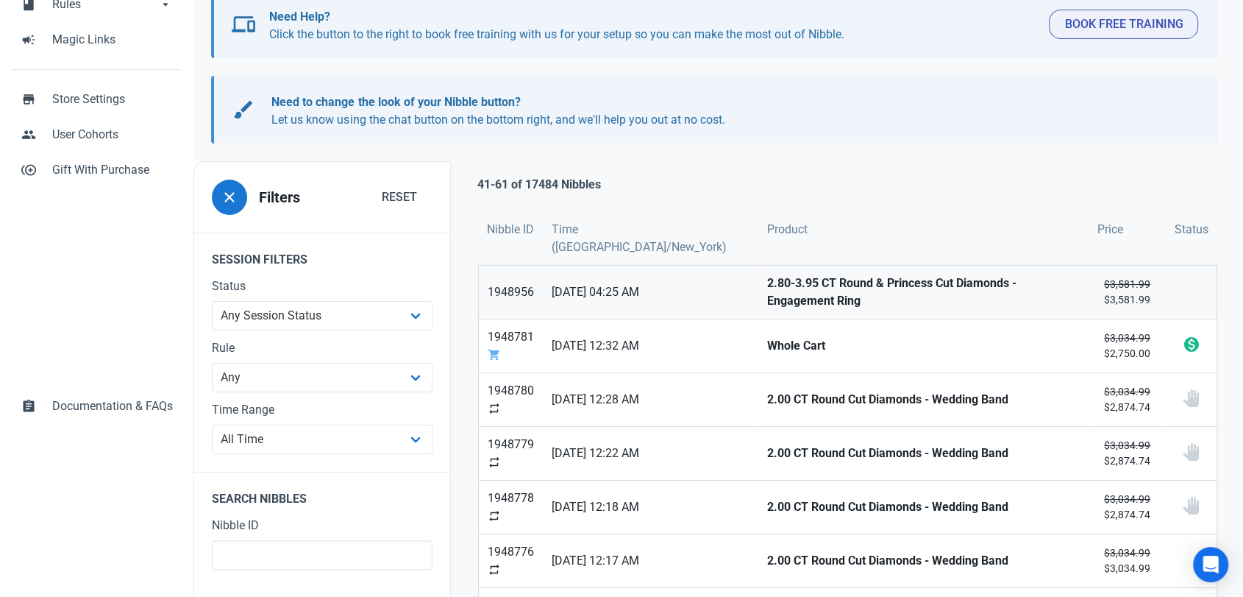
click at [767, 292] on strong "2.80-3.95 CT Round & Princess Cut Diamonds - Engagement Ring" at bounding box center [923, 291] width 313 height 35
click at [767, 338] on strong "Whole Cart" at bounding box center [923, 346] width 313 height 18
click at [767, 392] on strong "2.00 CT Round Cut Diamonds - Wedding Band" at bounding box center [923, 400] width 313 height 18
click at [767, 444] on strong "2.00 CT Round Cut Diamonds - Wedding Band" at bounding box center [923, 453] width 313 height 18
drag, startPoint x: 756, startPoint y: 506, endPoint x: 764, endPoint y: 541, distance: 36.4
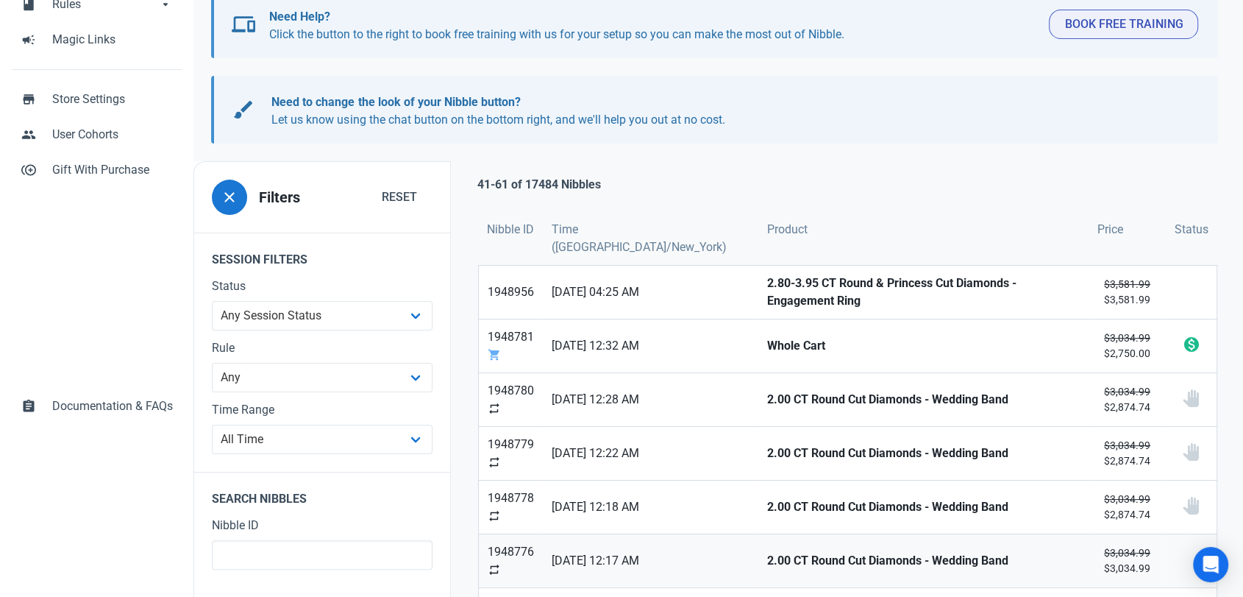
click at [767, 506] on strong "2.00 CT Round Cut Diamonds - Wedding Band" at bounding box center [923, 507] width 313 height 18
click at [765, 544] on link "2.00 CT Round Cut Diamonds - Wedding Band" at bounding box center [923, 560] width 330 height 53
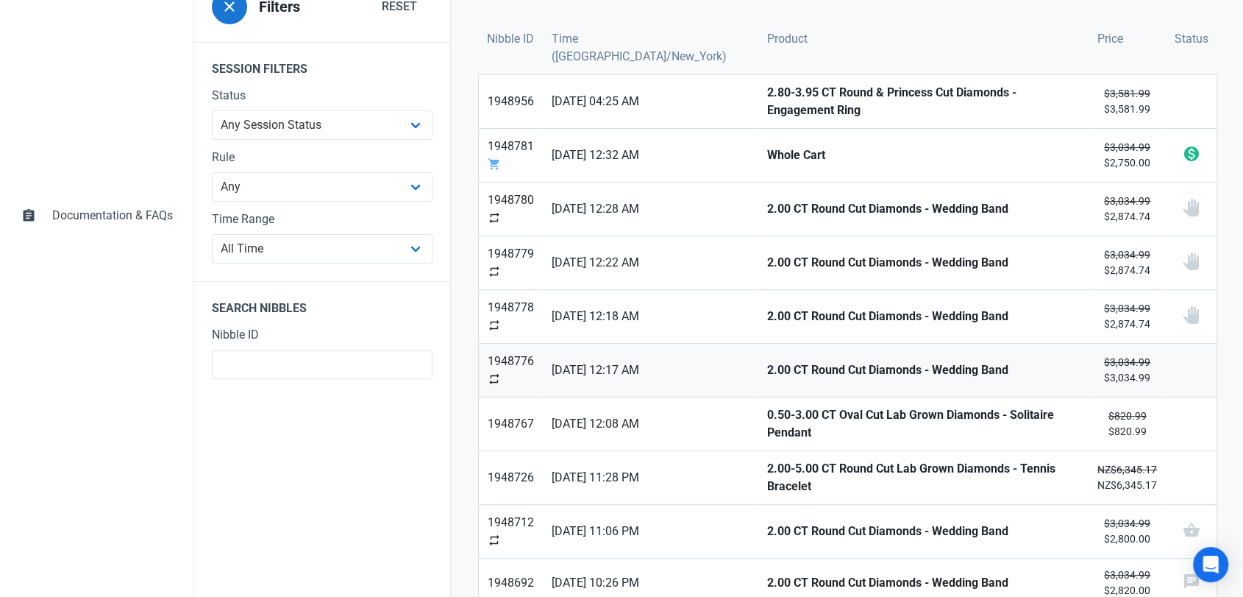
scroll to position [408, 0]
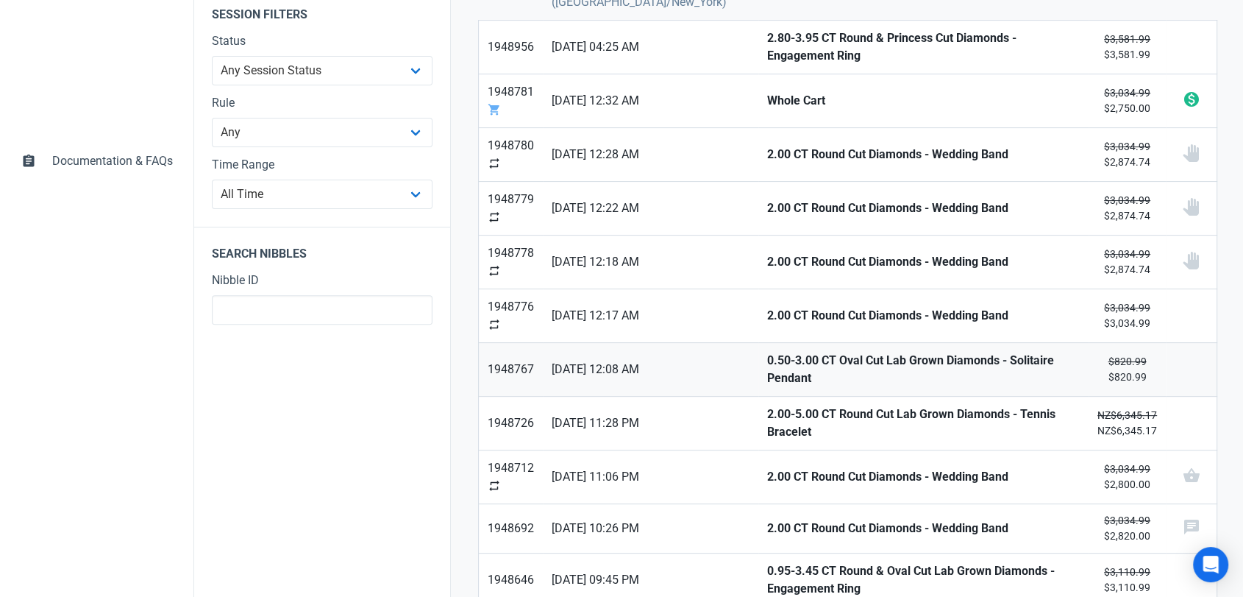
click at [767, 363] on strong "0.50-3.00 CT Oval Cut Lab Grown Diamonds - Solitaire Pendant" at bounding box center [923, 369] width 313 height 35
click at [767, 416] on strong "2.00-5.00 CT Round Cut Lab Grown Diamonds - Tennis Bracelet" at bounding box center [923, 422] width 313 height 35
click at [758, 451] on link "2.00 CT Round Cut Diamonds - Wedding Band" at bounding box center [923, 476] width 330 height 53
drag, startPoint x: 741, startPoint y: 517, endPoint x: 753, endPoint y: 556, distance: 40.9
click at [767, 519] on strong "2.00 CT Round Cut Diamonds - Wedding Band" at bounding box center [923, 528] width 313 height 18
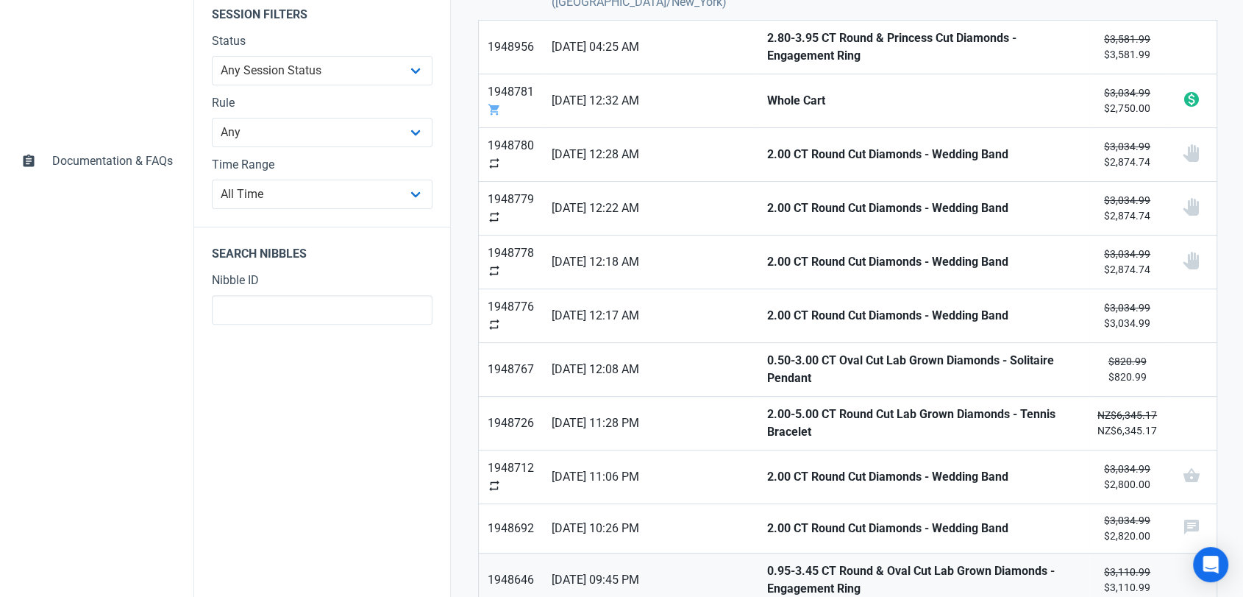
click at [767, 562] on strong "0.95-3.45 CT Round & Oval Cut Lab Grown Diamonds - Engagement Ring" at bounding box center [923, 579] width 313 height 35
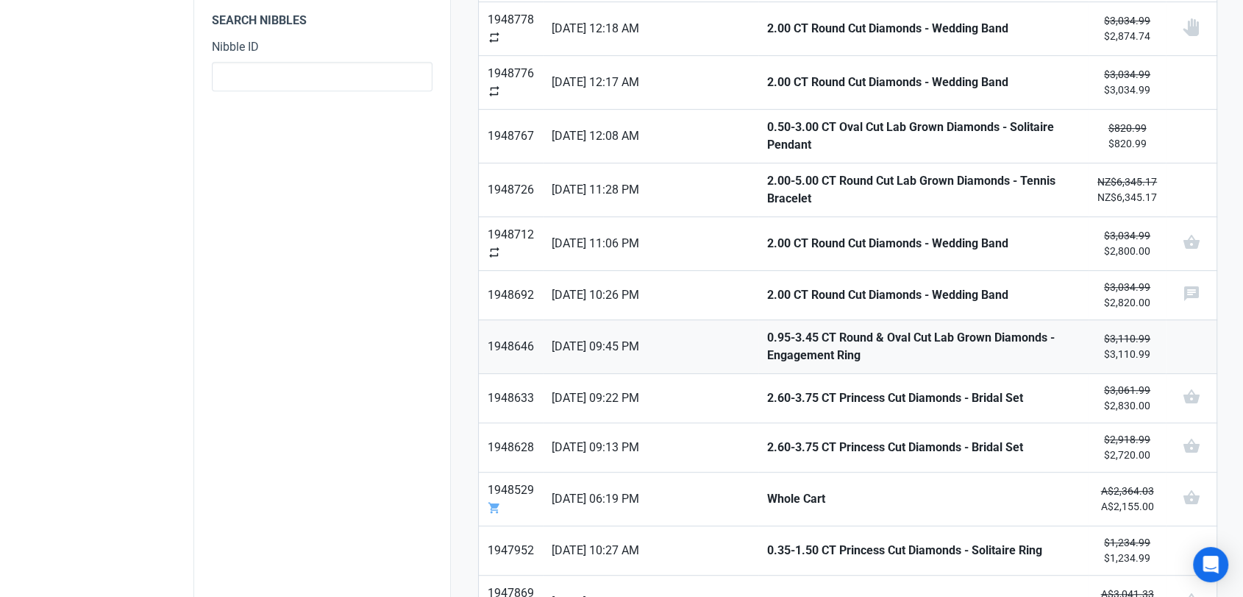
scroll to position [653, 0]
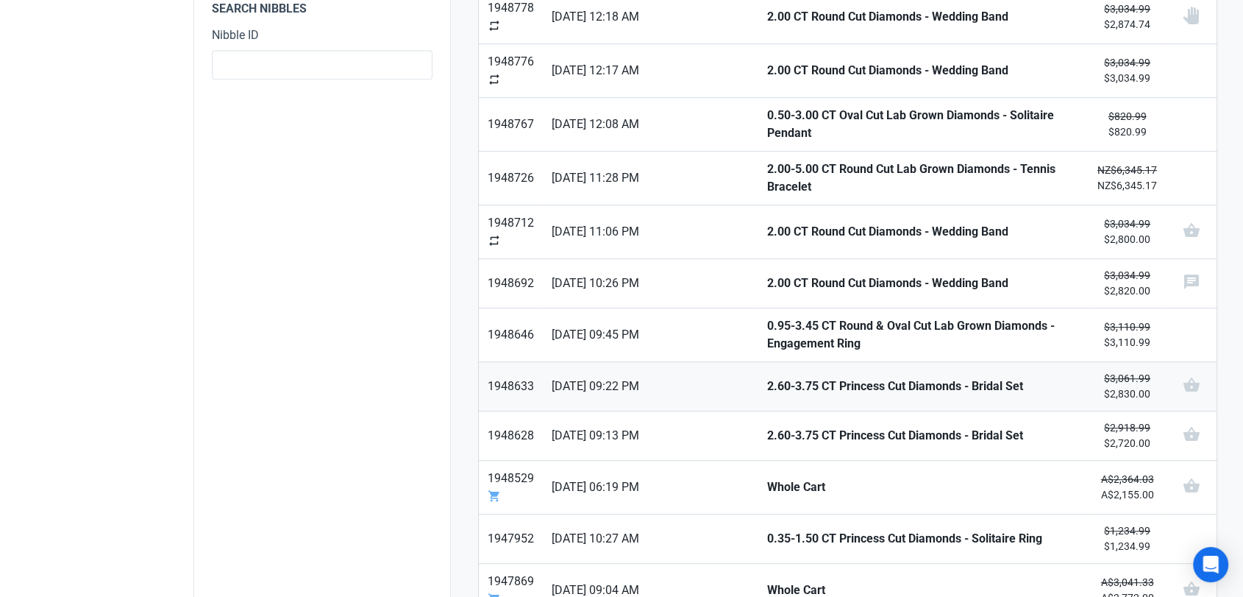
click at [767, 377] on strong "2.60-3.75 CT Princess Cut Diamonds - Bridal Set" at bounding box center [923, 386] width 313 height 18
click at [767, 427] on strong "2.60-3.75 CT Princess Cut Diamonds - Bridal Set" at bounding box center [923, 436] width 313 height 18
click at [767, 478] on strong "Whole Cart" at bounding box center [923, 487] width 313 height 18
click at [767, 530] on strong "0.35-1.50 CT Princess Cut Diamonds - Solitaire Ring" at bounding box center [923, 539] width 313 height 18
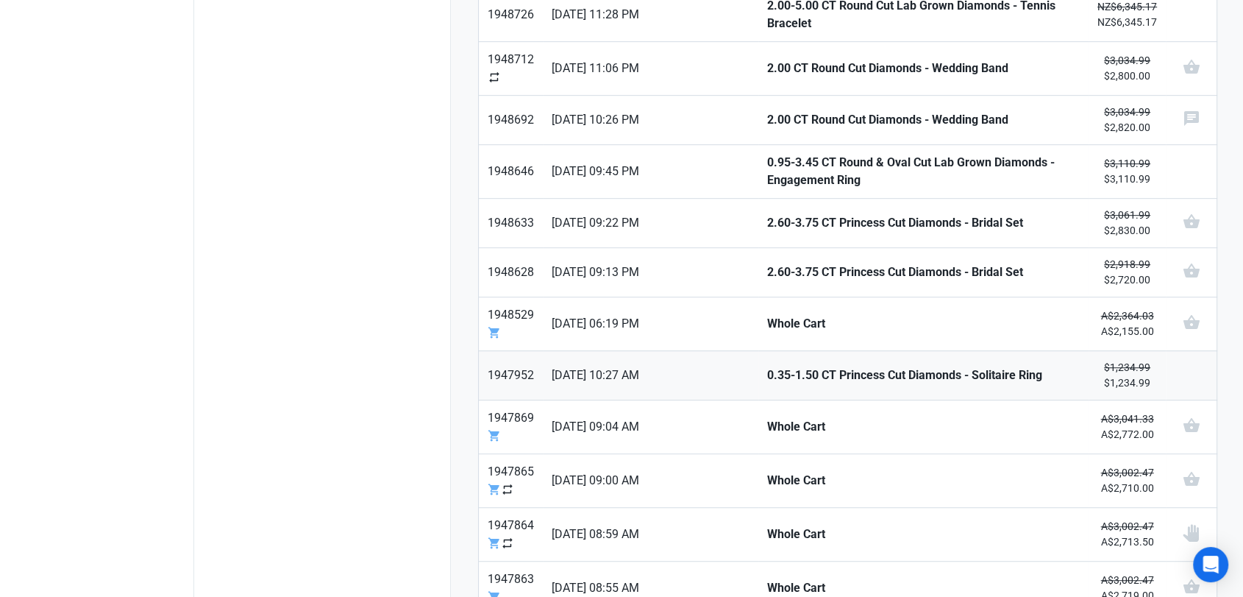
scroll to position [899, 0]
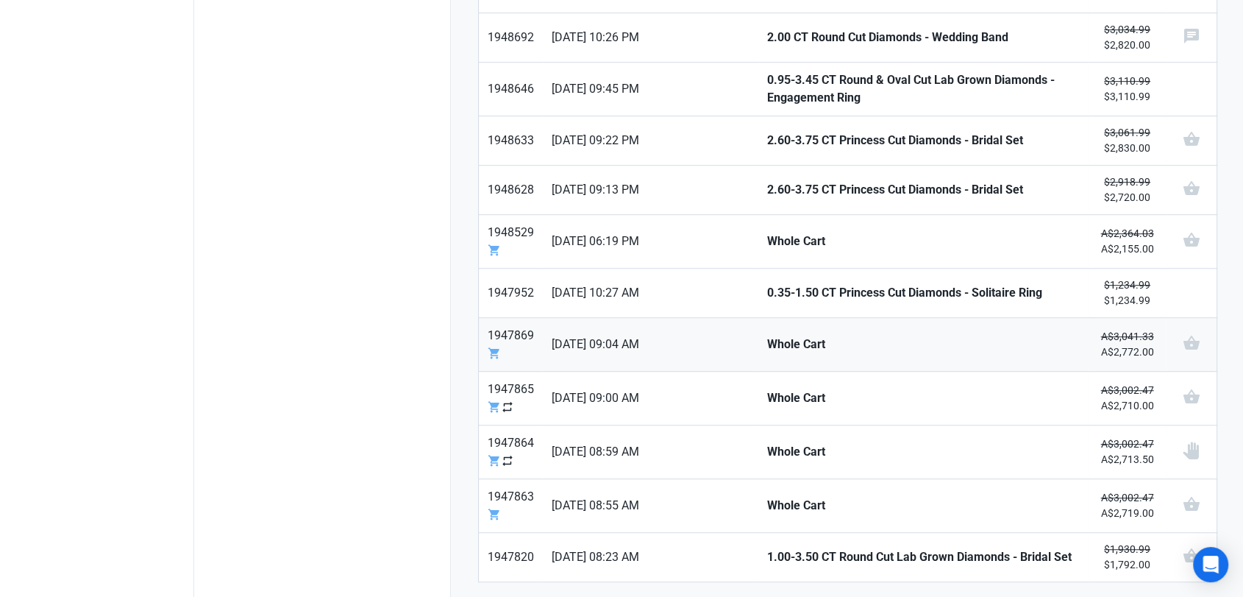
click at [777, 341] on link "Whole Cart" at bounding box center [923, 344] width 330 height 53
click at [769, 372] on link "Whole Cart" at bounding box center [923, 398] width 330 height 53
click at [767, 443] on strong "Whole Cart" at bounding box center [923, 452] width 313 height 18
click at [774, 497] on strong "Whole Cart" at bounding box center [923, 506] width 313 height 18
click at [795, 548] on strong "1.00-3.50 CT Round Cut Lab Grown Diamonds - Bridal Set" at bounding box center [923, 557] width 313 height 18
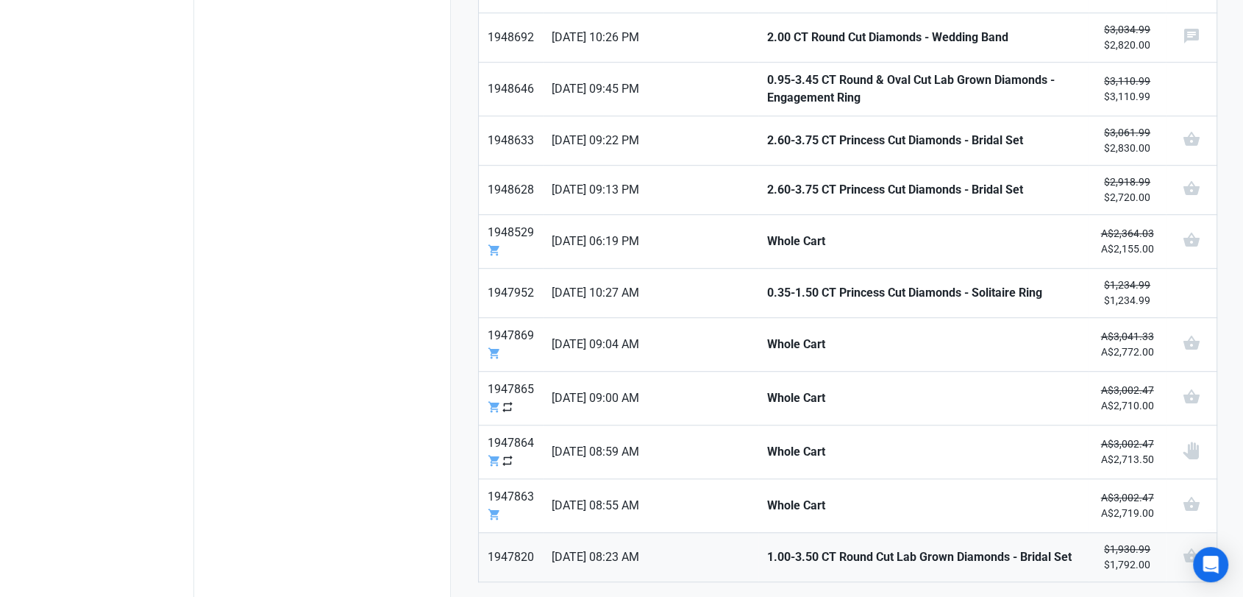
scroll to position [931, 0]
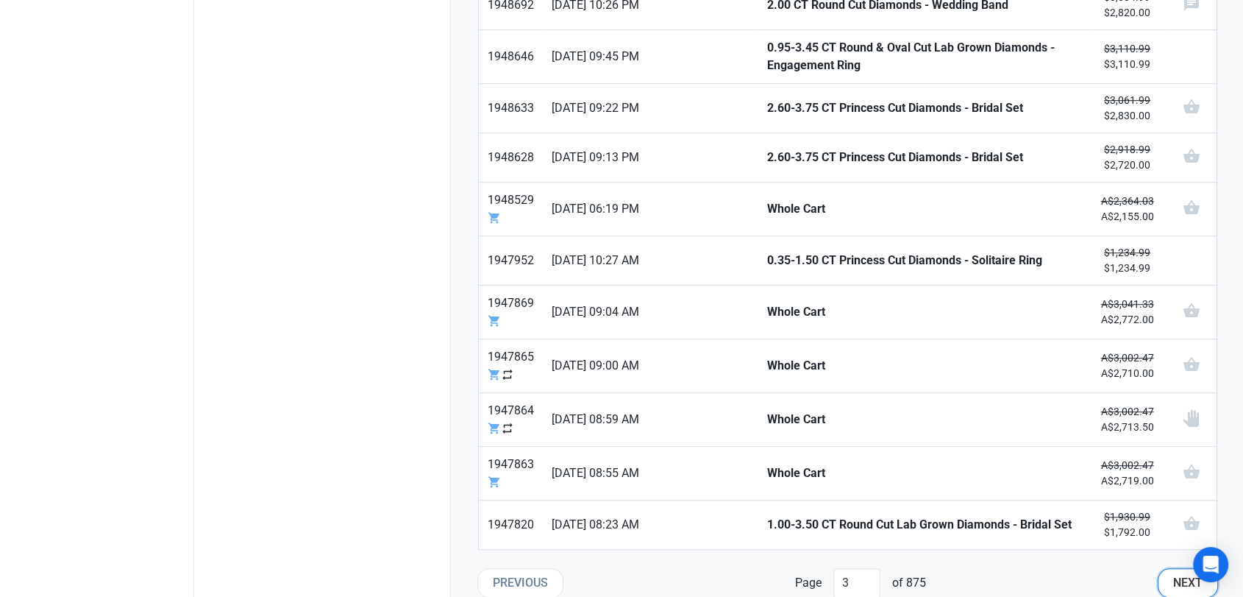
click at [1174, 574] on span "Next" at bounding box center [1187, 583] width 29 height 18
type input "4"
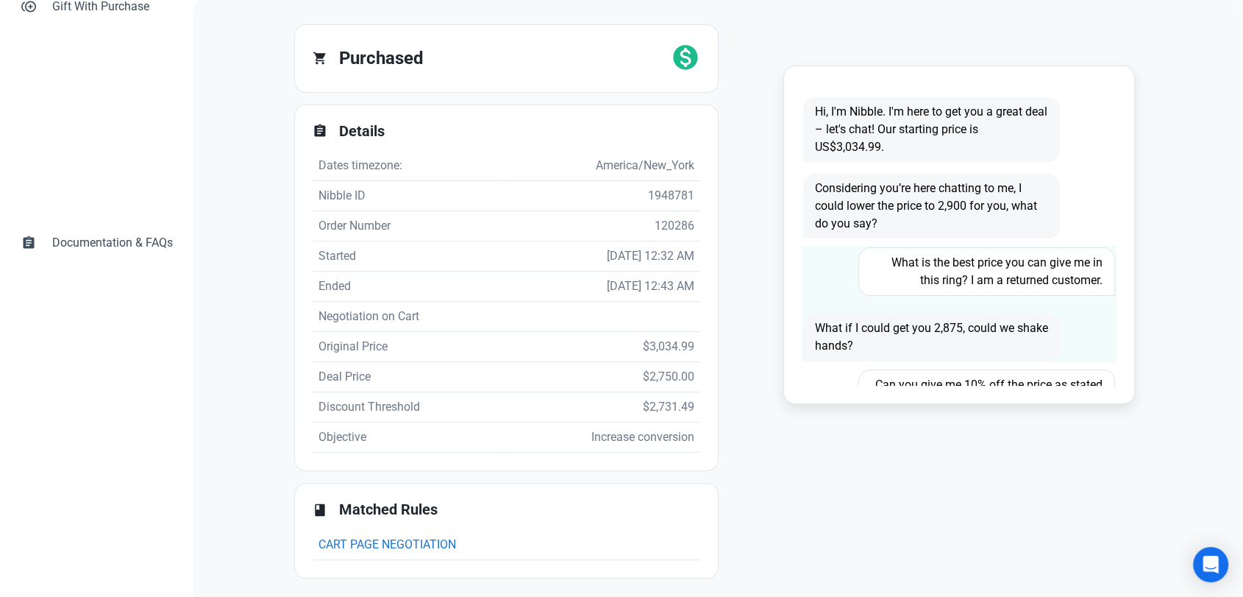
scroll to position [245, 0]
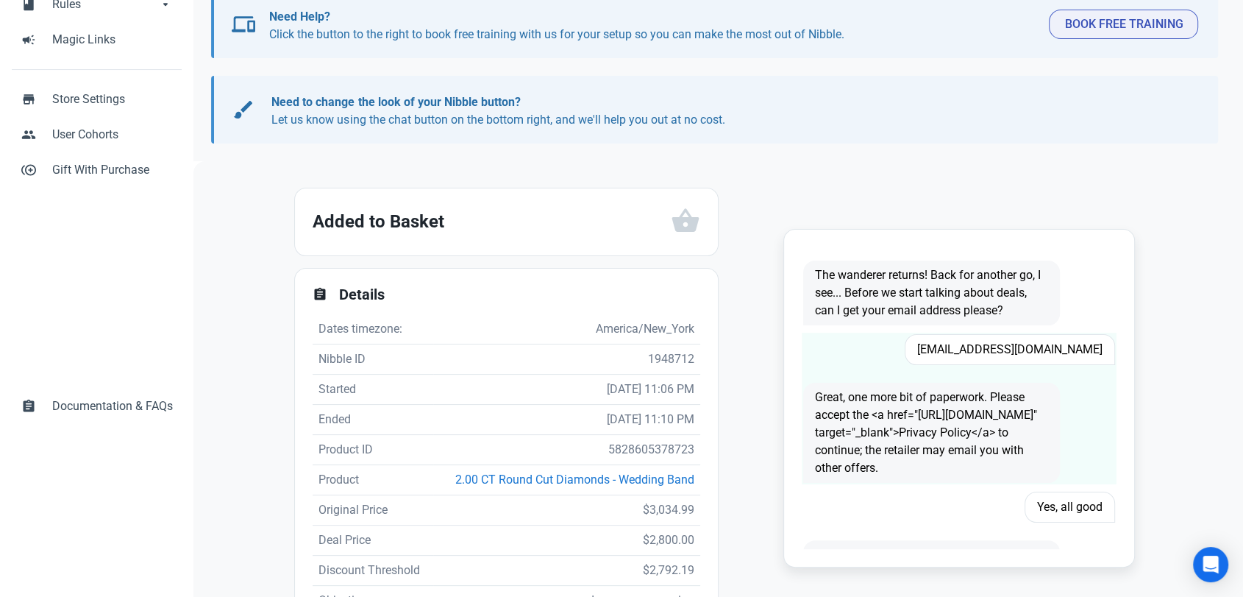
click at [1007, 343] on span "aljonushkab@yahoo.com" at bounding box center [1010, 349] width 210 height 31
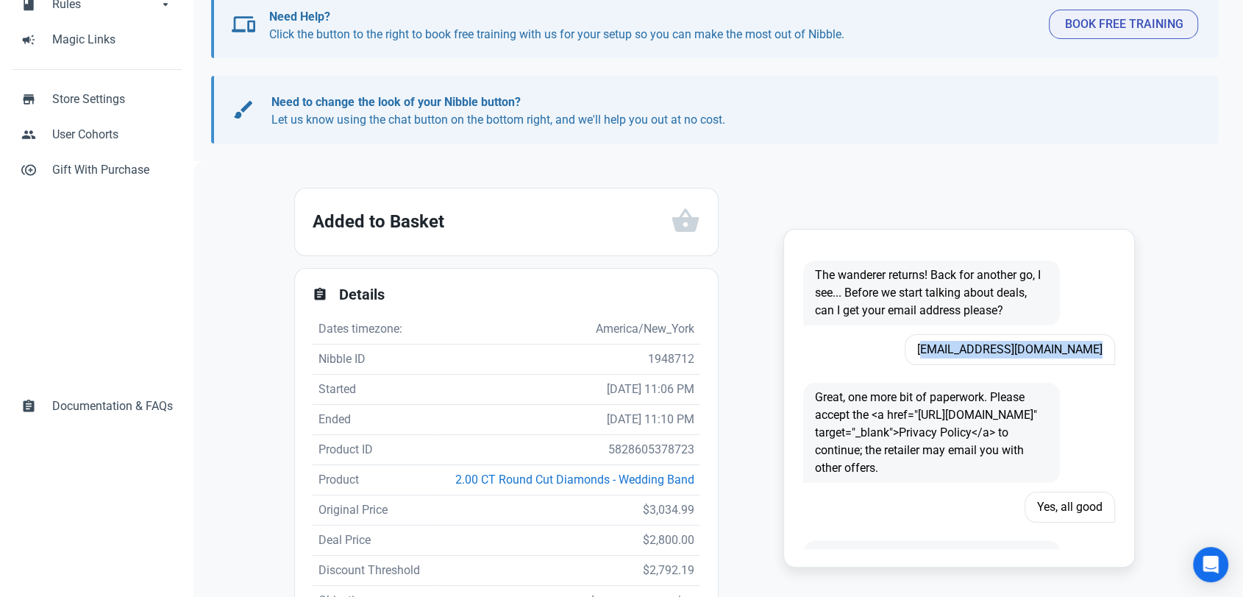
copy span "aljonushkab@yahoo.com"
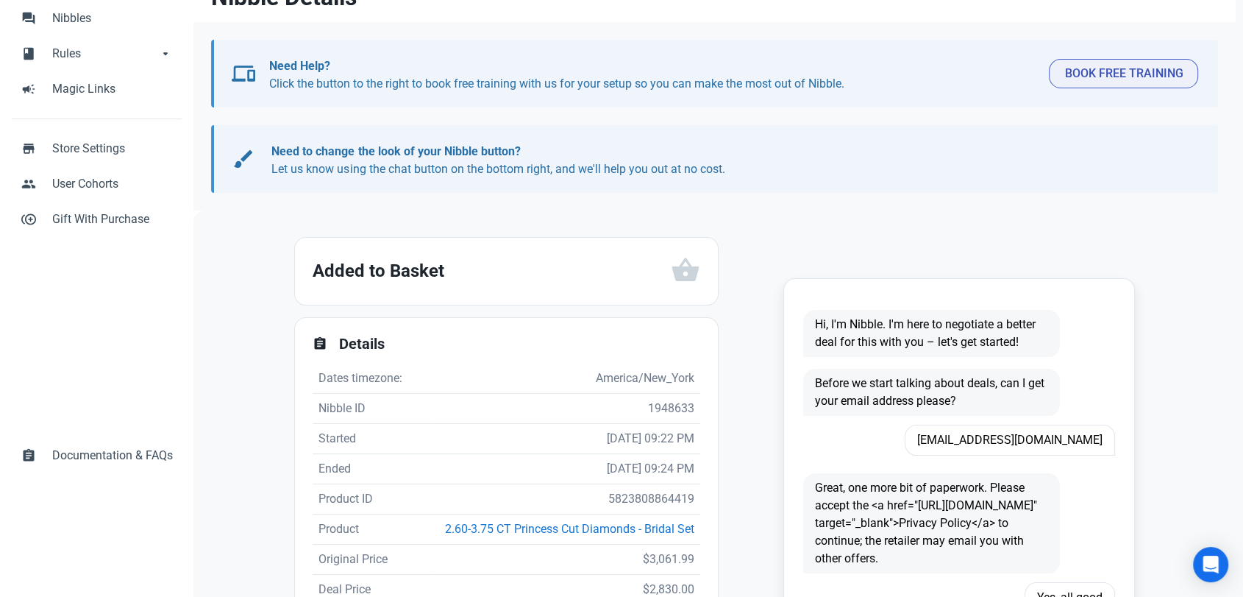
scroll to position [245, 0]
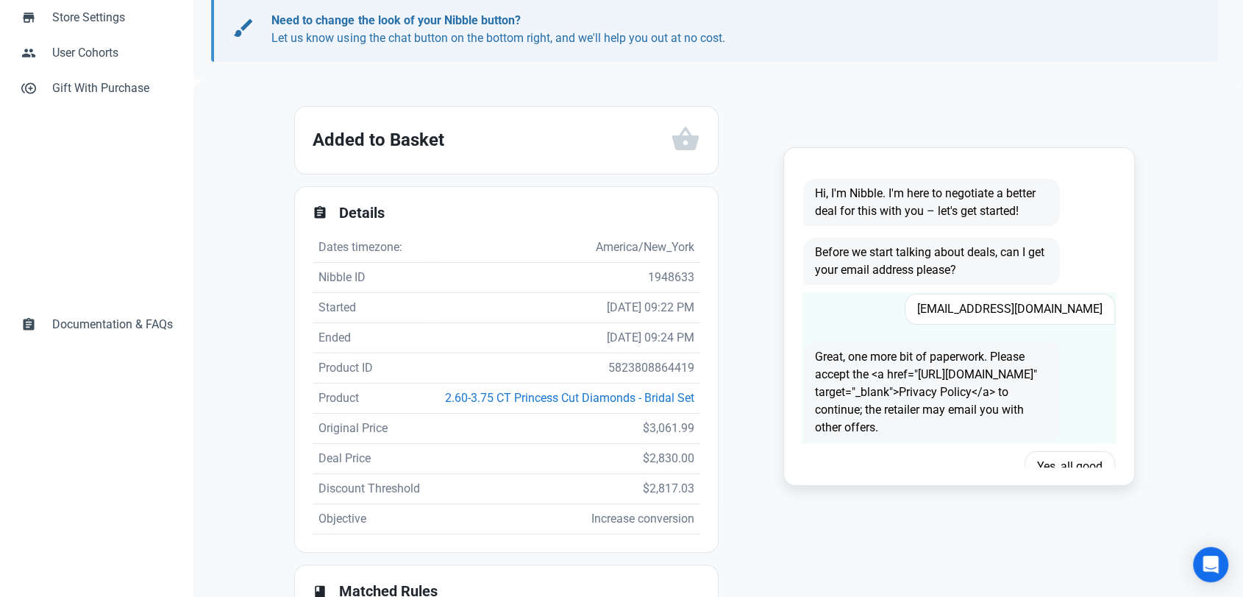
click at [1007, 303] on span "Jenniferburton1967@yahoo.com" at bounding box center [1010, 309] width 210 height 31
click at [1008, 302] on span "Jenniferburton1967@yahoo.com" at bounding box center [1010, 309] width 210 height 31
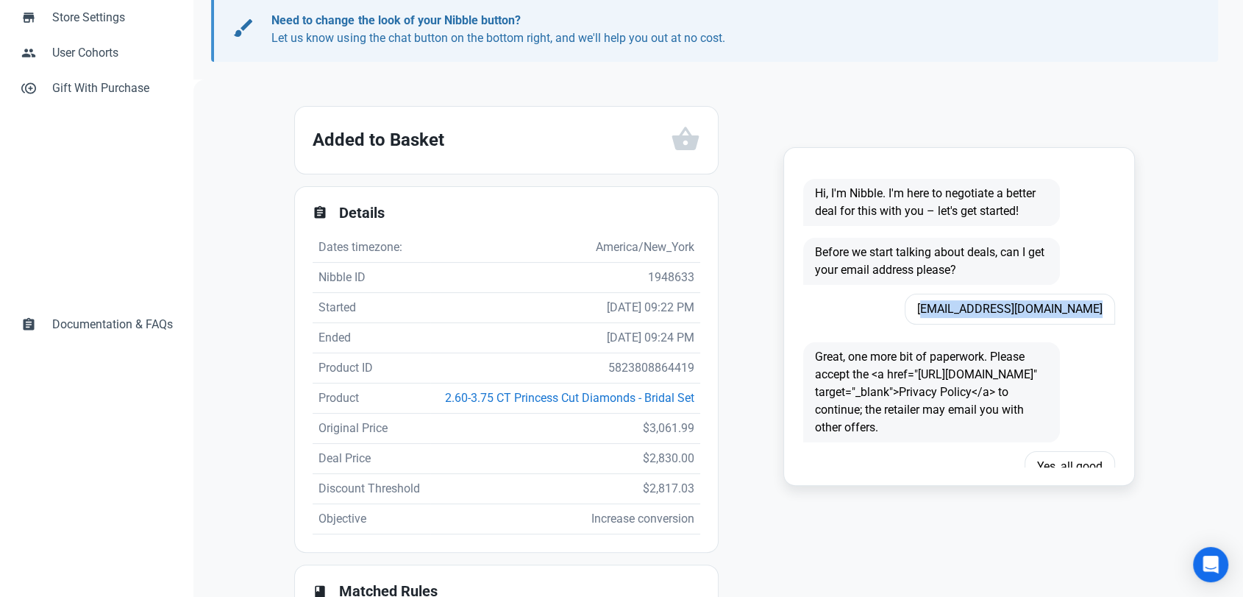
copy span "Jenniferburton1967@yahoo.com"
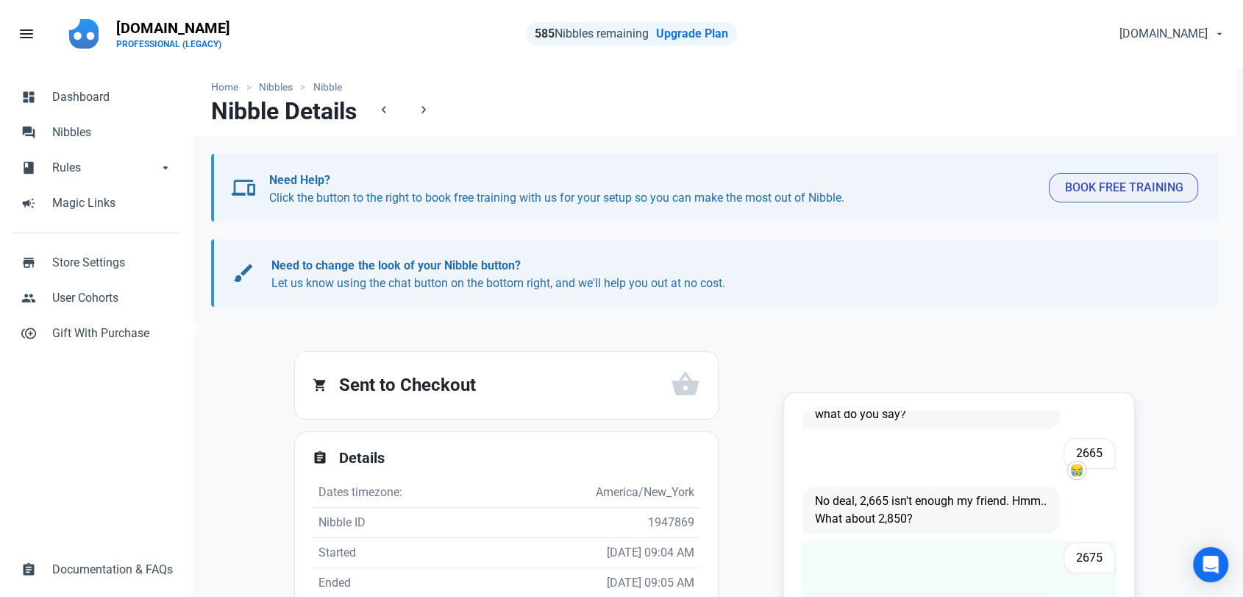
scroll to position [245, 0]
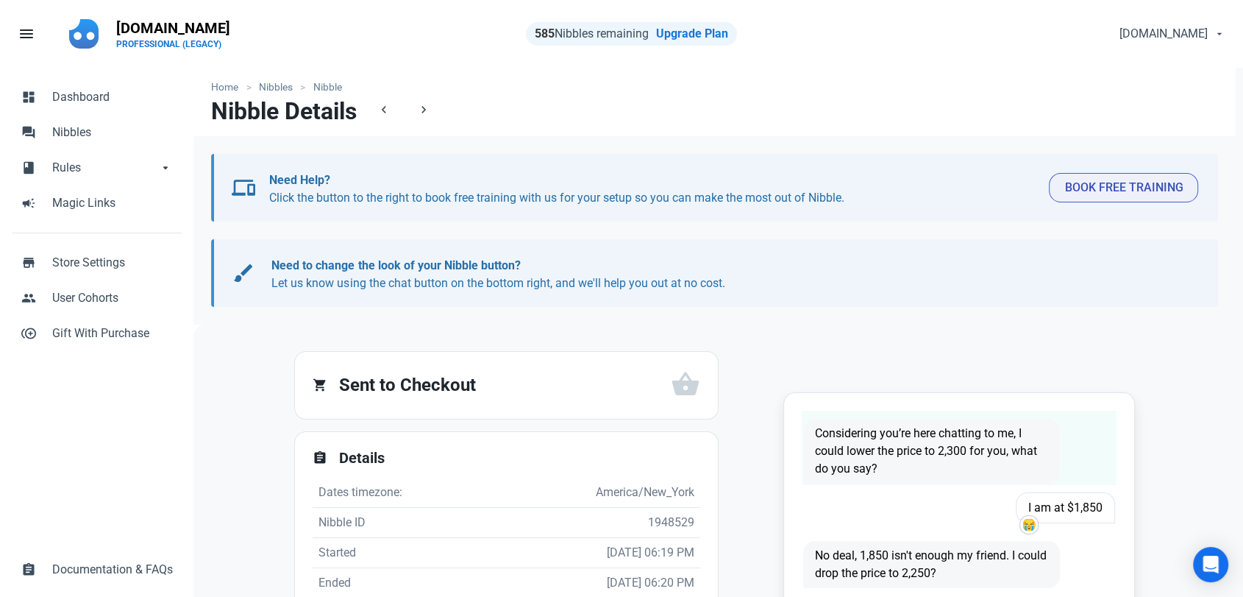
scroll to position [376, 0]
